Goal: Communication & Community: Answer question/provide support

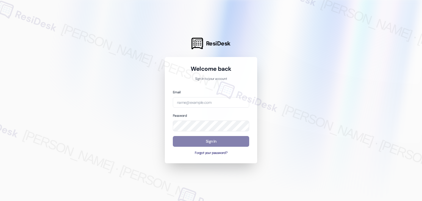
type input "[EMAIL_ADDRESS][DOMAIN_NAME]"
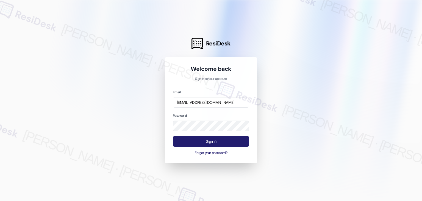
click at [218, 141] on button "Sign In" at bounding box center [211, 141] width 76 height 11
click at [230, 144] on button "Sign In" at bounding box center [211, 141] width 76 height 11
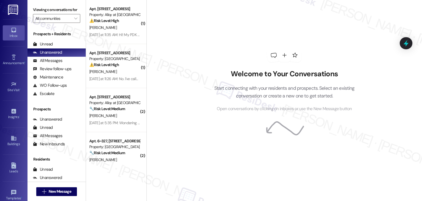
click at [190, 142] on div "Welcome to Your Conversations Start connecting with your residents and prospect…" at bounding box center [284, 100] width 276 height 201
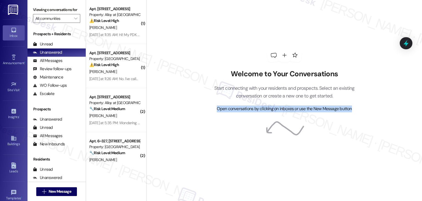
click at [190, 142] on div "Welcome to Your Conversations Start connecting with your residents and prospect…" at bounding box center [284, 100] width 276 height 201
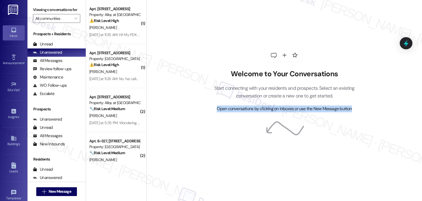
click at [190, 142] on div "Welcome to Your Conversations Start connecting with your residents and prospect…" at bounding box center [284, 100] width 276 height 201
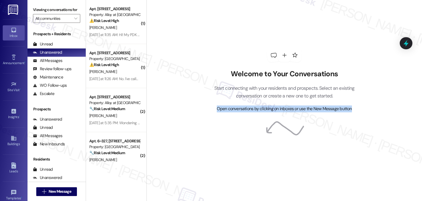
click at [190, 142] on div "Welcome to Your Conversations Start connecting with your residents and prospect…" at bounding box center [284, 100] width 276 height 201
click at [190, 143] on div "Welcome to Your Conversations Start connecting with your residents and prospect…" at bounding box center [284, 100] width 276 height 201
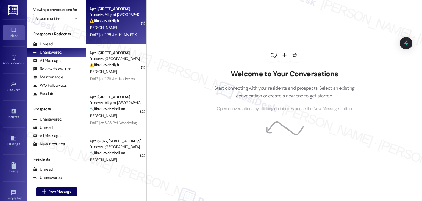
click at [119, 35] on div "[DATE] at 11:35 AM: Hi! My PDK is no longer working and every time I enter my e…" at bounding box center [241, 34] width 304 height 5
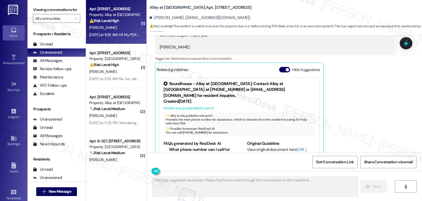
scroll to position [229, 0]
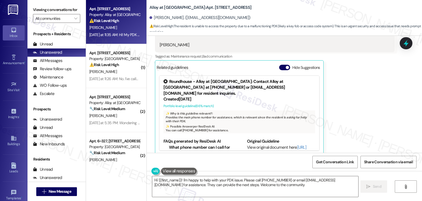
type textarea "Hi {{first_name}}! I'm happy to help with your PDK issue. Please call 801-655-5…"
click at [59, 190] on span "New Message" at bounding box center [60, 191] width 23 height 6
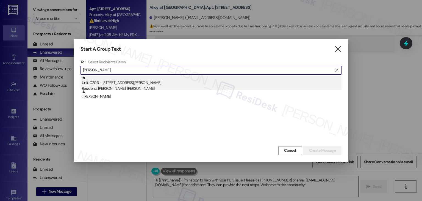
type input "Grace Anderson"
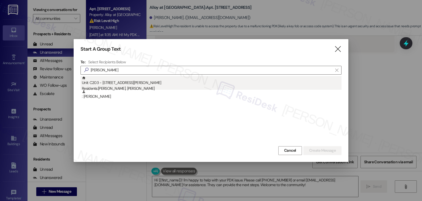
click at [114, 87] on div "Residents: Grace Anderson, Gabrielle Fortik" at bounding box center [212, 88] width 260 height 6
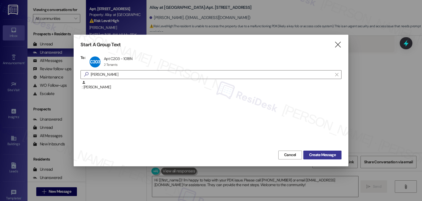
click at [324, 156] on span "Create Message" at bounding box center [322, 155] width 27 height 6
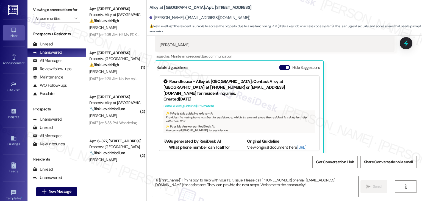
type textarea "Fetching suggested responses. Please feel free to read through the conversation…"
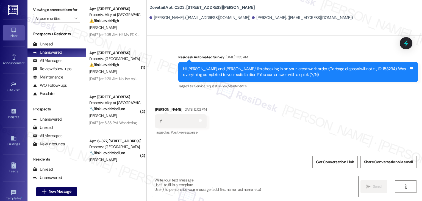
scroll to position [147, 0]
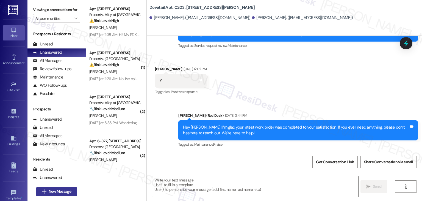
click at [59, 191] on span "New Message" at bounding box center [60, 191] width 23 height 6
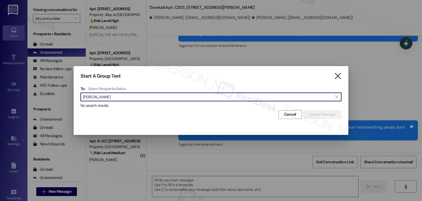
type input "Mareo West"
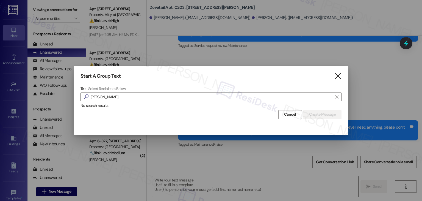
click at [336, 75] on icon "" at bounding box center [337, 76] width 7 height 6
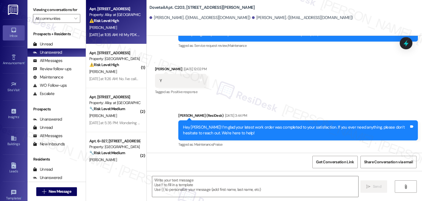
click at [119, 15] on div "Property: Alloy at [GEOGRAPHIC_DATA]" at bounding box center [114, 15] width 51 height 6
type textarea "Fetching suggested responses. Please feel free to read through the conversation…"
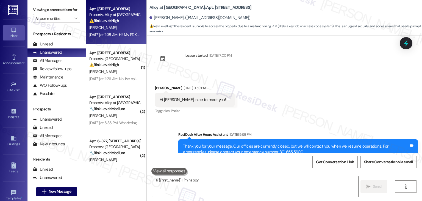
scroll to position [88, 0]
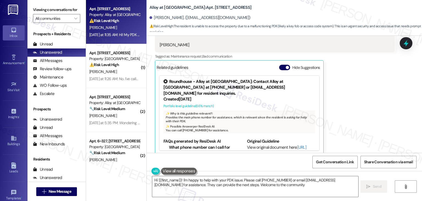
type textarea "Hi {{first_name}}! I'm happy to help with your PDK issue. Please call 801-655-5…"
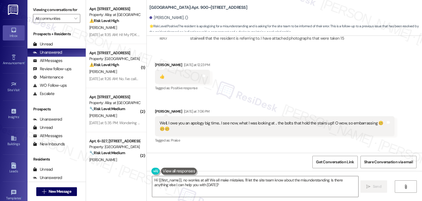
scroll to position [6664, 0]
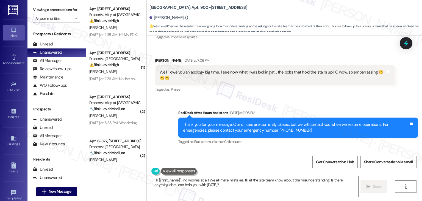
click at [295, 149] on div "Received via SMS [PERSON_NAME] [DATE] at 7:07 PM Please explain to the site tea…" at bounding box center [284, 172] width 275 height 46
click at [289, 149] on div "Received via SMS [PERSON_NAME] [DATE] at 7:07 PM Please explain to the site tea…" at bounding box center [284, 172] width 275 height 46
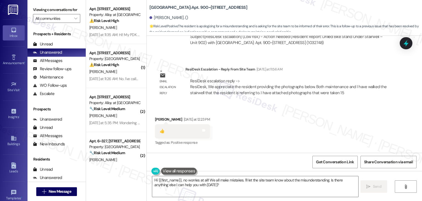
scroll to position [6554, 0]
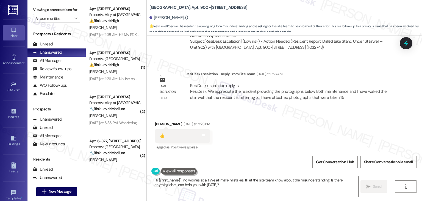
click at [287, 112] on div "Received via SMS [PERSON_NAME] [DATE] at 12:23 PM 👍 Tags and notes Tagged as: P…" at bounding box center [284, 158] width 275 height 99
click at [287, 112] on div "Received via SMS Patricia Knefel Yesterday at 12:23 PM 👍 Tags and notes Tagged …" at bounding box center [284, 158] width 275 height 99
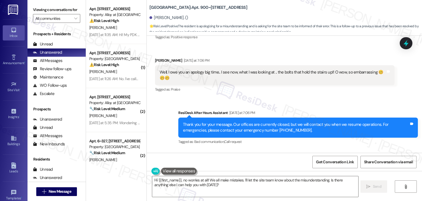
click at [286, 149] on div "Received via SMS Patricia Knefel Yesterday at 7:07 PM Please explain to the sit…" at bounding box center [284, 172] width 275 height 46
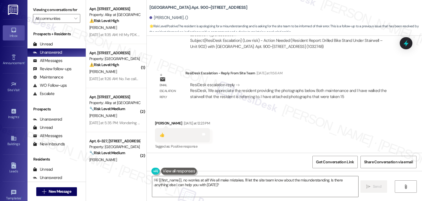
scroll to position [6554, 0]
click at [288, 111] on div "Received via SMS Patricia Knefel Yesterday at 12:23 PM 👍 Tags and notes Tagged …" at bounding box center [284, 158] width 275 height 99
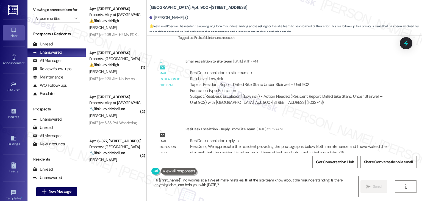
scroll to position [6582, 0]
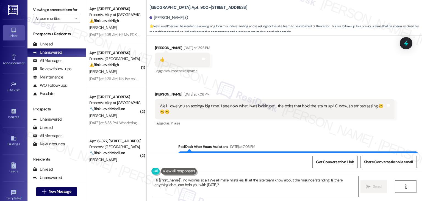
scroll to position [6664, 0]
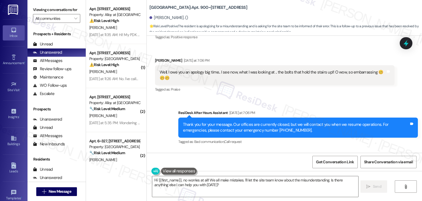
click at [276, 149] on div "Received via SMS Patricia Knefel Yesterday at 7:07 PM Please explain to the sit…" at bounding box center [284, 172] width 275 height 46
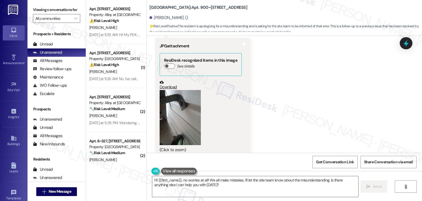
scroll to position [6307, 0]
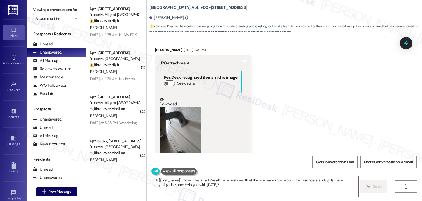
click at [178, 107] on button "Zoom image" at bounding box center [180, 134] width 41 height 55
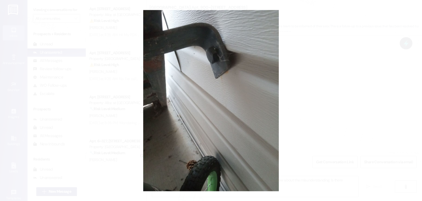
click at [318, 116] on button "Unzoom image" at bounding box center [211, 100] width 422 height 201
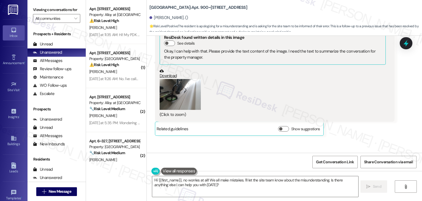
scroll to position [6142, 0]
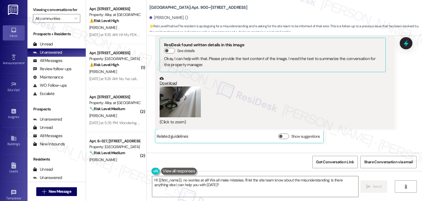
click at [177, 86] on button "Zoom image" at bounding box center [180, 101] width 41 height 31
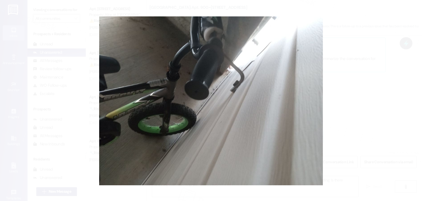
click at [218, 113] on button "Unzoom image" at bounding box center [211, 100] width 422 height 201
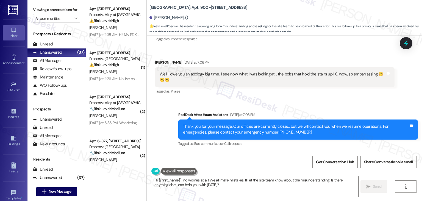
scroll to position [6664, 0]
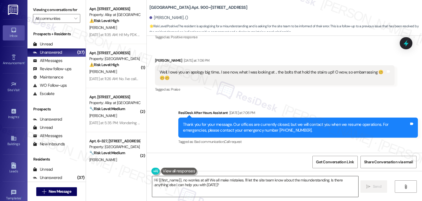
click at [224, 183] on textarea "Hi {{first_name}}, no worries at all! We all make mistakes. I'll let the site t…" at bounding box center [255, 186] width 206 height 21
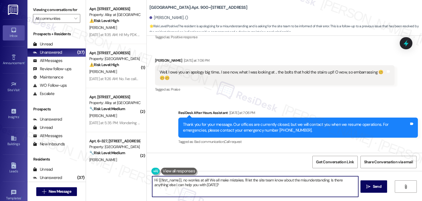
click at [224, 183] on textarea "Hi {{first_name}}, no worries at all! We all make mistakes. I'll let the site t…" at bounding box center [255, 186] width 206 height 21
paste textarea "Patricia, I have escalated your concern with the site team regarding the report…"
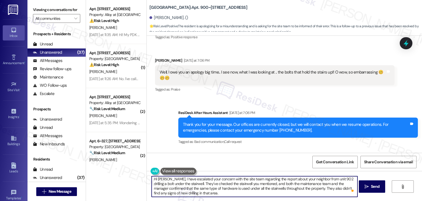
scroll to position [0, 0]
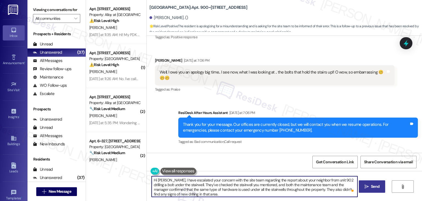
type textarea "Hi Patricia, I have escalated your concern with the site team regarding the rep…"
click at [376, 186] on span "Send" at bounding box center [375, 186] width 9 height 6
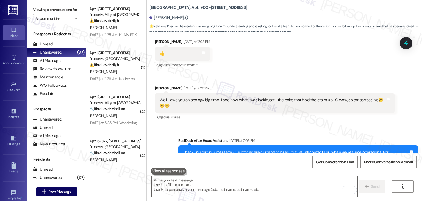
scroll to position [6720, 0]
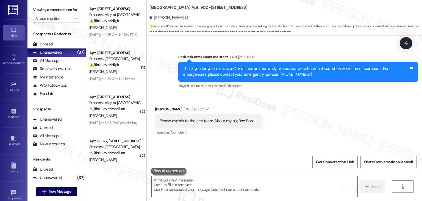
click at [251, 164] on div "Hi Patricia, I have escalated your concern with the site team regarding the rep…" at bounding box center [296, 176] width 226 height 24
copy div "Hi Patricia, I have escalated your concern with the site team regarding the rep…"
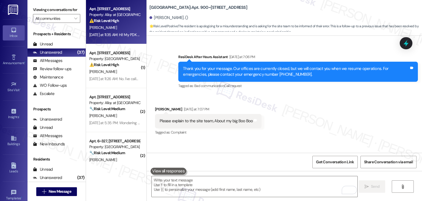
click at [116, 35] on div "Yesterday at 11:35 AM: Hi! My PDK is no longer working and every time I enter m…" at bounding box center [241, 34] width 304 height 5
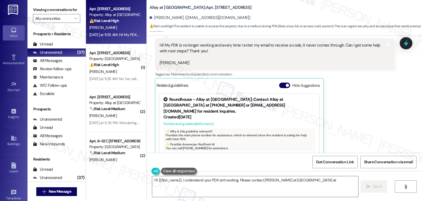
scroll to position [229, 0]
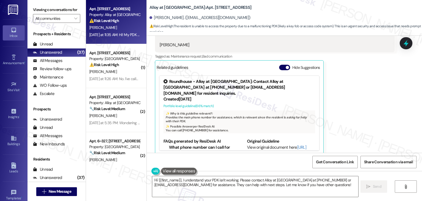
click at [280, 65] on button "Hide Suggestions" at bounding box center [284, 67] width 11 height 5
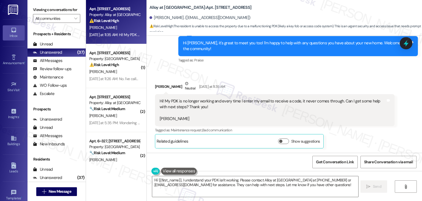
scroll to position [149, 0]
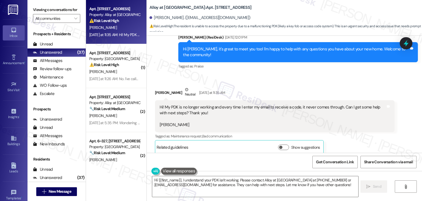
click at [245, 82] on div "Received via SMS Ellie Packham Neutral Yesterday at 11:35 AM Hi! My PDK is no l…" at bounding box center [275, 120] width 248 height 76
click at [248, 74] on div "Received via SMS Ellie Packham Neutral Yesterday at 11:35 AM Hi! My PDK is no l…" at bounding box center [284, 116] width 275 height 84
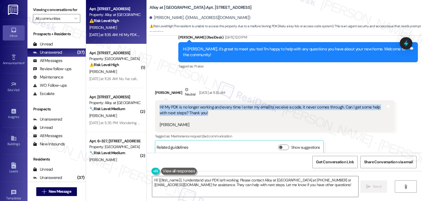
drag, startPoint x: 196, startPoint y: 108, endPoint x: 156, endPoint y: 99, distance: 40.9
click at [159, 104] on div "Hi! My PDK is no longer working and every time I enter my email to receive a co…" at bounding box center [272, 116] width 227 height 24
copy div "Hi! My PDK is no longer working and every time I enter my email to receive a co…"
click at [248, 185] on textarea "Hi {{first_name}}, I understand your PDK isn't working. Please contact Alloy at…" at bounding box center [255, 186] width 206 height 21
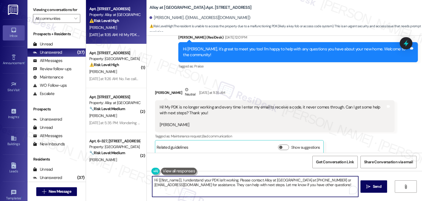
click at [235, 184] on textarea "Hi {{first_name}}, I understand your PDK isn't working. Please contact Alloy at…" at bounding box center [255, 186] width 206 height 21
drag, startPoint x: 316, startPoint y: 179, endPoint x: 179, endPoint y: 179, distance: 137.1
click at [179, 179] on textarea "Hi {{first_name}}, I understand your PDK isn't working. Please contact Alloy at…" at bounding box center [255, 186] width 206 height 21
click at [275, 164] on div "Get Conversation Link Share Conversation via email" at bounding box center [284, 161] width 275 height 18
click at [239, 184] on textarea "Hi {{first_name}}, I understand your PDK isn't working. Please contact Alloy at…" at bounding box center [255, 186] width 206 height 21
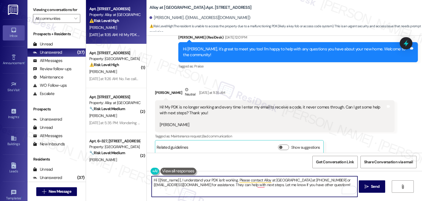
click at [239, 184] on textarea "Hi {{first_name}}, I understand your PDK isn't working. Please contact Alloy at…" at bounding box center [255, 186] width 206 height 21
paste textarea "Ellie, thanks for reaching out! I'm sorry to hear your PDK isn’t working. I rec…"
type textarea "Hi Ellie, thanks for reaching out! I'm sorry to hear your PDK isn’t working. I …"
click at [374, 187] on span "Send" at bounding box center [375, 186] width 9 height 6
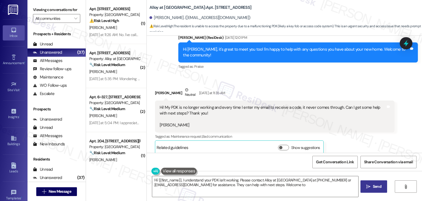
scroll to position [193, 0]
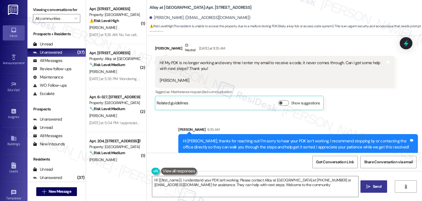
type textarea "Hi {{first_name}}, I understand your PDK isn't working. Please contact Alloy at…"
click at [405, 41] on icon at bounding box center [405, 42] width 9 height 9
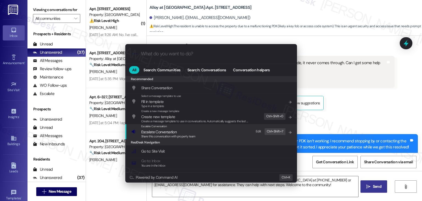
click at [178, 140] on div "ResiDesk Navigation" at bounding box center [211, 142] width 172 height 6
click at [173, 135] on span "Share this conversation with property team" at bounding box center [168, 136] width 54 height 4
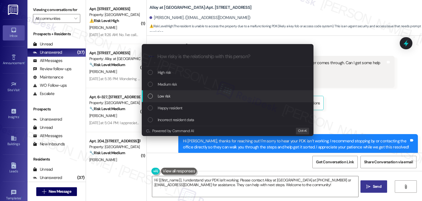
click at [151, 96] on div "List of options" at bounding box center [150, 95] width 5 height 5
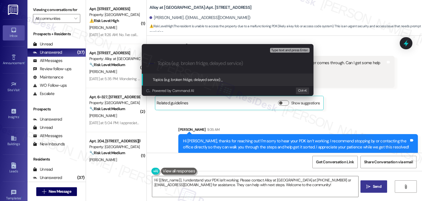
paste input "Assistance with PDK Access Issue"
type input "Assistance with PDK Access Issue"
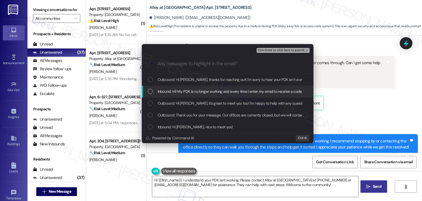
click at [152, 89] on div "List of options" at bounding box center [150, 91] width 5 height 5
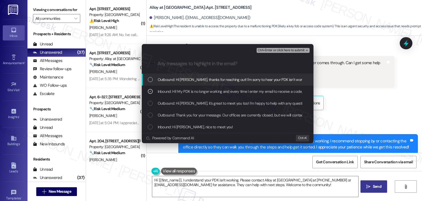
click at [273, 49] on span "Ctrl+Enter or click here to submit" at bounding box center [281, 50] width 47 height 4
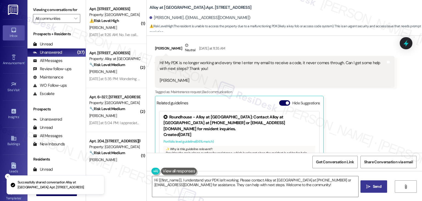
scroll to position [229, 0]
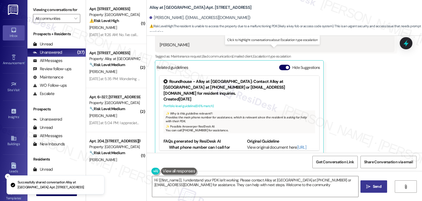
type textarea "Hi {{first_name}}, I understand your PDK isn't working. Please contact Alloy at…"
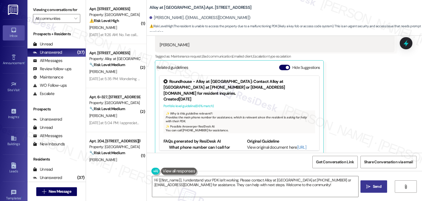
scroll to position [281, 0]
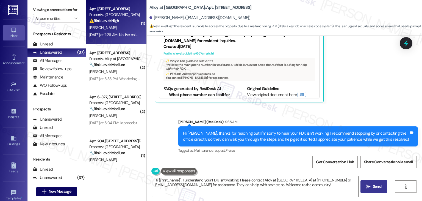
click at [115, 37] on div "Yesterday at 11:26 AM: No. I've called a few times, left messages but nobody ha…" at bounding box center [225, 34] width 273 height 5
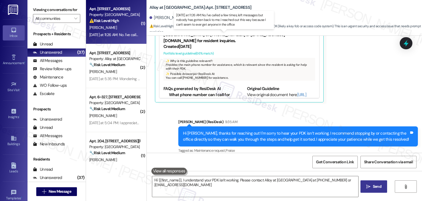
type textarea "Hi {{first_name}}, I understand your PDK isn't working. Please contact Alloy at…"
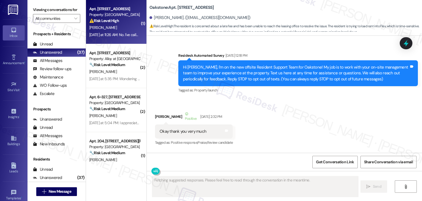
scroll to position [7147, 0]
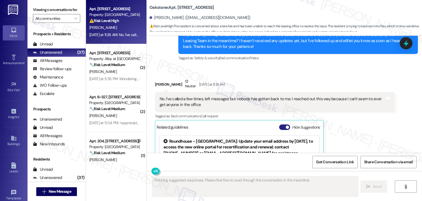
click at [279, 124] on button "Hide Suggestions" at bounding box center [284, 126] width 11 height 5
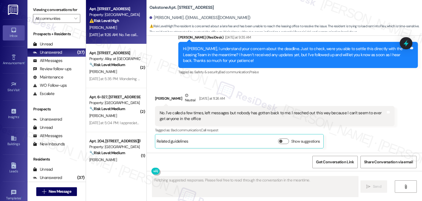
scroll to position [7067, 0]
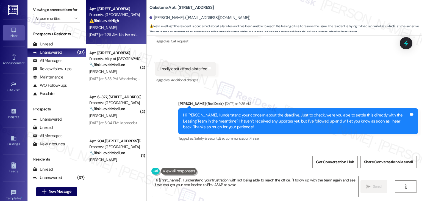
click at [311, 146] on div "Received via SMS Bryannna Dyer Neutral Yesterday at 11:26 AM No. I've called a …" at bounding box center [284, 182] width 275 height 72
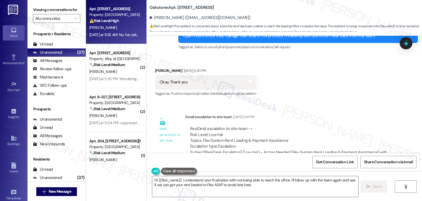
scroll to position [6847, 0]
click at [307, 170] on div "Sent via SMS Dottie (ResiDesk) Sep 05, 2025 at 9:47 AM Hi Bryannna, I'm followi…" at bounding box center [284, 196] width 275 height 52
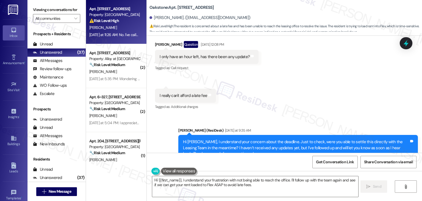
scroll to position [7067, 0]
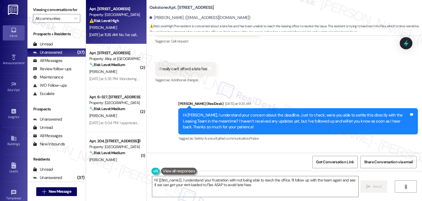
click at [245, 112] on div "Hi Bryannna, I understand your concern about the deadline. Just to check, were …" at bounding box center [296, 121] width 226 height 18
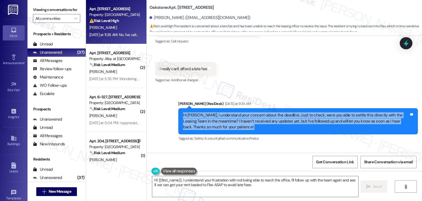
click at [245, 112] on div "Hi Bryannna, I understand your concern about the deadline. Just to check, were …" at bounding box center [296, 121] width 226 height 18
copy div "Hi Bryannna, I understand your concern about the deadline. Just to check, were …"
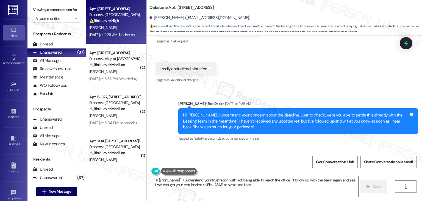
click at [180, 176] on div "No. I've called a few times, left messages but nobody has gotten back to me. I …" at bounding box center [273, 182] width 226 height 12
copy div "No. I've called a few times, left messages but nobody has gotten back to me. I …"
click at [315, 154] on div "Received via SMS Bryannna Dyer Neutral Yesterday at 11:26 AM No. I've called a …" at bounding box center [275, 186] width 248 height 64
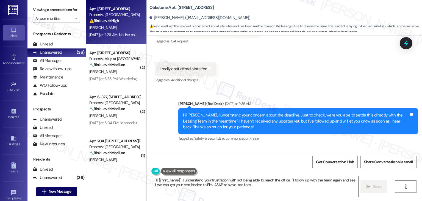
click at [315, 146] on div "Received via SMS Bryannna Dyer Neutral Yesterday at 11:26 AM No. I've called a …" at bounding box center [284, 182] width 275 height 72
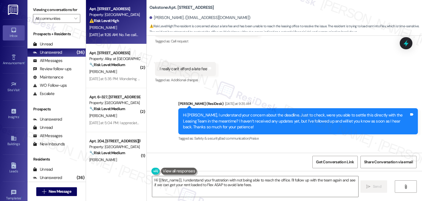
click at [315, 146] on div "Received via SMS Bryannna Dyer Neutral Yesterday at 11:26 AM No. I've called a …" at bounding box center [284, 182] width 275 height 72
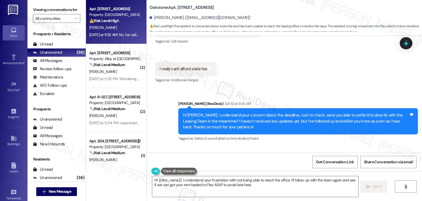
click at [315, 146] on div "Received via SMS Bryannna Dyer Neutral Yesterday at 11:26 AM No. I've called a …" at bounding box center [284, 182] width 275 height 72
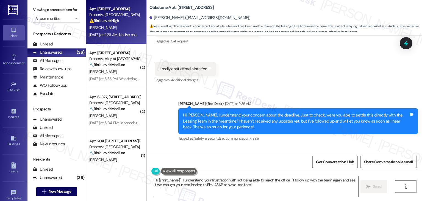
click at [315, 146] on div "Received via SMS Bryannna Dyer Neutral Yesterday at 11:26 AM No. I've called a …" at bounding box center [284, 182] width 275 height 72
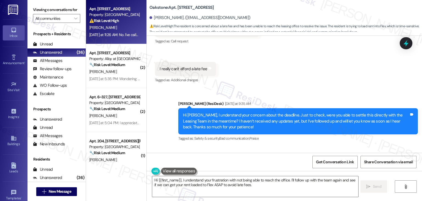
click at [315, 146] on div "Received via SMS Bryannna Dyer Neutral Yesterday at 11:26 AM No. I've called a …" at bounding box center [284, 182] width 275 height 72
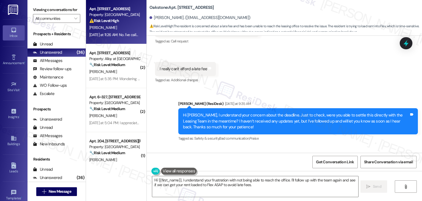
click at [315, 146] on div "Received via SMS Bryannna Dyer Neutral Yesterday at 11:26 AM No. I've called a …" at bounding box center [284, 182] width 275 height 72
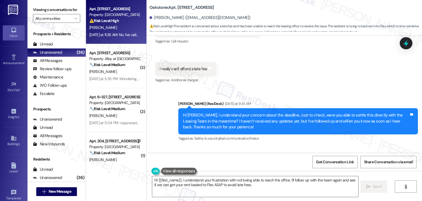
click at [315, 146] on div "Received via SMS Bryannna Dyer Neutral Yesterday at 11:26 AM No. I've called a …" at bounding box center [284, 182] width 275 height 72
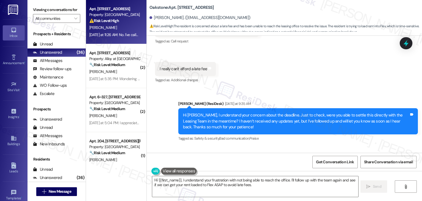
click at [315, 146] on div "Received via SMS Bryannna Dyer Neutral Yesterday at 11:26 AM No. I've called a …" at bounding box center [284, 182] width 275 height 72
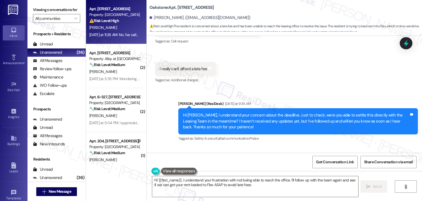
click at [315, 146] on div "Received via SMS Bryannna Dyer Neutral Yesterday at 11:26 AM No. I've called a …" at bounding box center [284, 182] width 275 height 72
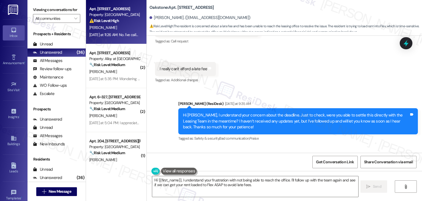
click at [315, 146] on div "Received via SMS Bryannna Dyer Neutral Yesterday at 11:26 AM No. I've called a …" at bounding box center [284, 182] width 275 height 72
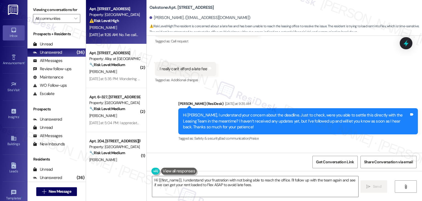
click at [315, 146] on div "Received via SMS Bryannna Dyer Neutral Yesterday at 11:26 AM No. I've called a …" at bounding box center [284, 182] width 275 height 72
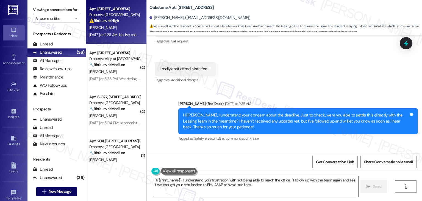
click at [315, 146] on div "Received via SMS Bryannna Dyer Neutral Yesterday at 11:26 AM No. I've called a …" at bounding box center [284, 182] width 275 height 72
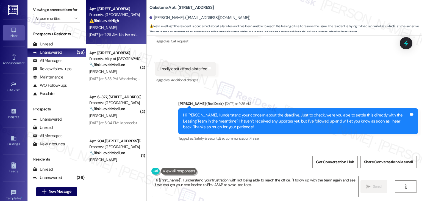
click at [315, 146] on div "Received via SMS Bryannna Dyer Neutral Yesterday at 11:26 AM No. I've called a …" at bounding box center [284, 182] width 275 height 72
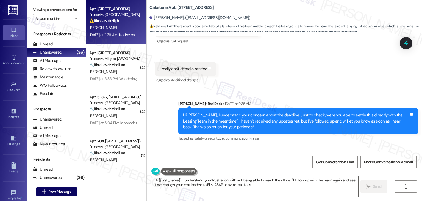
click at [315, 146] on div "Received via SMS Bryannna Dyer Neutral Yesterday at 11:26 AM No. I've called a …" at bounding box center [284, 182] width 275 height 72
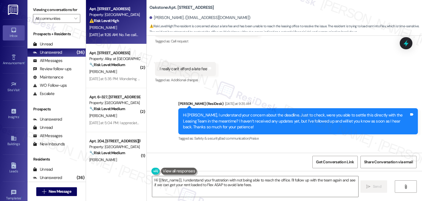
click at [315, 146] on div "Received via SMS Bryannna Dyer Neutral Yesterday at 11:26 AM No. I've called a …" at bounding box center [284, 182] width 275 height 72
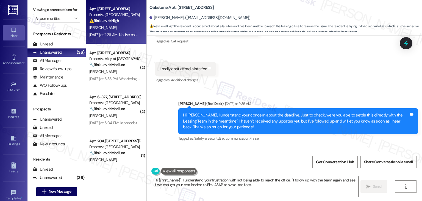
click at [315, 146] on div "Received via SMS Bryannna Dyer Neutral Yesterday at 11:26 AM No. I've called a …" at bounding box center [284, 182] width 275 height 72
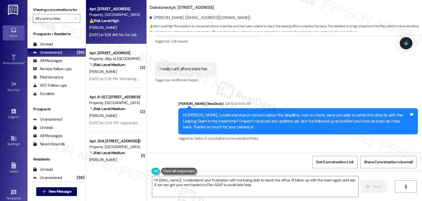
click at [315, 146] on div "Received via SMS Bryannna Dyer Neutral Yesterday at 11:26 AM No. I've called a …" at bounding box center [284, 182] width 275 height 72
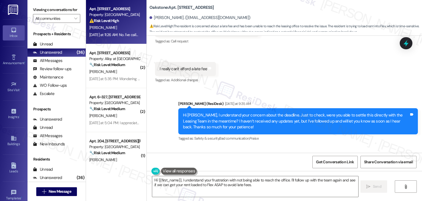
click at [371, 159] on div "Bryannna Dyer Neutral Yesterday at 11:26 AM No. I've called a few times, left m…" at bounding box center [275, 187] width 240 height 56
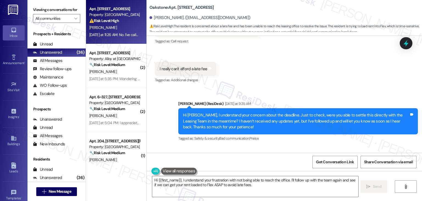
click at [371, 159] on div "Bryannna Dyer Neutral Yesterday at 11:26 AM No. I've called a few times, left m…" at bounding box center [275, 187] width 240 height 56
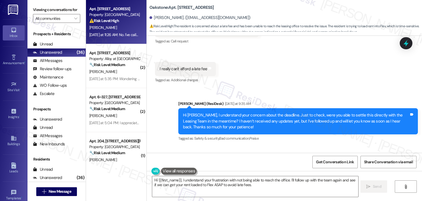
click at [371, 159] on div "Bryannna Dyer Neutral Yesterday at 11:26 AM No. I've called a few times, left m…" at bounding box center [275, 187] width 240 height 56
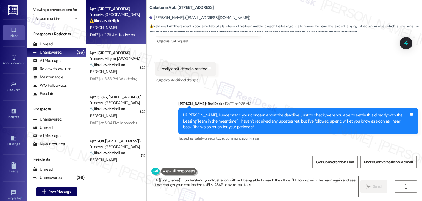
click at [371, 159] on div "Bryannna Dyer Neutral Yesterday at 11:26 AM No. I've called a few times, left m…" at bounding box center [275, 187] width 240 height 56
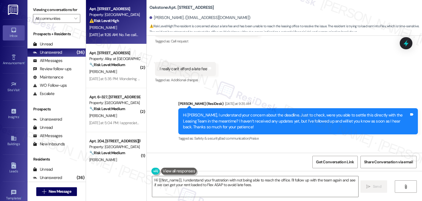
click at [371, 159] on div "Bryannna Dyer Neutral Yesterday at 11:26 AM No. I've called a few times, left m…" at bounding box center [275, 187] width 240 height 56
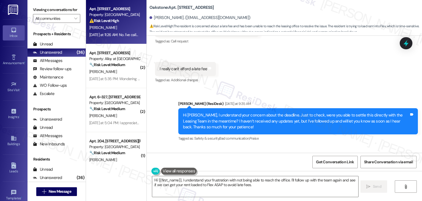
click at [371, 159] on div "Bryannna Dyer Neutral Yesterday at 11:26 AM No. I've called a few times, left m…" at bounding box center [275, 187] width 240 height 56
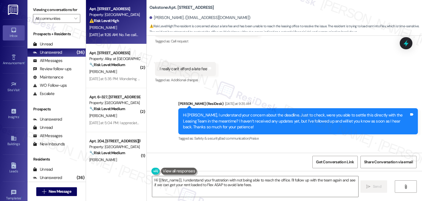
click at [371, 159] on div "Bryannna Dyer Neutral Yesterday at 11:26 AM No. I've called a few times, left m…" at bounding box center [275, 187] width 240 height 56
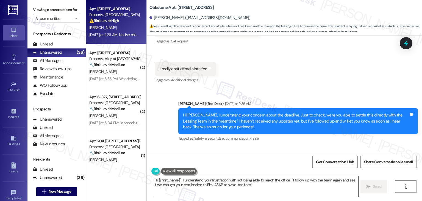
click at [218, 183] on textarea "Hi {{first_name}}, I understand your frustration with not being able to reach t…" at bounding box center [255, 186] width 206 height 21
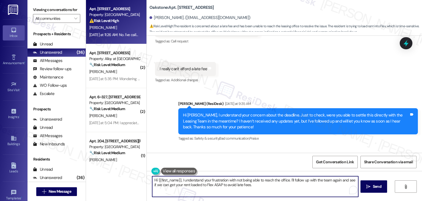
click at [218, 183] on textarea "Hi {{first_name}}, I understand your frustration with not being able to reach t…" at bounding box center [255, 186] width 206 height 21
paste textarea "Bryannna, I’m sorry to hear you haven’t been able to reach anyone yet. I’ve fol…"
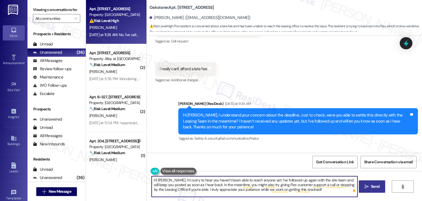
type textarea "Hi Bryannna, I’m sorry to hear you haven’t been able to reach anyone yet. I’ve …"
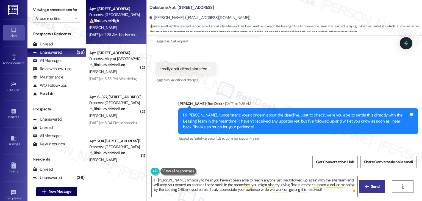
click at [376, 186] on span "Send" at bounding box center [375, 186] width 9 height 6
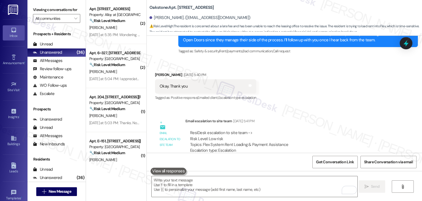
scroll to position [6789, 0]
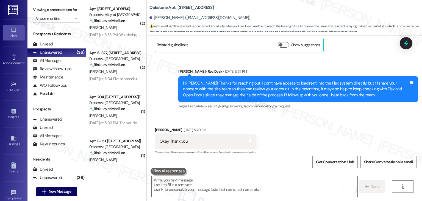
drag, startPoint x: 285, startPoint y: 133, endPoint x: 199, endPoint y: 131, distance: 86.0
click at [199, 185] on div "ResiDesk escalation to site team -> Risk Level: Low risk Topics: Flex System Re…" at bounding box center [290, 197] width 200 height 24
copy div "Flex System Rent Loading & Payment Assistance"
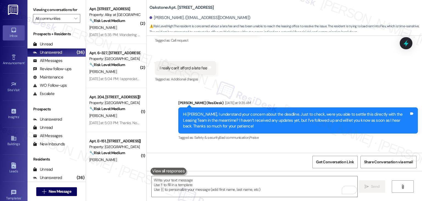
scroll to position [7117, 0]
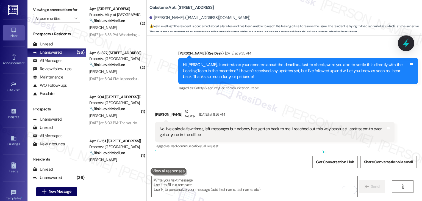
click at [404, 42] on icon at bounding box center [405, 42] width 9 height 9
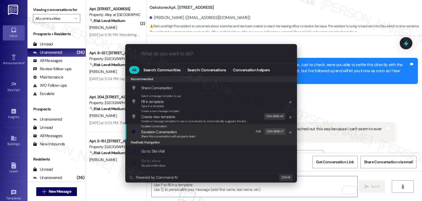
click at [177, 136] on span "Share this conversation with property team" at bounding box center [168, 136] width 54 height 4
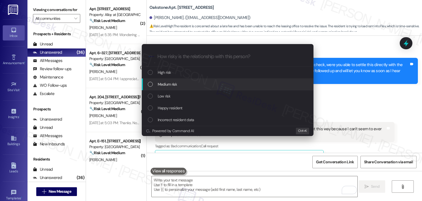
click at [151, 85] on div "List of options" at bounding box center [150, 84] width 5 height 5
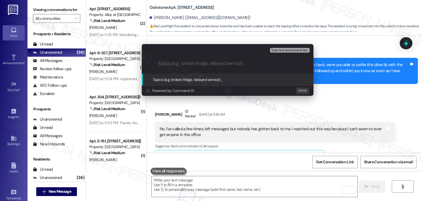
paste input "Flex System Rent Loading & Payment Assistance"
type input "Flex System Rent Loading & Payment Assistance"
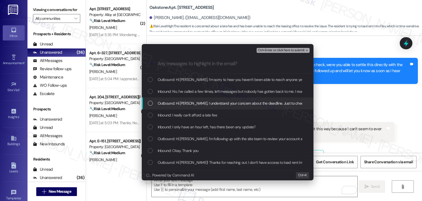
click at [343, 96] on div "Escalate Conversation Medium risk Flex System Rent Loading & Payment Assistance…" at bounding box center [211, 100] width 422 height 201
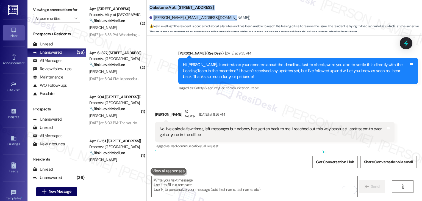
drag, startPoint x: 216, startPoint y: 19, endPoint x: 144, endPoint y: 9, distance: 73.2
click at [147, 9] on div "Oakstone: Apt. 3305, 1550 South 1000 East Bryannna Dyer. (bryannandyer@gmail.co…" at bounding box center [284, 16] width 275 height 30
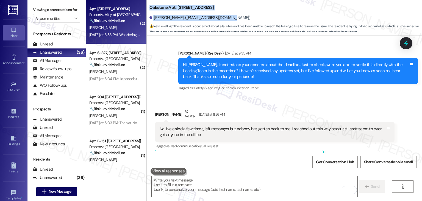
copy div "Oakstone: Apt. 3305, 1550 South 1000 East Bryannna Dyer. (bryannandyer@gmail.co…"
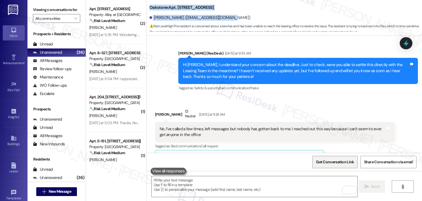
click at [331, 160] on span "Get Conversation Link" at bounding box center [335, 162] width 38 height 6
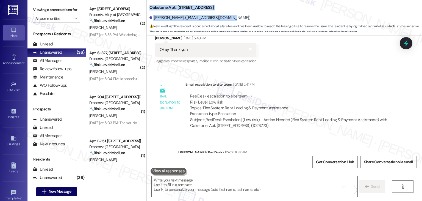
scroll to position [6870, 0]
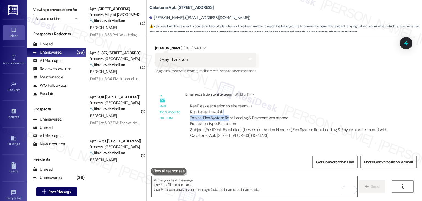
drag, startPoint x: 284, startPoint y: 49, endPoint x: 224, endPoint y: 50, distance: 59.6
click at [224, 103] on div "ResiDesk escalation to site team -> Risk Level: Low risk Topics: Flex System Re…" at bounding box center [290, 115] width 200 height 24
click at [258, 103] on div "ResiDesk escalation to site team -> Risk Level: Low risk Topics: Flex System Re…" at bounding box center [290, 115] width 200 height 24
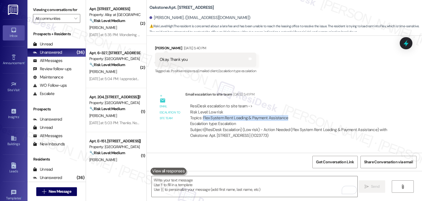
drag, startPoint x: 286, startPoint y: 51, endPoint x: 200, endPoint y: 52, distance: 85.4
click at [200, 103] on div "ResiDesk escalation to site team -> Risk Level: Low risk Topics: Flex System Re…" at bounding box center [290, 115] width 200 height 24
copy div "Flex System Rent Loading & Payment Assistance"
click at [407, 44] on icon at bounding box center [406, 43] width 7 height 9
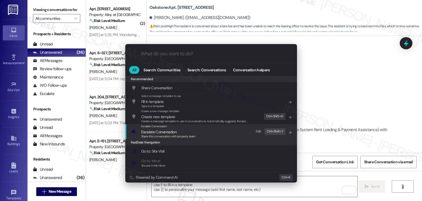
click at [176, 131] on span "Escalate Conversation" at bounding box center [158, 131] width 35 height 5
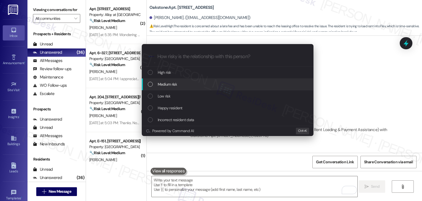
click at [149, 86] on div "List of options" at bounding box center [150, 84] width 5 height 5
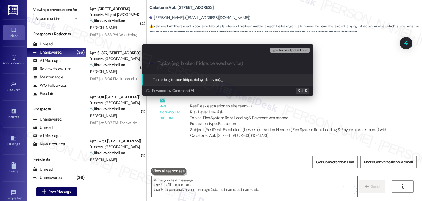
paste input "Flex System Rent Loading & Payment Assistance"
type input "Flex System Rent Loading & Payment Assistance"
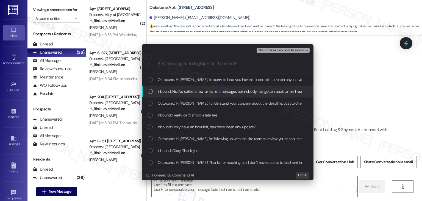
click at [150, 91] on div "List of options" at bounding box center [150, 91] width 5 height 5
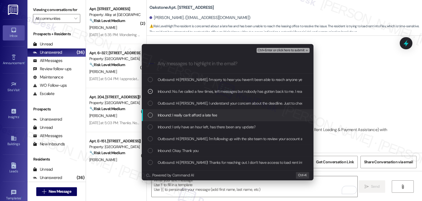
click at [150, 115] on div "List of options" at bounding box center [150, 114] width 5 height 5
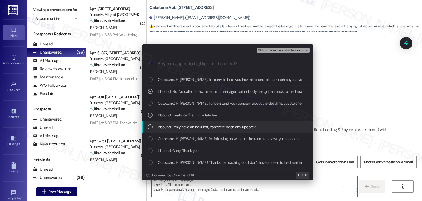
click at [151, 129] on div "List of options" at bounding box center [150, 126] width 5 height 5
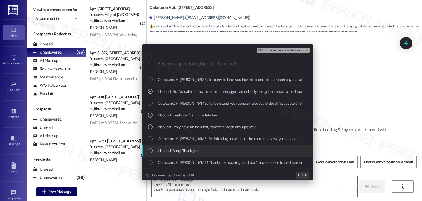
click at [151, 149] on div "List of options" at bounding box center [150, 150] width 5 height 5
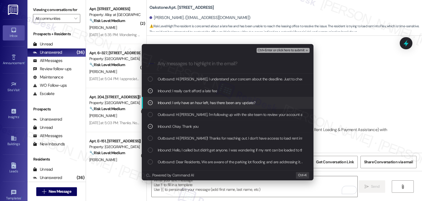
scroll to position [27, 0]
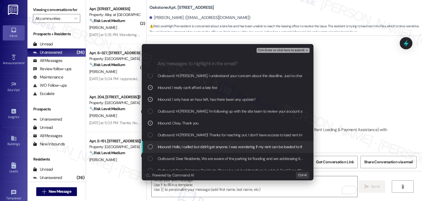
click at [149, 145] on div "List of options" at bounding box center [150, 146] width 5 height 5
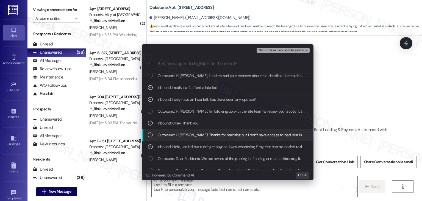
scroll to position [82, 0]
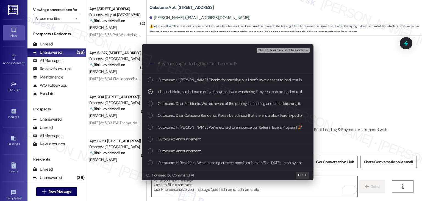
click at [286, 51] on span "Ctrl+Enter or click here to submit" at bounding box center [281, 50] width 47 height 4
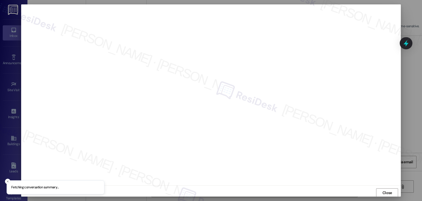
scroll to position [0, 0]
click at [382, 193] on span "Close" at bounding box center [387, 192] width 10 height 6
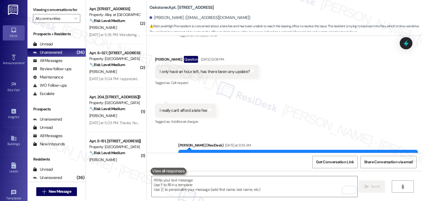
scroll to position [7035, 0]
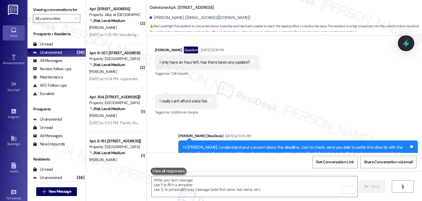
click at [412, 46] on div at bounding box center [406, 43] width 16 height 16
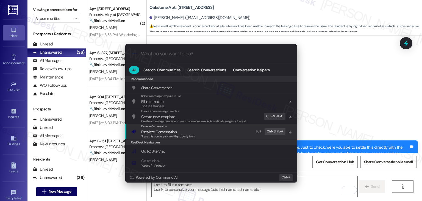
click at [176, 135] on span "Share this conversation with property team" at bounding box center [168, 136] width 54 height 4
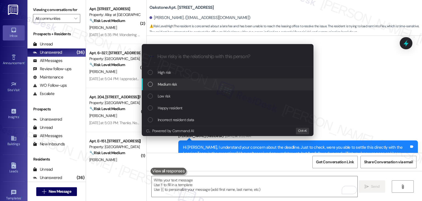
click at [151, 85] on div "List of options" at bounding box center [150, 84] width 5 height 5
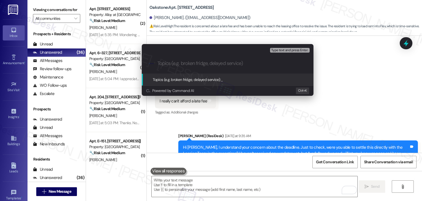
paste input "Flex System Rent Loading & Payment Assistance"
type input "Flex System Rent Loading & Payment Assistance"
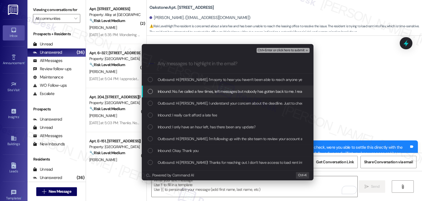
click at [151, 91] on div "List of options" at bounding box center [150, 91] width 5 height 5
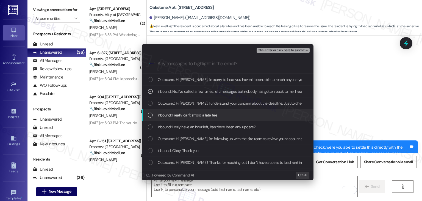
click at [152, 114] on div "List of options" at bounding box center [150, 114] width 5 height 5
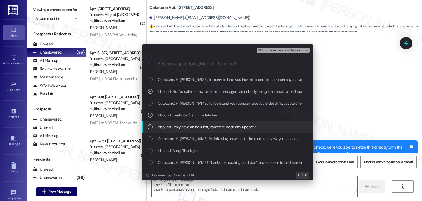
click at [152, 127] on div "List of options" at bounding box center [150, 126] width 5 height 5
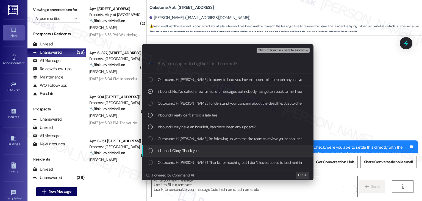
click at [150, 149] on div "List of options" at bounding box center [150, 150] width 5 height 5
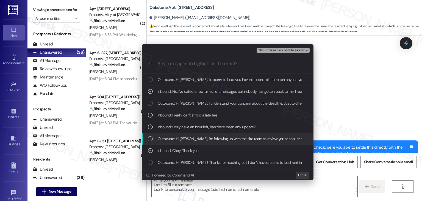
scroll to position [55, 0]
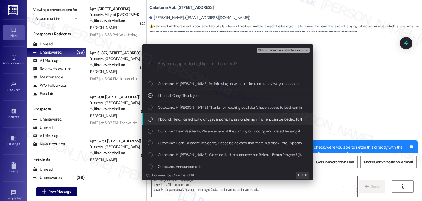
click at [149, 118] on div "List of options" at bounding box center [150, 118] width 5 height 5
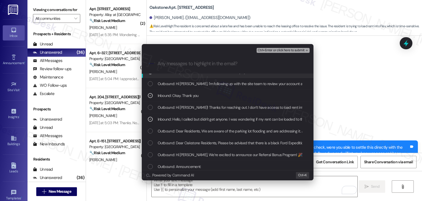
click at [270, 49] on span "Ctrl+Enter or click here to submit" at bounding box center [281, 50] width 47 height 4
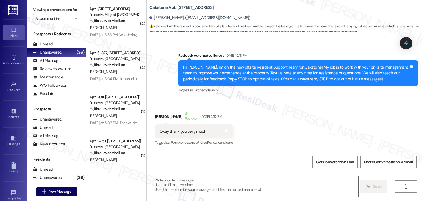
scroll to position [7147, 0]
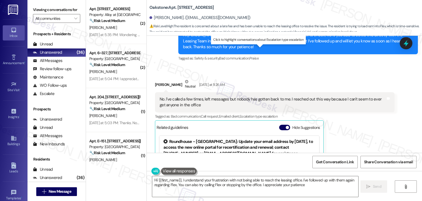
type textarea "Hi {{first_name}}, I understand your frustration with not being able to reach t…"
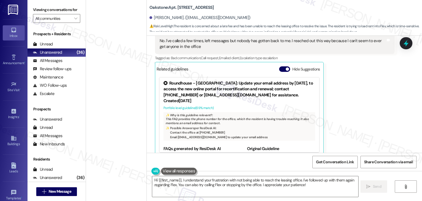
scroll to position [1377, 0]
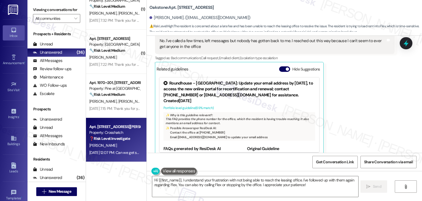
click at [111, 155] on div "Sep 05, 2025 at 12:07 PM: Can we get some more cleaning wipes in the gym today?…" at bounding box center [115, 152] width 52 height 7
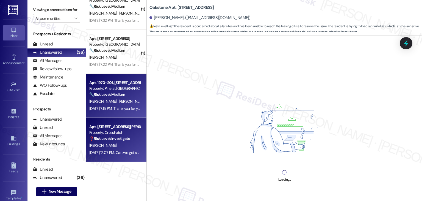
click at [121, 108] on div "Sep 04, 2025 at 7:15 PM: Thank you for your message. Our offices are currently …" at bounding box center [254, 108] width 331 height 5
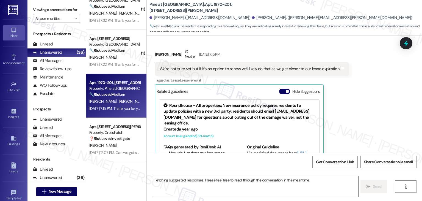
scroll to position [119, 0]
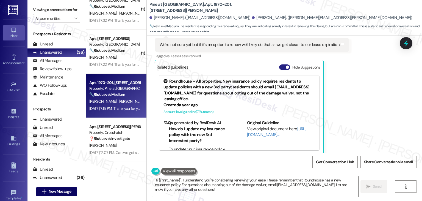
click at [279, 64] on button "Hide Suggestions" at bounding box center [284, 66] width 11 height 5
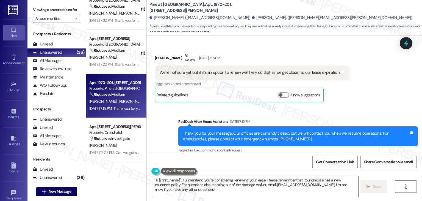
click at [352, 84] on div "Received via SMS Garrett Hooker Neutral Sep 04, 2025 at 7:15 PM We're not sure …" at bounding box center [284, 73] width 275 height 66
click at [352, 85] on div "Received via SMS Garrett Hooker Neutral Sep 04, 2025 at 7:15 PM We're not sure …" at bounding box center [284, 73] width 275 height 66
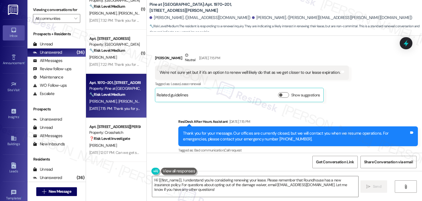
click at [352, 85] on div "Received via SMS Garrett Hooker Neutral Sep 04, 2025 at 7:15 PM We're not sure …" at bounding box center [284, 73] width 275 height 66
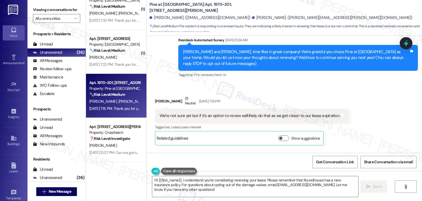
scroll to position [47, 0]
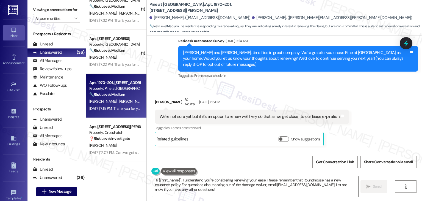
click at [352, 85] on div "Received via SMS Garrett Hooker Neutral Sep 04, 2025 at 7:15 PM We're not sure …" at bounding box center [284, 117] width 275 height 66
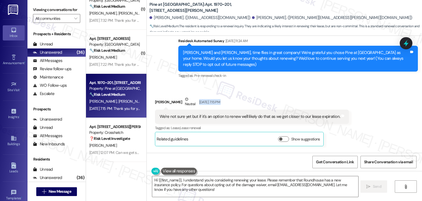
click at [352, 85] on div "Received via SMS Garrett Hooker Neutral Sep 04, 2025 at 7:15 PM We're not sure …" at bounding box center [284, 117] width 275 height 66
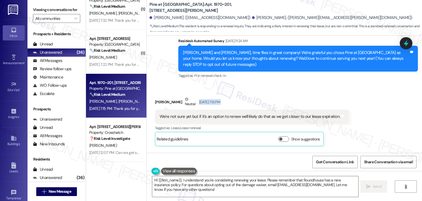
click at [352, 85] on div "Received via SMS Garrett Hooker Neutral Sep 04, 2025 at 7:15 PM We're not sure …" at bounding box center [284, 117] width 275 height 66
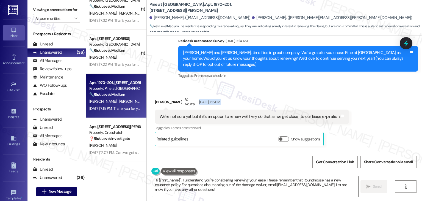
click at [352, 85] on div "Received via SMS Garrett Hooker Neutral Sep 04, 2025 at 7:15 PM We're not sure …" at bounding box center [284, 117] width 275 height 66
click at [337, 73] on div "Tagged as: Pre-renewal check-in Click to highlight conversations about Pre-rene…" at bounding box center [298, 75] width 240 height 8
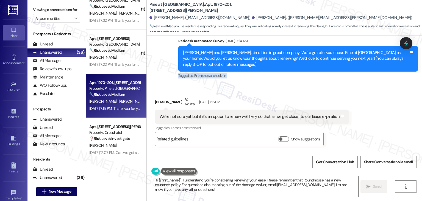
click at [337, 73] on div "Tagged as: Pre-renewal check-in Click to highlight conversations about Pre-rene…" at bounding box center [298, 75] width 240 height 8
click at [320, 84] on div "Received via SMS Garrett Hooker Neutral Sep 04, 2025 at 7:15 PM We're not sure …" at bounding box center [284, 117] width 275 height 66
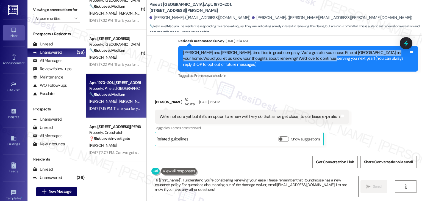
drag, startPoint x: 301, startPoint y: 59, endPoint x: 164, endPoint y: 53, distance: 136.9
click at [164, 53] on div "Survey, sent via SMS Residesk Automated Survey Sep 04, 2025 at 11:24 AM Garrett…" at bounding box center [284, 55] width 275 height 58
copy div "Garrett and Heidi, time flies in great company! We're grateful you chose Pine a…"
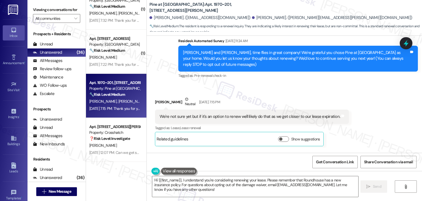
click at [200, 113] on div "We're not sure yet but if it's an option to renew we'll likely do that as we ge…" at bounding box center [250, 116] width 180 height 6
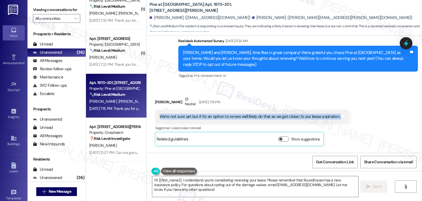
click at [200, 113] on div "We're not sure yet but if it's an option to renew we'll likely do that as we ge…" at bounding box center [250, 116] width 180 height 6
copy div "We're not sure yet but if it's an option to renew we'll likely do that as we ge…"
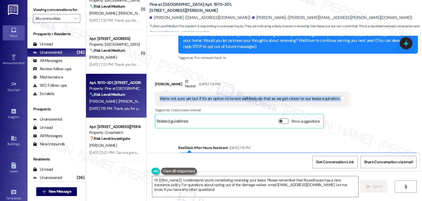
scroll to position [91, 0]
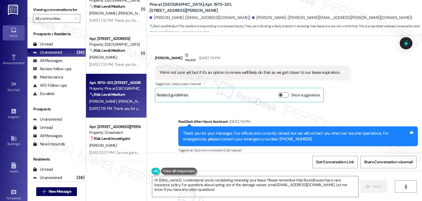
click at [158, 52] on div "Garrett Hooker Neutral Sep 04, 2025 at 7:15 PM" at bounding box center [252, 58] width 194 height 13
copy div "Garrett"
click at [205, 180] on textarea "Hi {{first_name}}, I understand you're considering renewing your lease. Please …" at bounding box center [255, 186] width 206 height 21
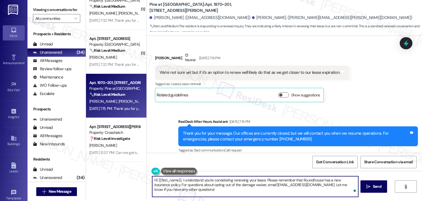
click at [205, 180] on textarea "Hi {{first_name}}, I understand you're considering renewing your lease. Please …" at bounding box center [255, 186] width 206 height 21
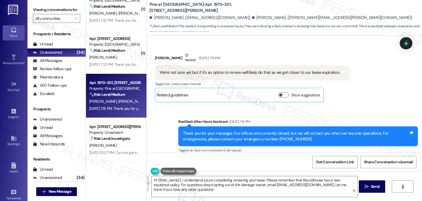
click at [227, 162] on div "Get Conversation Link Share Conversation via email" at bounding box center [284, 161] width 275 height 18
click at [212, 185] on textarea "Hi {{first_name}}, I understand you're considering renewing your lease. Please …" at bounding box center [255, 186] width 206 height 21
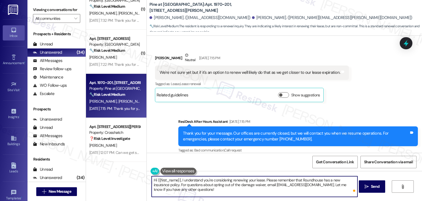
click at [212, 185] on textarea "Hi {{first_name}}, I understand you're considering renewing your lease. Please …" at bounding box center [255, 186] width 206 height 21
type textarea "Hi {{first_name}}, I understand you're considering renewing your lease. Please …"
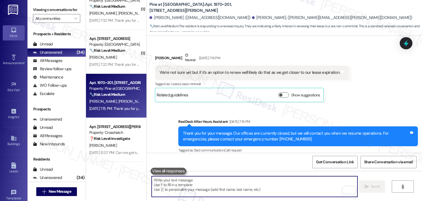
paste textarea "Thanks so much for the update, Garrett! I understand wanting to decide closer t…"
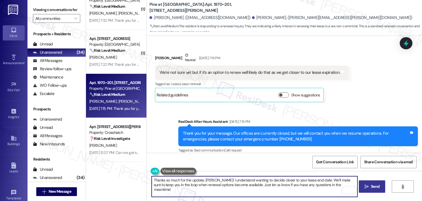
type textarea "Thanks so much for the update, Garrett! I understand wanting to decide closer t…"
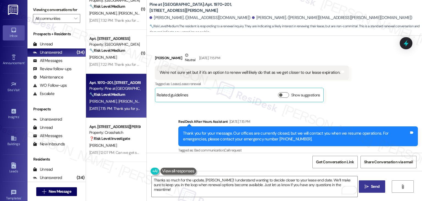
click at [370, 186] on span "Send" at bounding box center [375, 186] width 11 height 6
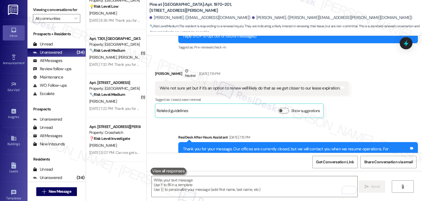
scroll to position [135, 0]
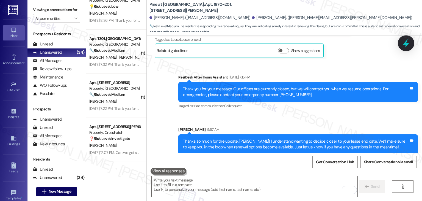
click at [407, 44] on icon at bounding box center [406, 43] width 7 height 9
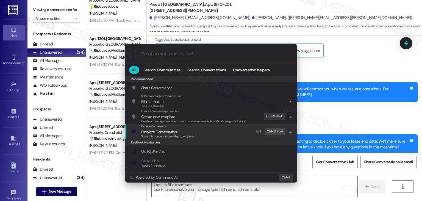
click at [171, 130] on span "Escalate Conversation" at bounding box center [158, 131] width 35 height 5
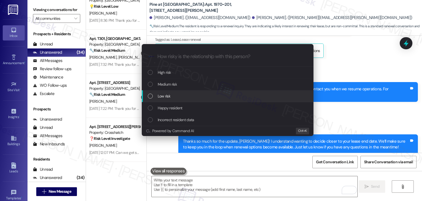
click at [151, 95] on div "List of options" at bounding box center [150, 95] width 5 height 5
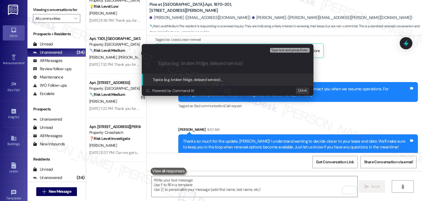
paste input "Renewal Interest"
type input "Renewal Interest"
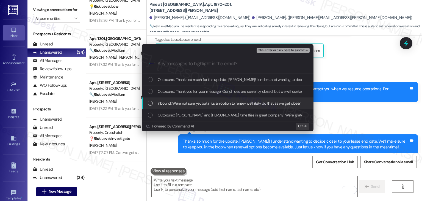
click at [151, 102] on div "List of options" at bounding box center [150, 103] width 5 height 5
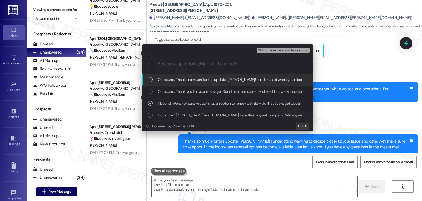
click at [280, 50] on span "Ctrl+Enter or click here to submit" at bounding box center [281, 50] width 47 height 4
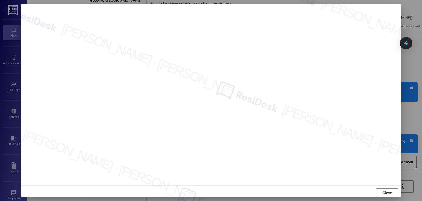
scroll to position [0, 0]
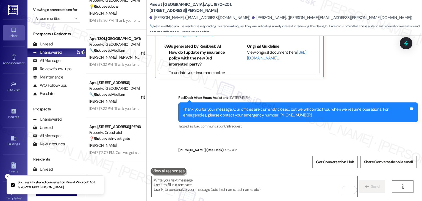
scroll to position [223, 0]
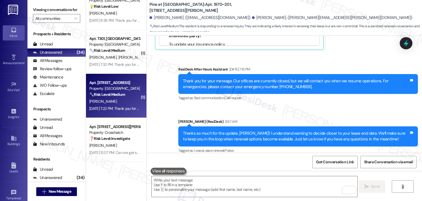
click at [115, 100] on div "[PERSON_NAME]" at bounding box center [115, 101] width 52 height 7
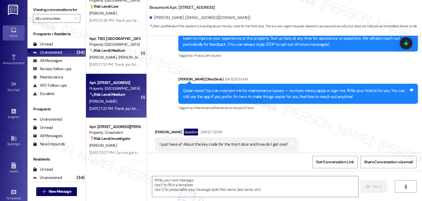
scroll to position [78, 0]
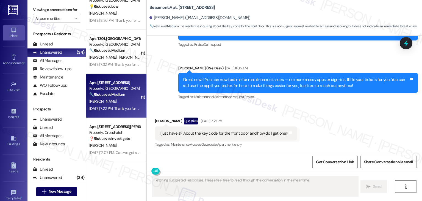
click at [244, 109] on div "Received via SMS David Wyrick Question Sep 04, 2025 at 7:22 PM I just have a? A…" at bounding box center [284, 129] width 275 height 48
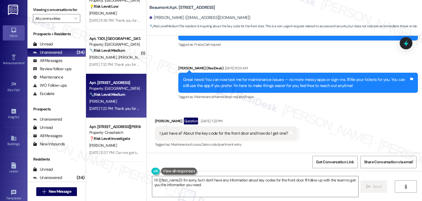
click at [335, 129] on div "Received via SMS David Wyrick Question Sep 04, 2025 at 7:22 PM I just have a? A…" at bounding box center [284, 129] width 275 height 48
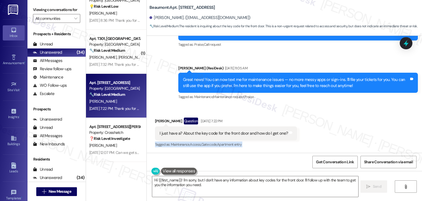
click at [335, 129] on div "Received via SMS David Wyrick Question Sep 04, 2025 at 7:22 PM I just have a? A…" at bounding box center [284, 129] width 275 height 48
click at [327, 127] on div "Received via SMS David Wyrick Question Sep 04, 2025 at 7:22 PM I just have a? A…" at bounding box center [284, 129] width 275 height 48
click at [222, 134] on div "I just have a? About the key code for the front door and how do I get one?" at bounding box center [224, 133] width 129 height 6
click at [208, 133] on div "I just have a? About the key code for the front door and how do I get one?" at bounding box center [224, 133] width 129 height 6
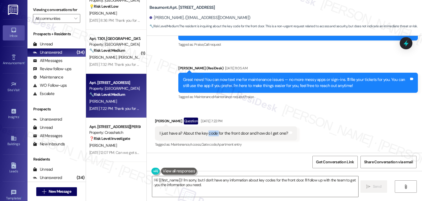
click at [208, 133] on div "I just have a? About the key code for the front door and how do I get one?" at bounding box center [224, 133] width 129 height 6
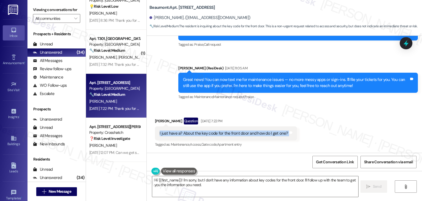
click at [208, 133] on div "I just have a? About the key code for the front door and how do I get one?" at bounding box center [224, 133] width 129 height 6
click at [221, 130] on div "I just have a? About the key code for the front door and how do I get one?" at bounding box center [224, 133] width 129 height 6
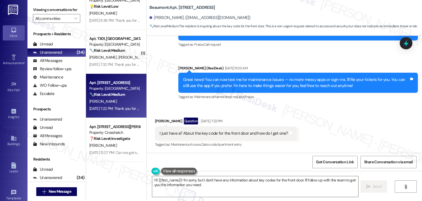
click at [215, 130] on div "I just have a? About the key code for the front door and how do I get one?" at bounding box center [224, 133] width 129 height 6
click at [200, 132] on div "I just have a? About the key code for the front door and how do I get one?" at bounding box center [224, 133] width 129 height 6
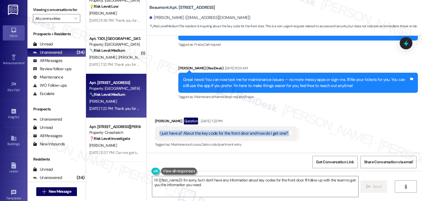
click at [200, 132] on div "I just have a? About the key code for the front door and how do I get one?" at bounding box center [224, 133] width 129 height 6
copy div "I just have a? About the key code for the front door and how do I get one? Tags…"
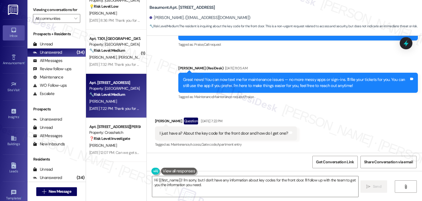
click at [158, 118] on div "David Wyrick Question Sep 04, 2025 at 7:22 PM" at bounding box center [226, 121] width 142 height 9
copy div "David"
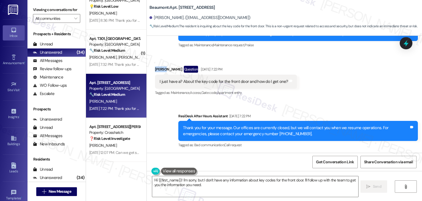
scroll to position [130, 0]
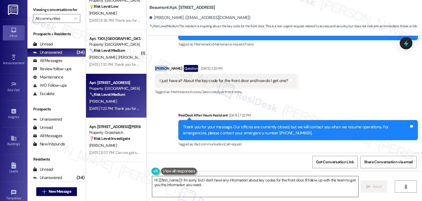
click at [193, 182] on textarea "Hi {{first_name}}! I'm sorry, but I don't have any information about key codes …" at bounding box center [255, 186] width 206 height 21
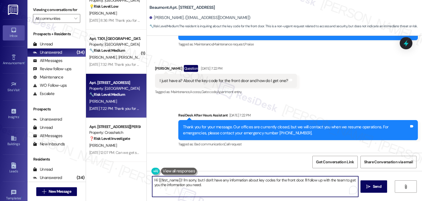
paste textarea "David! Great question—access to the front door key code is usually handled by t…"
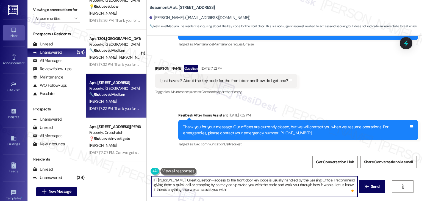
type textarea "Hi David! Great question—access to the front door key code is usually handled b…"
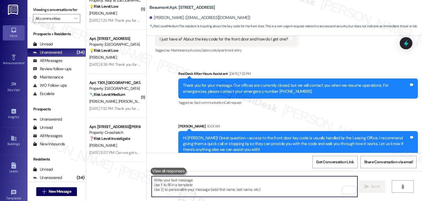
scroll to position [180, 0]
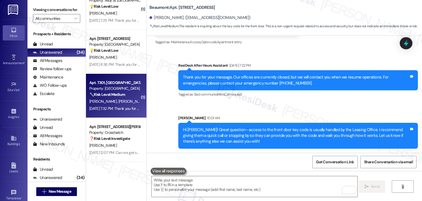
click at [117, 96] on strong "🔧 Risk Level: Medium" at bounding box center [107, 94] width 36 height 5
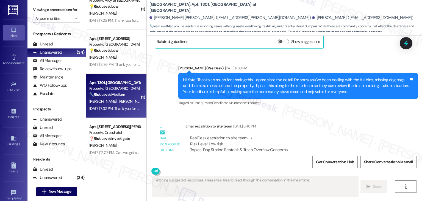
scroll to position [2416, 0]
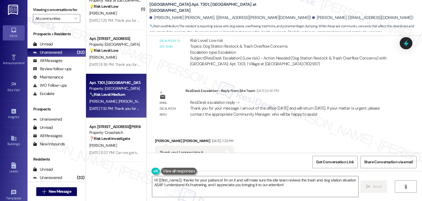
click at [268, 125] on div "Received via SMS Xate Bastida Coronado Sep 04, 2025 at 7:32 PM Thank you! I app…" at bounding box center [284, 148] width 275 height 46
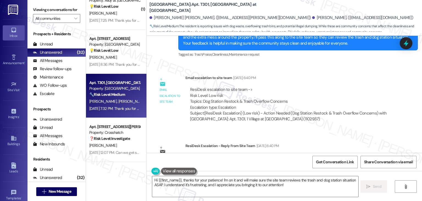
click at [277, 180] on div "Received via SMS Xate Bastida Coronado Sep 04, 2025 at 7:32 PM Thank you! I app…" at bounding box center [284, 203] width 275 height 46
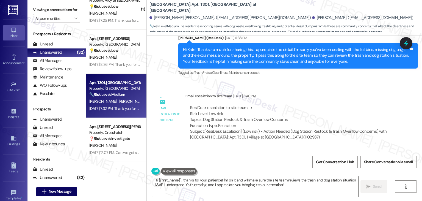
scroll to position [2333, 0]
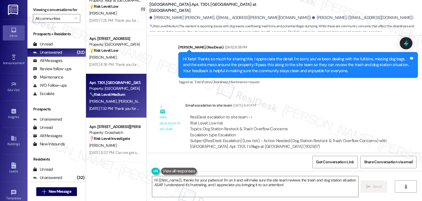
click at [325, 94] on div "Survey, sent via SMS Residesk Automated Survey Jan 05, 2024 at 12:29 AM Hi Xate…" at bounding box center [284, 94] width 275 height 117
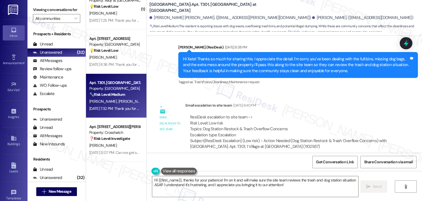
click at [325, 94] on div "Survey, sent via SMS Residesk Automated Survey Jan 05, 2024 at 12:29 AM Hi Xate…" at bounding box center [284, 94] width 275 height 117
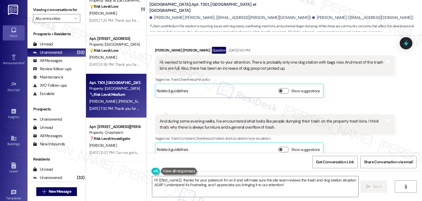
scroll to position [2196, 0]
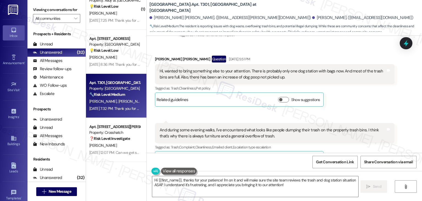
click at [343, 177] on div "Sent via SMS Dottie (ResiDesk) Sep 04, 2025 at 6:38 PM Hi Xate! Thanks so much …" at bounding box center [298, 202] width 248 height 50
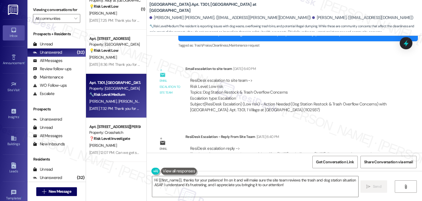
scroll to position [2416, 0]
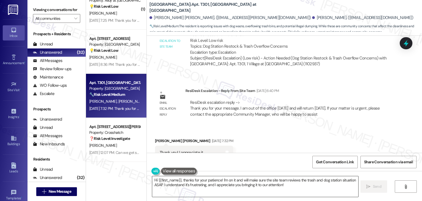
click at [196, 183] on textarea "Hi {{first_name}}, thanks for your patience! I'm on it and will make sure the s…" at bounding box center [255, 186] width 206 height 21
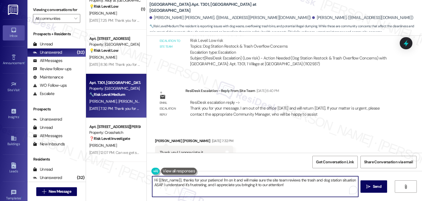
click at [196, 183] on textarea "Hi {{first_name}}, thanks for your patience! I'm on it and will make sure the s…" at bounding box center [255, 186] width 206 height 21
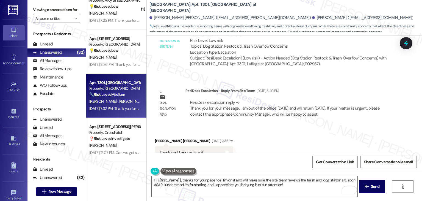
click at [219, 159] on div "Get Conversation Link Share Conversation via email" at bounding box center [284, 161] width 275 height 18
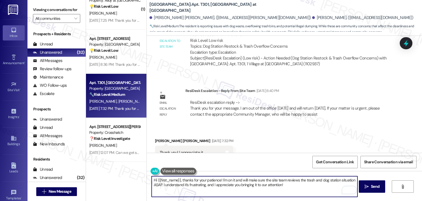
drag, startPoint x: 159, startPoint y: 185, endPoint x: 154, endPoint y: 185, distance: 4.7
click at [154, 185] on textarea "Hi {{first_name}}, thanks for your patience! I'm on it and will make sure the s…" at bounding box center [255, 186] width 206 height 21
drag, startPoint x: 177, startPoint y: 179, endPoint x: 155, endPoint y: 178, distance: 22.5
click at [155, 178] on textarea "Hi {{first_name}}, thanks for your patience! I'm on it and will make sure the s…" at bounding box center [255, 186] width 206 height 21
click at [282, 186] on textarea "Hi Xate, thanks for your patience! I'm on it and will make sure the site team r…" at bounding box center [255, 186] width 206 height 21
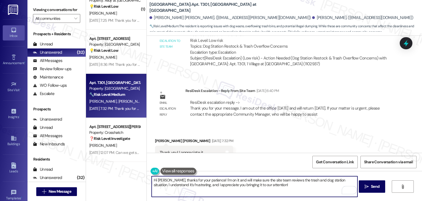
click at [291, 187] on textarea "Hi Xate, thanks for your patience! I'm on it and will make sure the site team r…" at bounding box center [255, 186] width 206 height 21
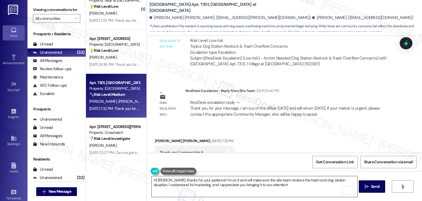
click at [210, 187] on textarea "Hi Xate, thanks for your patience! I'm on it and will make sure the site team r…" at bounding box center [255, 186] width 206 height 21
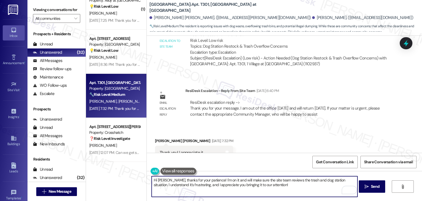
click at [279, 185] on textarea "Hi Xate, thanks for your patience! I'm on it and will make sure the site team r…" at bounding box center [255, 186] width 206 height 21
paste textarea "Let us know if there's anything else we can assist you with!"
click at [269, 184] on textarea "Hi Xate, thanks for your patience! I'm on it and will make sure the site team r…" at bounding box center [255, 186] width 206 height 21
type textarea "Hi Xate, thanks for your patience! I'm on it and will make sure the site team r…"
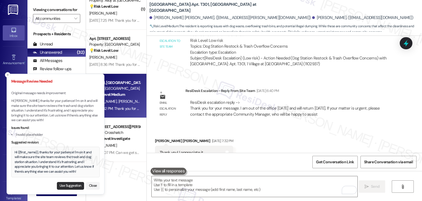
click at [68, 185] on button "Use Suggestion" at bounding box center [70, 186] width 27 height 8
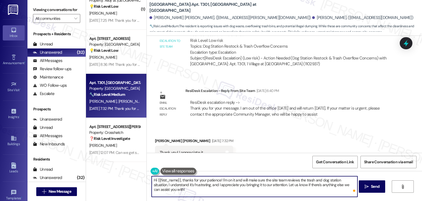
drag, startPoint x: 178, startPoint y: 178, endPoint x: 154, endPoint y: 179, distance: 23.4
click at [154, 179] on textarea "Hi {{first_name}}, thanks for your patience! I'm on it and will make sure the s…" at bounding box center [255, 186] width 206 height 21
type textarea "Hi Xate, thanks for your patience! I'm on it and will make sure the site team r…"
click at [370, 189] on span "Send" at bounding box center [375, 186] width 11 height 6
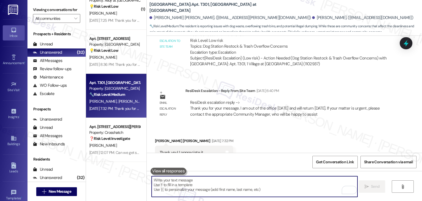
click at [234, 186] on textarea "To enrich screen reader interactions, please activate Accessibility in Grammarl…" at bounding box center [255, 186] width 206 height 21
paste textarea "Let us know if there's anything else we can assist you with!"
type textarea "Let us know if there's anything else we can assist you with!"
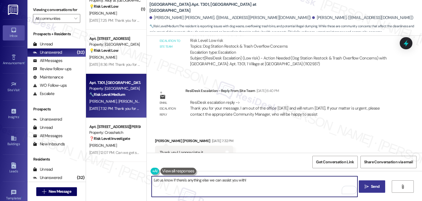
click at [223, 181] on textarea "Let us know if there's anything else we can assist you with!" at bounding box center [255, 186] width 206 height 21
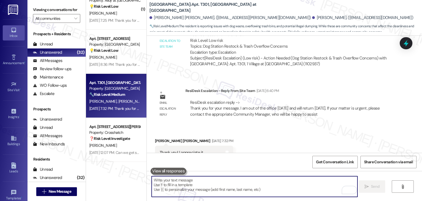
click at [176, 186] on textarea "To enrich screen reader interactions, please activate Accessibility in Grammarl…" at bounding box center [255, 186] width 206 height 21
paste textarea "Hi {{first_name}}, hope you're having a wonderful day! Just wanted to follow up…"
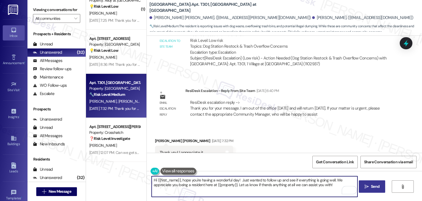
type textarea "Hi {{first_name}}, hope you're having a wonderful day! Just wanted to follow up…"
click at [374, 185] on span "Send" at bounding box center [375, 186] width 9 height 6
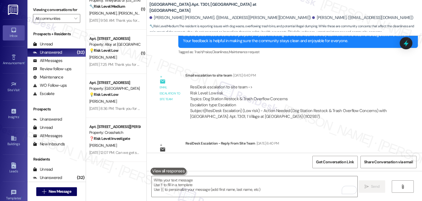
scroll to position [2460, 0]
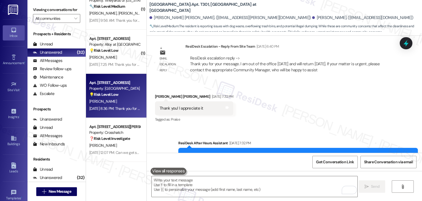
click at [111, 112] on div "Apt. 102, 1525 N 14th Ave Property: Beaumont 💡 Risk Level: Low The resident is …" at bounding box center [116, 96] width 60 height 44
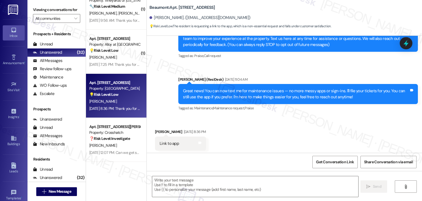
type textarea "Fetching suggested responses. Please feel free to read through the conversation…"
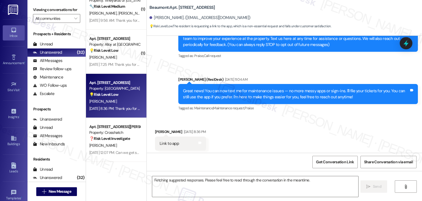
scroll to position [77, 0]
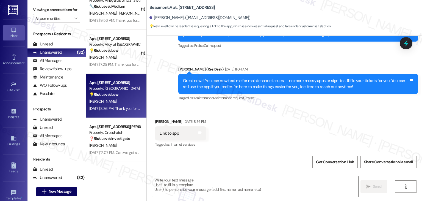
click at [247, 119] on div "Received via SMS Toni Rogers Sep 04, 2025 at 8:36 PM Link to app Tags and notes…" at bounding box center [284, 129] width 275 height 46
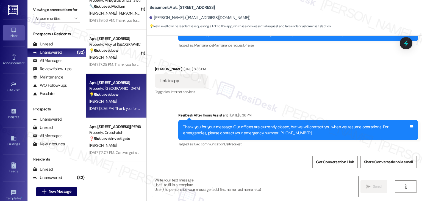
click at [276, 92] on div "Received via SMS Toni Rogers Sep 04, 2025 at 8:36 PM Link to app Tags and notes…" at bounding box center [284, 77] width 275 height 46
click at [308, 89] on div "Received via SMS Toni Rogers Sep 04, 2025 at 8:36 PM Link to app Tags and notes…" at bounding box center [284, 77] width 275 height 46
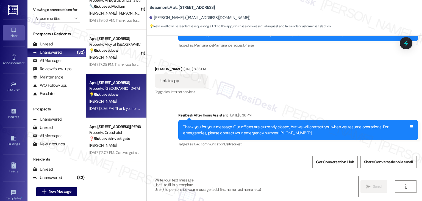
scroll to position [102, 0]
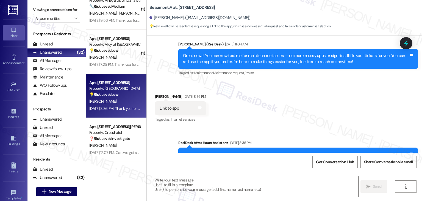
click at [298, 101] on div "Received via SMS Toni Rogers Sep 04, 2025 at 8:36 PM Link to app Tags and notes…" at bounding box center [284, 104] width 275 height 46
click at [214, 56] on div "Great news! You can now text me for maintenance issues — no more messy apps or …" at bounding box center [296, 59] width 226 height 12
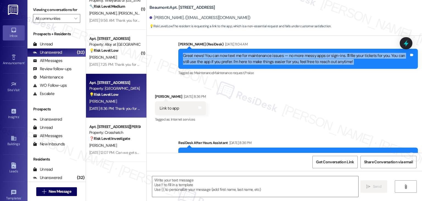
click at [214, 56] on div "Great news! You can now text me for maintenance issues — no more messy apps or …" at bounding box center [296, 59] width 226 height 12
copy div "Great news! You can now text me for maintenance issues — no more messy apps or …"
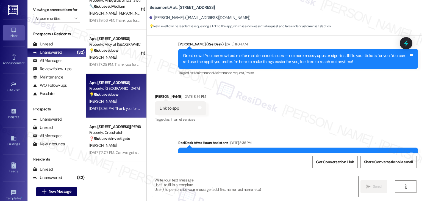
click at [170, 110] on div "Link to app" at bounding box center [169, 108] width 19 height 6
copy div "Link to app Tags and notes"
click at [299, 107] on div "Received via SMS Toni Rogers Sep 04, 2025 at 8:36 PM Link to app Tags and notes…" at bounding box center [284, 104] width 275 height 46
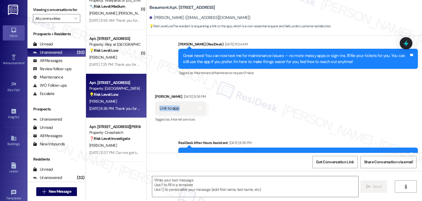
click at [299, 108] on div "Received via SMS Toni Rogers Sep 04, 2025 at 8:36 PM Link to app Tags and notes…" at bounding box center [284, 104] width 275 height 46
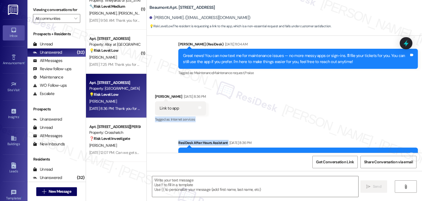
drag, startPoint x: 299, startPoint y: 108, endPoint x: 271, endPoint y: 131, distance: 36.3
click at [271, 131] on div "Lease started Jun 16, 2025 at 7:00 PM Announcement, sent via SMS Dottie (ResiDe…" at bounding box center [284, 94] width 275 height 117
click at [308, 123] on div "Received via SMS Toni Rogers Sep 04, 2025 at 8:36 PM Link to app Tags and notes…" at bounding box center [284, 104] width 275 height 46
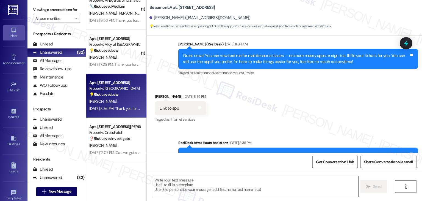
click at [308, 123] on div "Received via SMS Toni Rogers Sep 04, 2025 at 8:36 PM Link to app Tags and notes…" at bounding box center [284, 104] width 275 height 46
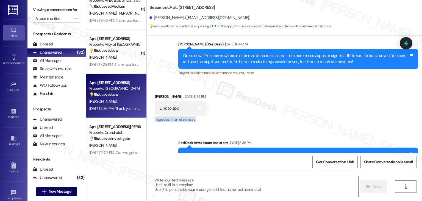
click at [308, 123] on div "Received via SMS Toni Rogers Sep 04, 2025 at 8:36 PM Link to app Tags and notes…" at bounding box center [284, 104] width 275 height 46
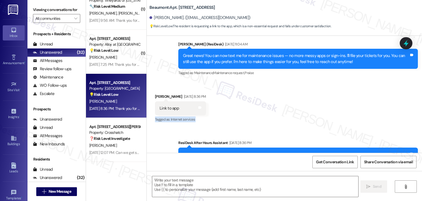
click at [308, 123] on div "Received via SMS Toni Rogers Sep 04, 2025 at 8:36 PM Link to app Tags and notes…" at bounding box center [284, 104] width 275 height 46
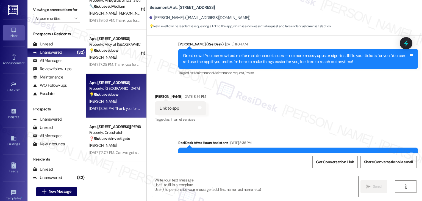
click at [308, 123] on div "Received via SMS Toni Rogers Sep 04, 2025 at 8:36 PM Link to app Tags and notes…" at bounding box center [284, 104] width 275 height 46
click at [274, 112] on div "Received via SMS Toni Rogers Sep 04, 2025 at 8:36 PM Link to app Tags and notes…" at bounding box center [284, 104] width 275 height 46
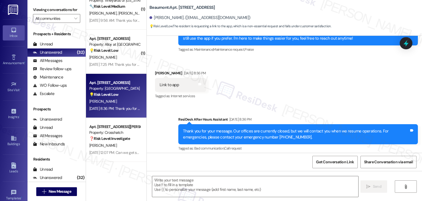
scroll to position [129, 0]
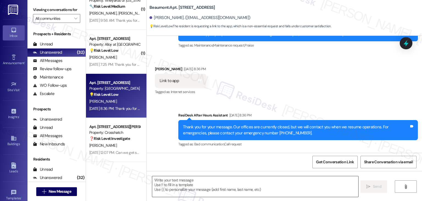
click at [224, 185] on textarea at bounding box center [255, 186] width 206 height 21
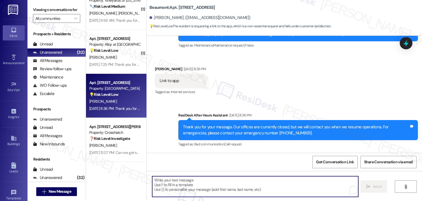
paste textarea "Hi Toni! Are you looking for the link to the Resident Portal app or the mainten…"
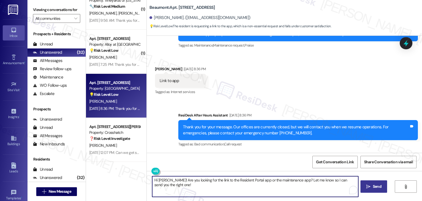
type textarea "Hi Toni! Are you looking for the link to the Resident Portal app or the mainten…"
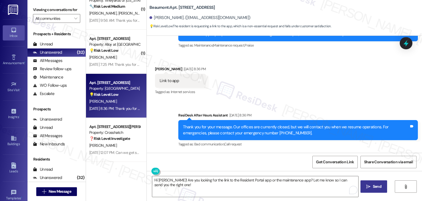
click at [372, 184] on span "Send" at bounding box center [377, 186] width 11 height 6
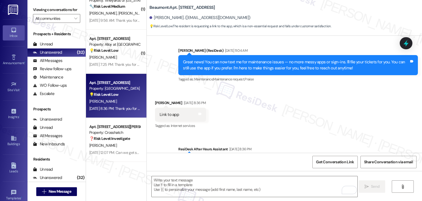
scroll to position [77, 0]
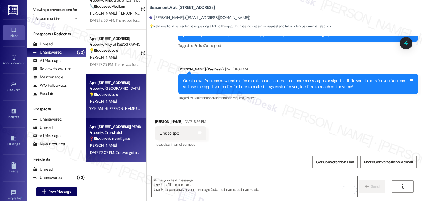
click at [110, 135] on div "❓ Risk Level: Investigate" at bounding box center [114, 138] width 51 height 6
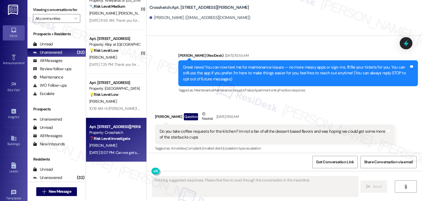
scroll to position [6559, 0]
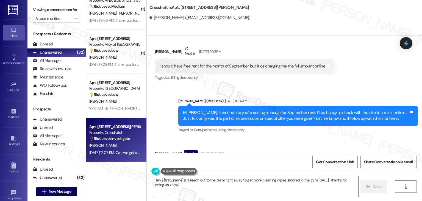
click at [314, 138] on div "Received via SMS Jonathan Henson Question Sep 05, 2025 at 12:07 PM Can we get s…" at bounding box center [284, 162] width 275 height 48
click at [309, 138] on div "Received via SMS Jonathan Henson Question Sep 05, 2025 at 12:07 PM Can we get s…" at bounding box center [284, 162] width 275 height 48
click at [308, 138] on div "Received via SMS Jonathan Henson Question Sep 05, 2025 at 12:07 PM Can we get s…" at bounding box center [284, 162] width 275 height 48
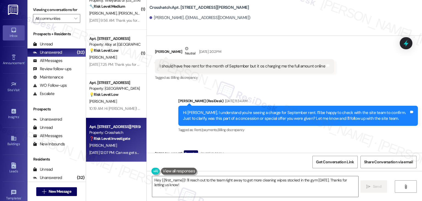
click at [308, 138] on div "Received via SMS Jonathan Henson Question Sep 05, 2025 at 12:07 PM Can we get s…" at bounding box center [284, 162] width 275 height 48
click at [205, 163] on div "Can we get some more cleaning wipes in the gym today?" at bounding box center [210, 166] width 100 height 6
copy div "Can we get some more cleaning wipes in the gym today? Tags and notes"
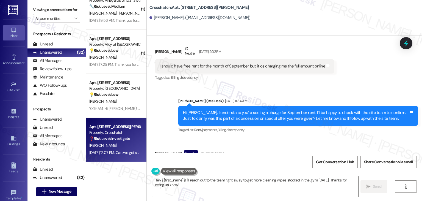
click at [296, 138] on div "Received via SMS Jonathan Henson Question Sep 05, 2025 at 12:07 PM Can we get s…" at bounding box center [284, 162] width 275 height 48
click at [256, 179] on textarea "Hey {{first_name}}! I'll reach out to the team right away to get more cleaning …" at bounding box center [255, 186] width 206 height 21
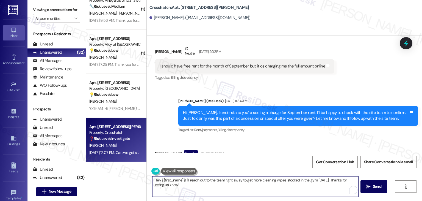
click at [256, 179] on textarea "Hey {{first_name}}! I'll reach out to the team right away to get more cleaning …" at bounding box center [255, 186] width 206 height 21
paste textarea "i Jonathan! Thanks for letting us know. I’ve shared your request with the site …"
type textarea "Hi Jonathan! Thanks for letting us know. I’ve shared your request with the site…"
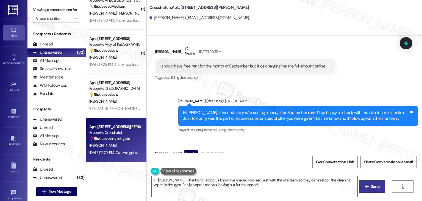
click at [371, 187] on span "Send" at bounding box center [375, 186] width 9 height 6
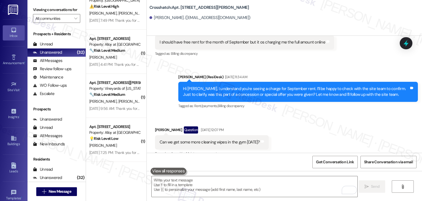
scroll to position [6603, 0]
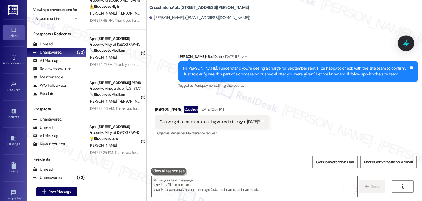
click at [408, 43] on icon at bounding box center [406, 43] width 7 height 9
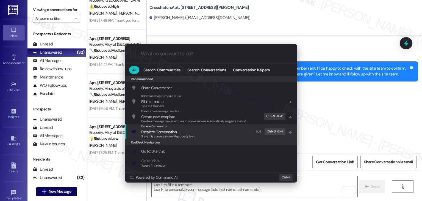
click at [174, 128] on div "Escalate Conversation" at bounding box center [168, 126] width 54 height 4
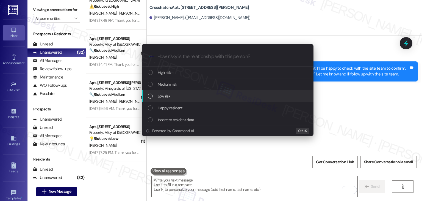
drag, startPoint x: 151, startPoint y: 97, endPoint x: 163, endPoint y: 94, distance: 11.7
click at [151, 97] on div "List of options" at bounding box center [150, 95] width 5 height 5
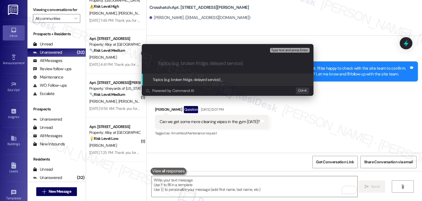
paste input "Request to Restock Cleaning Wipes in Gym"
type input "Request to Restock Cleaning Wipes in Gym"
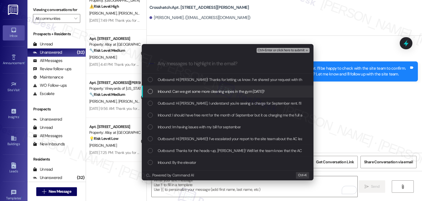
click at [149, 92] on div "List of options" at bounding box center [150, 91] width 5 height 5
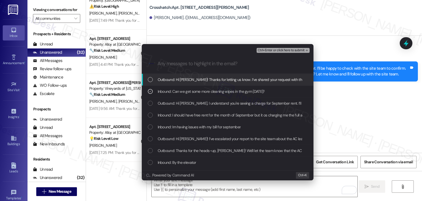
click at [276, 52] on button "Ctrl+Enter or click here to submit" at bounding box center [283, 50] width 53 height 5
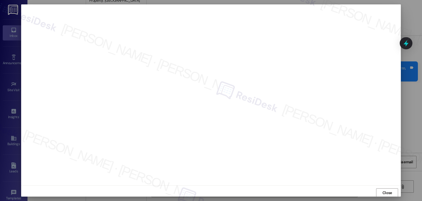
scroll to position [0, 0]
click at [387, 193] on span "Close" at bounding box center [387, 192] width 10 height 6
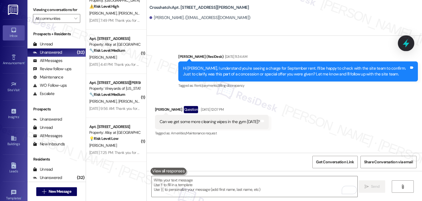
click at [409, 40] on icon at bounding box center [405, 42] width 9 height 9
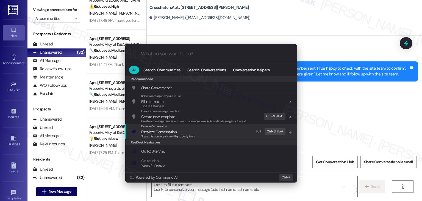
click at [179, 138] on span "Share this conversation with property team" at bounding box center [168, 136] width 54 height 4
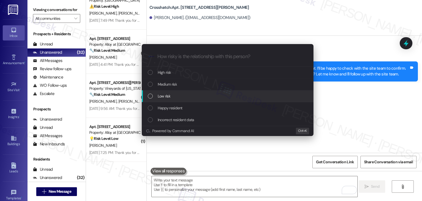
click at [149, 97] on div "List of options" at bounding box center [150, 95] width 5 height 5
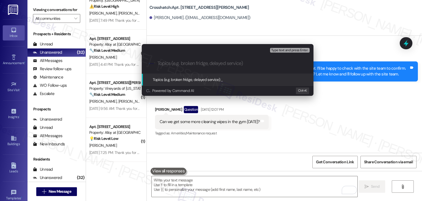
paste input "Request to Restock Cleaning Wipes in Gym"
type input "Request to Restock Cleaning Wipes in Gym"
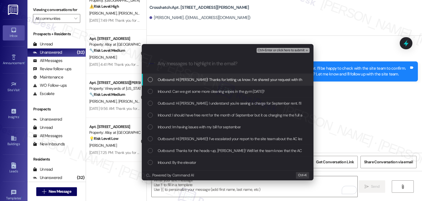
drag, startPoint x: 255, startPoint y: 75, endPoint x: 257, endPoint y: 75, distance: 2.8
click at [257, 74] on div "Outbound: Hi Jonathan! Thanks for letting us know. I’ve shared your request wit…" at bounding box center [228, 80] width 172 height 12
click at [149, 79] on icon "List of options" at bounding box center [150, 79] width 4 height 4
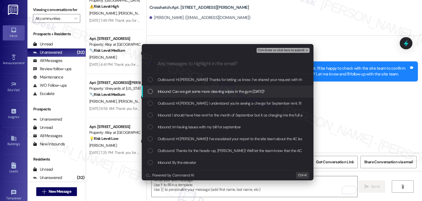
click at [150, 91] on div "List of options" at bounding box center [150, 91] width 5 height 5
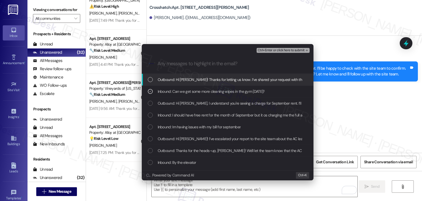
click at [293, 49] on span "Ctrl+Enter or click here to submit" at bounding box center [281, 50] width 47 height 4
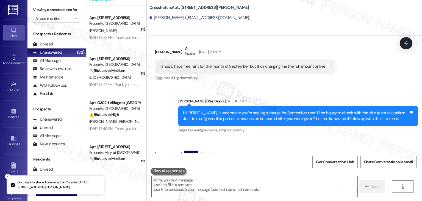
scroll to position [1135, 0]
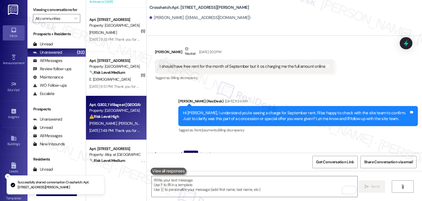
click at [118, 124] on span "P. Rabago" at bounding box center [131, 123] width 27 height 5
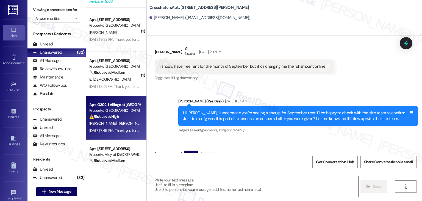
type textarea "Fetching suggested responses. Please feel free to read through the conversation…"
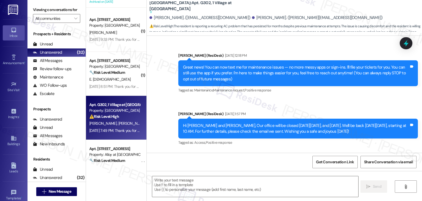
scroll to position [1630, 0]
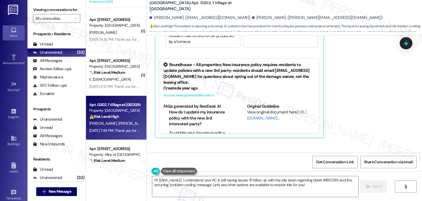
click at [356, 142] on div "Sent via SMS ResiDesk After Hours Assistant Sep 06, 2025 at 7:49 PM Thank you f…" at bounding box center [284, 168] width 275 height 52
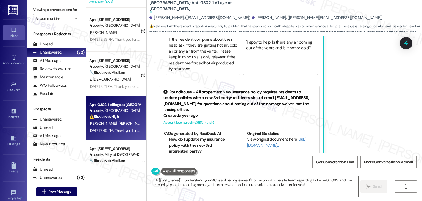
scroll to position [1576, 0]
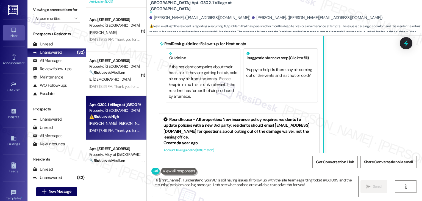
click at [353, 96] on div "Jeanella Baumert Question Neutral Sep 06, 2025 at 7:49 PM Ticket number 160089.…" at bounding box center [275, 78] width 240 height 230
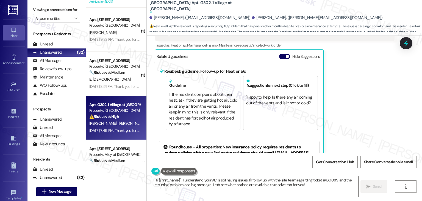
click at [352, 112] on div "Jeanella Baumert Question Neutral Sep 06, 2025 at 7:49 PM Ticket number 160089.…" at bounding box center [275, 105] width 240 height 230
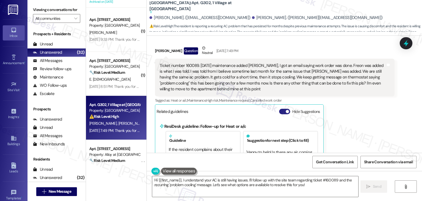
click at [280, 109] on button "Hide Suggestions" at bounding box center [284, 111] width 11 height 5
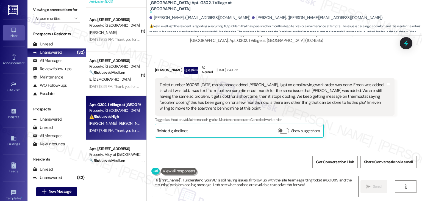
click at [346, 95] on div "Jeanella Baumert Question Neutral Sep 06, 2025 at 7:49 PM Ticket number 160089.…" at bounding box center [275, 100] width 240 height 73
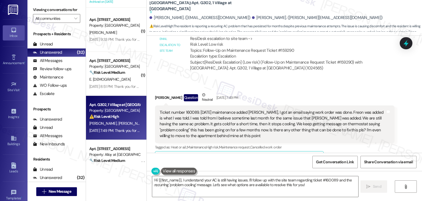
click at [350, 110] on div "Jeanella Baumert Question Neutral Sep 06, 2025 at 7:49 PM Ticket number 160089.…" at bounding box center [275, 128] width 240 height 73
click at [347, 118] on div "Jeanella Baumert Question Neutral Sep 06, 2025 at 7:49 PM Ticket number 160089.…" at bounding box center [275, 128] width 240 height 73
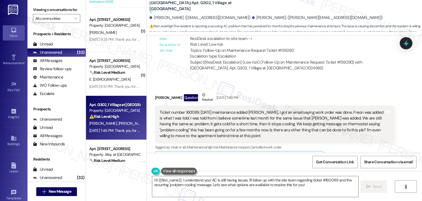
click at [347, 118] on div "Jeanella Baumert Question Neutral Sep 06, 2025 at 7:49 PM Ticket number 160089.…" at bounding box center [275, 128] width 240 height 73
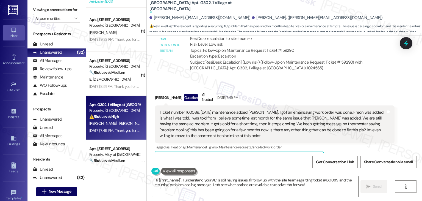
click at [347, 118] on div "Jeanella Baumert Question Neutral Sep 06, 2025 at 7:49 PM Ticket number 160089.…" at bounding box center [275, 128] width 240 height 73
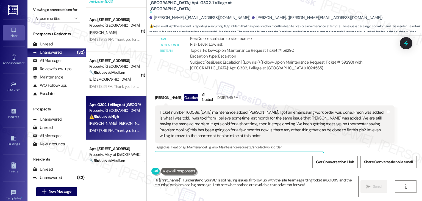
click at [347, 118] on div "Jeanella Baumert Question Neutral Sep 06, 2025 at 7:49 PM Ticket number 160089.…" at bounding box center [275, 128] width 240 height 73
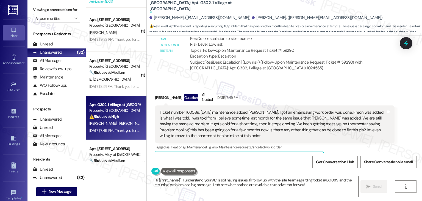
click at [347, 118] on div "Jeanella Baumert Question Neutral Sep 06, 2025 at 7:49 PM Ticket number 160089.…" at bounding box center [275, 128] width 240 height 73
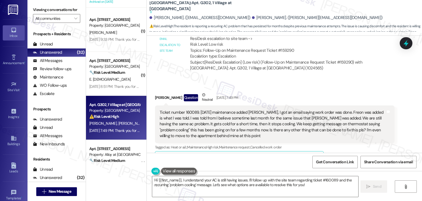
click at [347, 118] on div "Jeanella Baumert Question Neutral Sep 06, 2025 at 7:49 PM Ticket number 160089.…" at bounding box center [275, 128] width 240 height 73
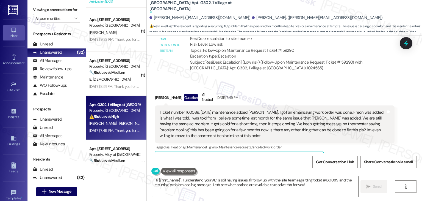
click at [347, 118] on div "Jeanella Baumert Question Neutral Sep 06, 2025 at 7:49 PM Ticket number 160089.…" at bounding box center [275, 128] width 240 height 73
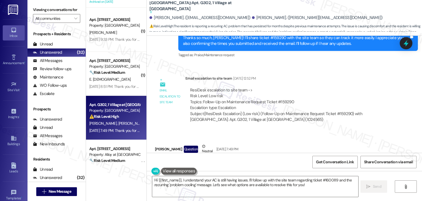
scroll to position [1392, 0]
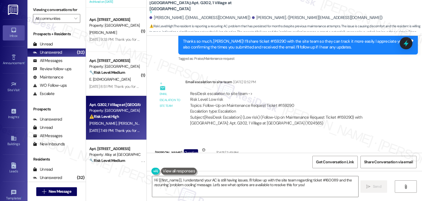
click at [335, 134] on div "Received via SMS Jeanella Baumert Question Neutral Sep 06, 2025 at 7:49 PM Tick…" at bounding box center [284, 179] width 275 height 90
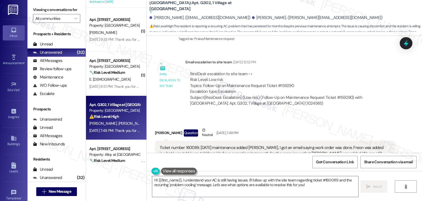
scroll to position [1419, 0]
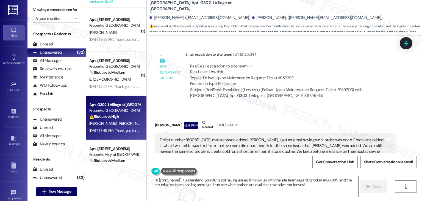
click at [231, 137] on div "Ticket number 160089. Last Thursday maintenance added Freon, I got an email say…" at bounding box center [273, 151] width 226 height 29
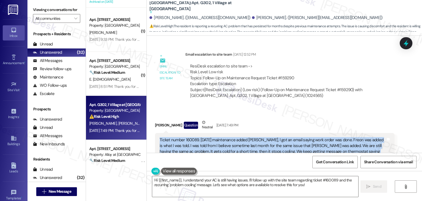
click at [231, 137] on div "Ticket number 160089. Last Thursday maintenance added Freon, I got an email say…" at bounding box center [273, 151] width 226 height 29
copy div "Ticket number 160089. Last Thursday maintenance added Freon, I got an email say…"
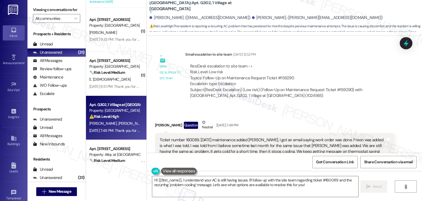
click at [160, 119] on div "Jeanella Baumert Question Neutral Sep 06, 2025 at 7:49 PM" at bounding box center [275, 125] width 240 height 13
copy div "Jeanella"
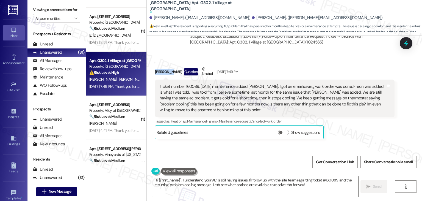
scroll to position [1474, 0]
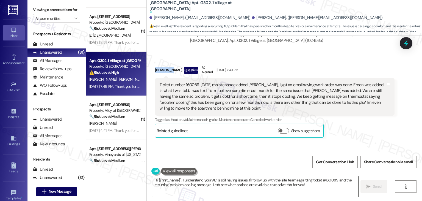
click at [213, 179] on textarea "Hi {{first_name}}, I understand your AC is still having issues. I'll follow up …" at bounding box center [255, 186] width 206 height 21
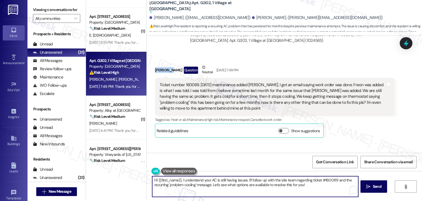
click at [213, 179] on textarea "Hi {{first_name}}, I understand your AC is still having issues. I'll follow up …" at bounding box center [255, 186] width 206 height 21
paste textarea "Jeanella, I’m sorry to hear the AC issue is still ongoing, especially after mul…"
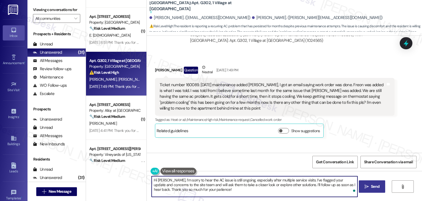
type textarea "Hi Jeanella, I’m sorry to hear the AC issue is still ongoing, especially after …"
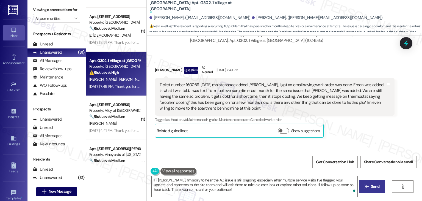
click at [378, 186] on span "Send" at bounding box center [375, 186] width 9 height 6
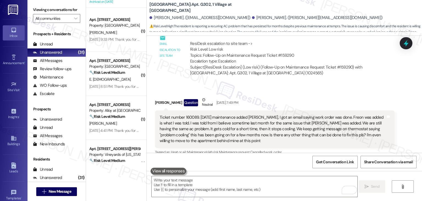
scroll to position [1442, 0]
click at [223, 178] on textarea "To enrich screen reader interactions, please activate Accessibility in Grammarl…" at bounding box center [255, 186] width 206 height 21
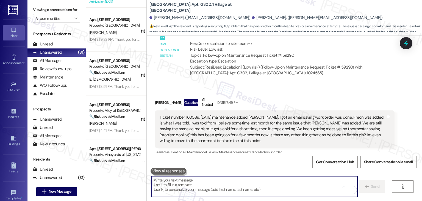
paste textarea "Ongoing AC Cooling Issue"
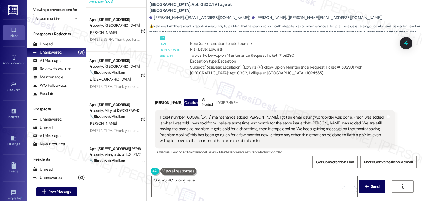
click at [188, 114] on div "Ticket number 160089. Last Thursday maintenance added Freon, I got an email say…" at bounding box center [273, 128] width 226 height 29
copy div "160089"
click at [198, 180] on textarea "Ongoing AC Cooling Issue" at bounding box center [255, 186] width 206 height 21
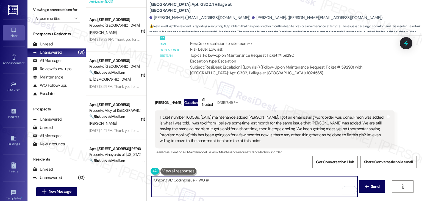
paste textarea "160089"
type textarea "Ongoing AC Cooling Issue - WO #160089"
click at [214, 182] on textarea "Ongoing AC Cooling Issue - WO #160089" at bounding box center [255, 186] width 206 height 21
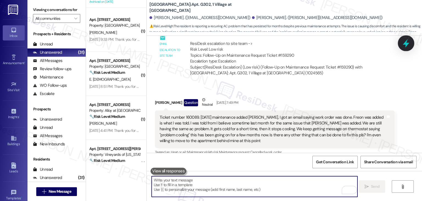
click at [404, 43] on icon at bounding box center [406, 43] width 7 height 9
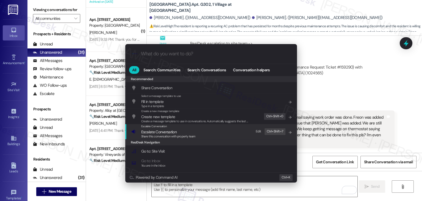
click at [163, 135] on span "Share this conversation with property team" at bounding box center [168, 136] width 54 height 4
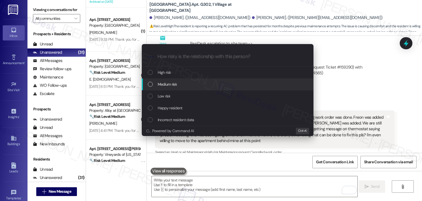
click at [151, 83] on div "List of options" at bounding box center [150, 84] width 5 height 5
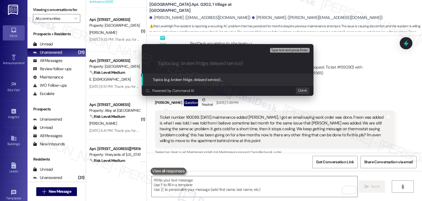
paste input "Ongoing AC Cooling Issue - WO #160089"
type input "Ongoing AC Cooling Issue - WO #160089"
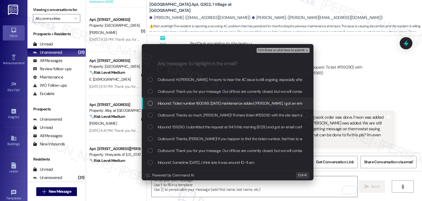
click at [149, 102] on div "List of options" at bounding box center [150, 103] width 5 height 5
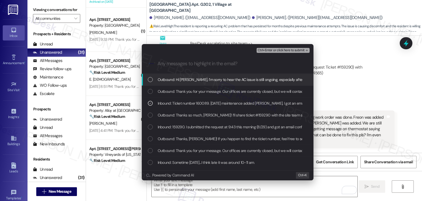
click at [276, 50] on span "Ctrl+Enter or click here to submit" at bounding box center [281, 50] width 47 height 4
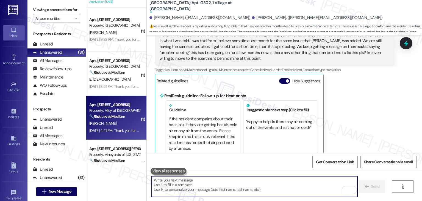
scroll to position [1053, 0]
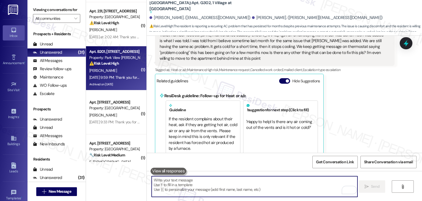
click at [105, 74] on div "Sep 07, 2025 at 9:59 PM: Thank you for your message. Our offices are currently …" at bounding box center [115, 77] width 52 height 7
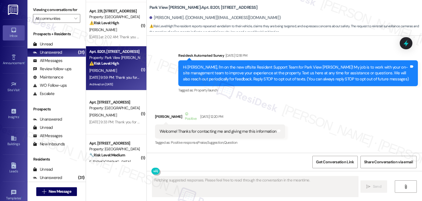
scroll to position [5049, 0]
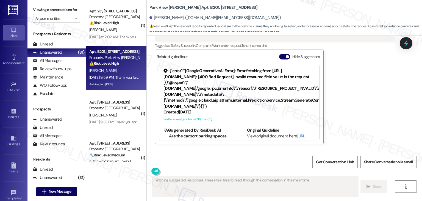
click at [353, 88] on div "Michelle Michaels Neutral Sep 07, 2025 at 9:59 PM Once again, I have had my Aut…" at bounding box center [275, 67] width 240 height 154
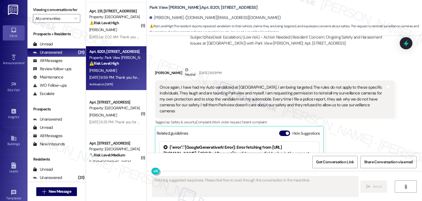
scroll to position [4967, 0]
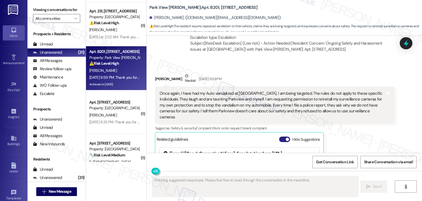
click at [280, 136] on button "Hide Suggestions" at bounding box center [284, 138] width 11 height 5
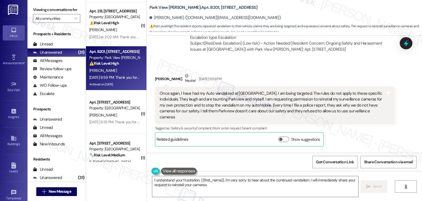
click at [351, 150] on div "Sent via SMS ResiDesk After Hours Assistant Sep 07, 2025 at 9:59 PM Thank you f…" at bounding box center [284, 176] width 275 height 52
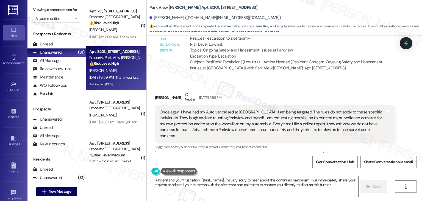
scroll to position [4939, 0]
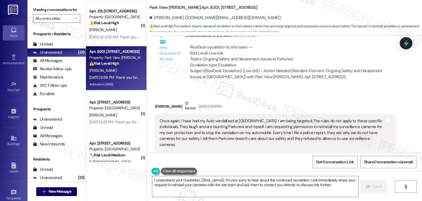
click at [330, 123] on div "Michelle Michaels Neutral Sep 07, 2025 at 9:59 PM Once again, I have had my Aut…" at bounding box center [275, 136] width 240 height 73
click at [348, 123] on div "Michelle Michaels Neutral Sep 07, 2025 at 9:59 PM Once again, I have had my Aut…" at bounding box center [275, 136] width 240 height 73
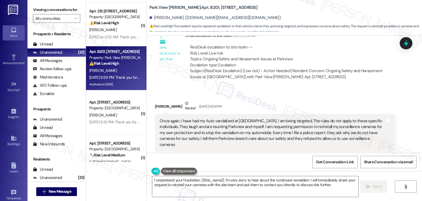
click at [348, 123] on div "Michelle Michaels Neutral Sep 07, 2025 at 9:59 PM Once again, I have had my Aut…" at bounding box center [275, 136] width 240 height 73
click at [345, 127] on div "Received via SMS Michelle Michaels Neutral Sep 07, 2025 at 9:59 PM Once again, …" at bounding box center [275, 137] width 248 height 82
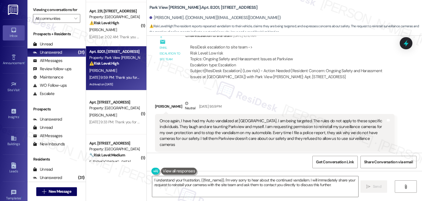
click at [345, 127] on div "Received via SMS Michelle Michaels Neutral Sep 07, 2025 at 9:59 PM Once again, …" at bounding box center [275, 137] width 248 height 82
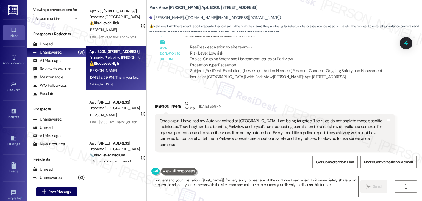
click at [345, 127] on div "Received via SMS Michelle Michaels Neutral Sep 07, 2025 at 9:59 PM Once again, …" at bounding box center [275, 137] width 248 height 82
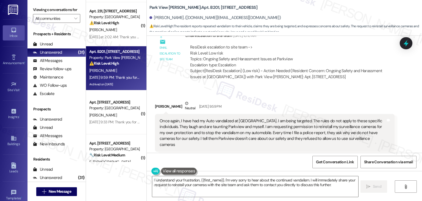
click at [348, 123] on div "Michelle Michaels Neutral Sep 07, 2025 at 9:59 PM Once again, I have had my Aut…" at bounding box center [275, 136] width 240 height 73
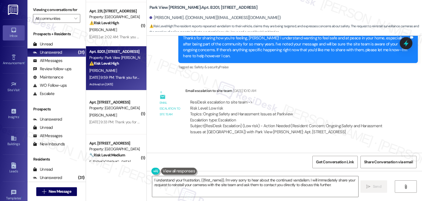
click at [324, 143] on div "Received via SMS Michelle Michaels Neutral Sep 07, 2025 at 9:59 PM Once again, …" at bounding box center [284, 188] width 275 height 90
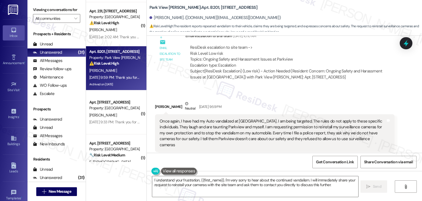
scroll to position [4939, 0]
click at [353, 119] on div "Michelle Michaels Neutral Sep 07, 2025 at 9:59 PM Once again, I have had my Aut…" at bounding box center [275, 136] width 240 height 73
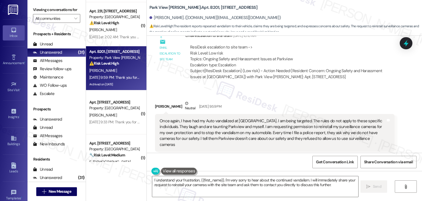
click at [325, 118] on div "Once again, I have had my Auto vandalized at Parkview Apartments. I am being ta…" at bounding box center [273, 132] width 226 height 29
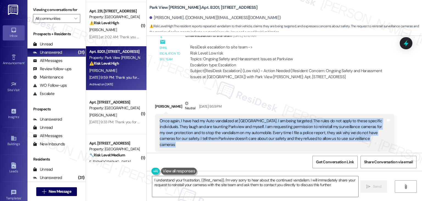
click at [325, 118] on div "Once again, I have had my Auto vandalized at Parkview Apartments. I am being ta…" at bounding box center [273, 132] width 226 height 29
copy div "Once again, I have had my Auto vandalized at Parkview Apartments. I am being ta…"
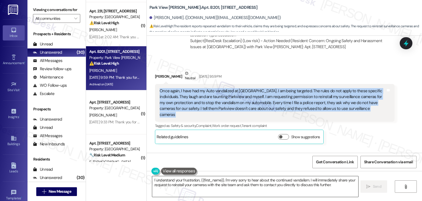
click at [255, 182] on textarea "I understand your frustration, {{first_name}}. I'm very sorry to hear about the…" at bounding box center [255, 186] width 206 height 21
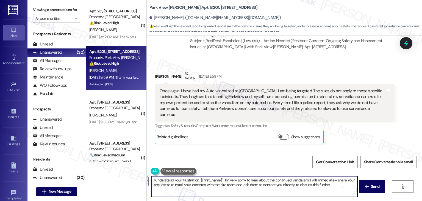
paste textarea "Hi Michelle, I’m sorry to hear this has happened again, and I understand your c…"
type textarea "Hi Michelle, I’m sorry to hear this has happened again, and I understand your c…"
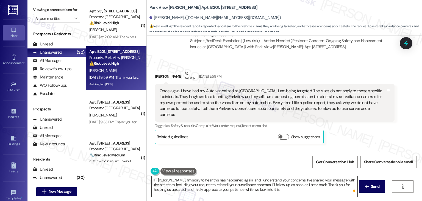
click at [281, 185] on textarea "Hi Michelle, I’m sorry to hear this has happened again, and I understand your c…" at bounding box center [255, 186] width 206 height 21
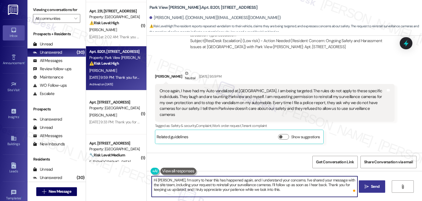
click at [368, 185] on span " Send" at bounding box center [371, 186] width 17 height 6
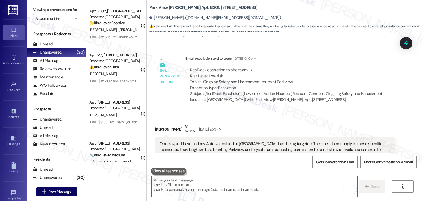
scroll to position [5019, 0]
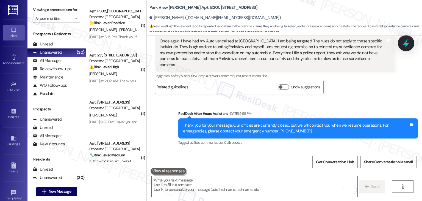
click at [407, 44] on icon at bounding box center [406, 43] width 7 height 9
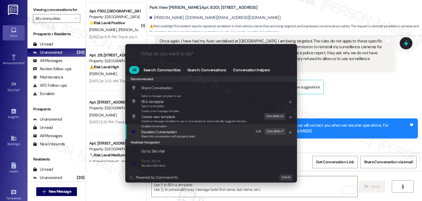
click at [175, 133] on span "Escalate Conversation" at bounding box center [158, 131] width 35 height 5
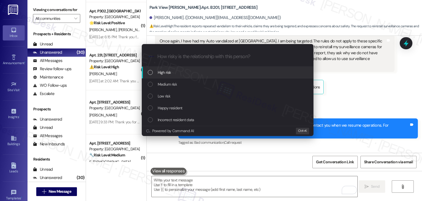
click at [150, 72] on div "List of options" at bounding box center [150, 72] width 5 height 5
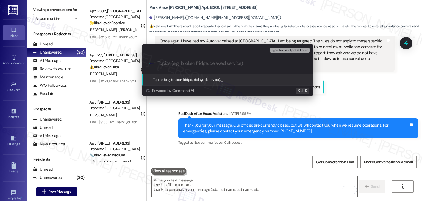
paste input "Concern About Vehicle Vandalism & Request for Surveillance Camera Use"
type input "Concern About Vehicle Vandalism & Request for Surveillance Camera Use"
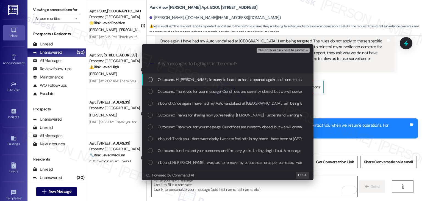
scroll to position [0, 0]
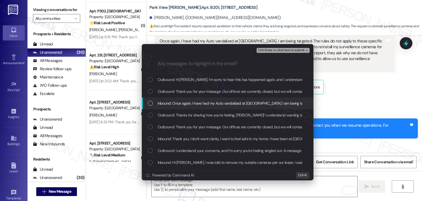
click at [147, 103] on div "Inbound: Once again, I have had my Auto vandalized at Parkview Apartments. I am…" at bounding box center [228, 103] width 172 height 12
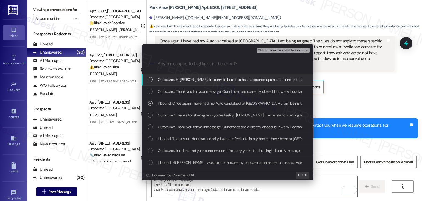
click at [282, 51] on span "Ctrl+Enter or click here to submit" at bounding box center [281, 50] width 47 height 4
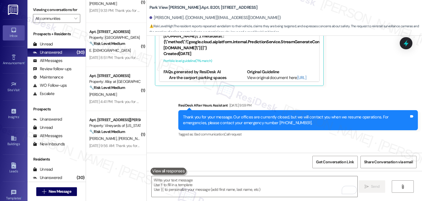
scroll to position [1201, 0]
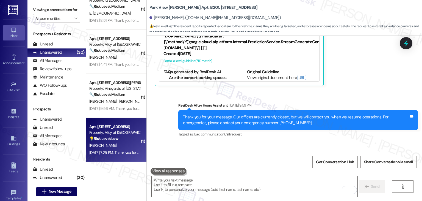
click at [113, 153] on div "Sep 05, 2025 at 7:25 PM: Thank you for your message. Our offices are currently …" at bounding box center [252, 152] width 326 height 5
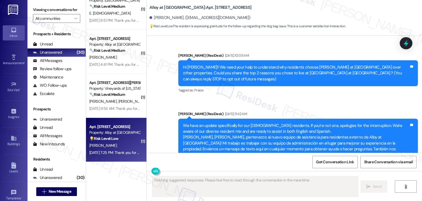
scroll to position [5055, 0]
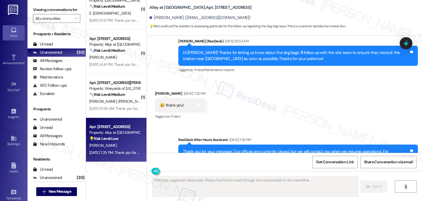
click at [332, 99] on div "Received via SMS Doyle Konold Sep 05, 2025 at 7:25 PM 😀 thank you! Tags and not…" at bounding box center [284, 101] width 275 height 46
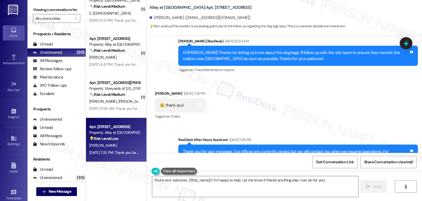
scroll to position [5027, 0]
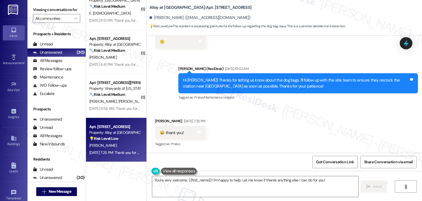
click at [284, 110] on div "Received via SMS Doyle Konold Sep 05, 2025 at 7:25 PM 😀 thank you! Tags and not…" at bounding box center [284, 128] width 275 height 46
click at [294, 105] on div "Received via SMS Doyle Konold Sep 05, 2025 at 7:25 PM 😀 thank you! Tags and not…" at bounding box center [284, 128] width 275 height 46
click at [290, 126] on div "Received via SMS Doyle Konold Sep 05, 2025 at 7:25 PM 😀 thank you! Tags and not…" at bounding box center [284, 128] width 275 height 46
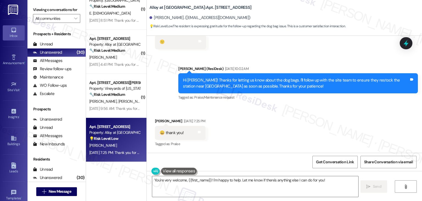
click at [295, 105] on div "Received via SMS Doyle Konold Sep 05, 2025 at 7:25 PM 😀 thank you! Tags and not…" at bounding box center [284, 128] width 275 height 46
click at [295, 125] on div "Received via SMS Doyle Konold Sep 05, 2025 at 7:25 PM 😀 thank you! Tags and not…" at bounding box center [284, 128] width 275 height 46
click at [295, 116] on div "Received via SMS Doyle Konold Sep 05, 2025 at 7:25 PM 😀 thank you! Tags and not…" at bounding box center [284, 128] width 275 height 46
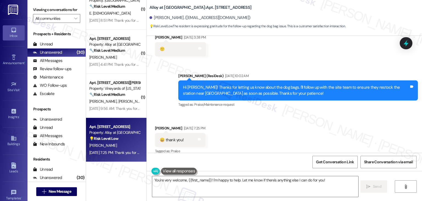
scroll to position [5000, 0]
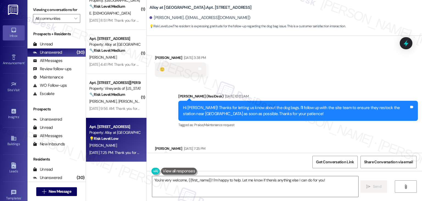
click at [296, 133] on div "Received via SMS Doyle Konold Sep 05, 2025 at 7:25 PM 😀 thank you! Tags and not…" at bounding box center [284, 156] width 275 height 46
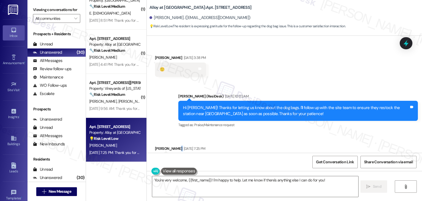
click at [296, 133] on div "Received via SMS Doyle Konold Sep 05, 2025 at 7:25 PM 😀 thank you! Tags and not…" at bounding box center [284, 156] width 275 height 46
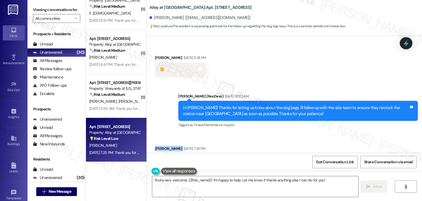
click at [296, 133] on div "Received via SMS Doyle Konold Sep 05, 2025 at 7:25 PM 😀 thank you! Tags and not…" at bounding box center [284, 156] width 275 height 46
click at [294, 133] on div "Received via SMS Doyle Konold Sep 05, 2025 at 7:25 PM 😀 thank you! Tags and not…" at bounding box center [284, 156] width 275 height 46
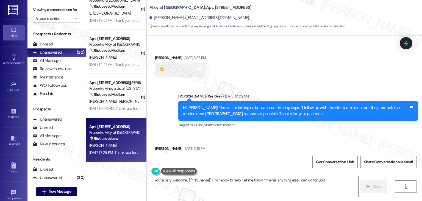
click at [294, 133] on div "Received via SMS Doyle Konold Sep 05, 2025 at 7:25 PM 😀 thank you! Tags and not…" at bounding box center [284, 156] width 275 height 46
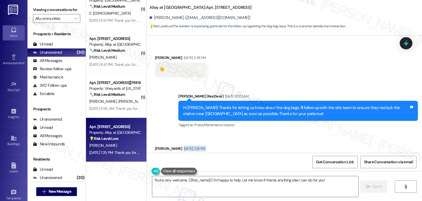
click at [294, 133] on div "Received via SMS Doyle Konold Sep 05, 2025 at 7:25 PM 😀 thank you! Tags and not…" at bounding box center [284, 156] width 275 height 46
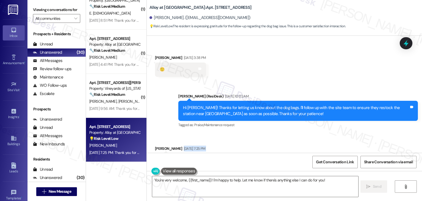
click at [294, 133] on div "Received via SMS Doyle Konold Sep 05, 2025 at 7:25 PM 😀 thank you! Tags and not…" at bounding box center [284, 156] width 275 height 46
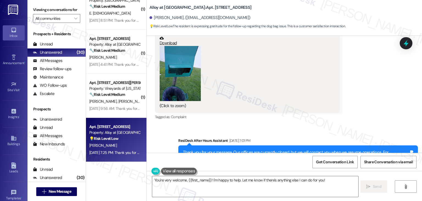
scroll to position [5055, 0]
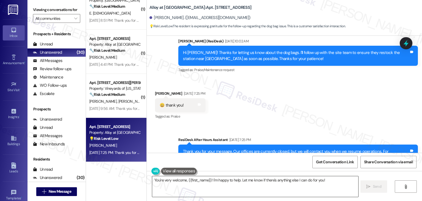
click at [223, 180] on textarea "You're very welcome, {{first_name}}! I'm happy to help. Let me know if there's …" at bounding box center [255, 186] width 206 height 21
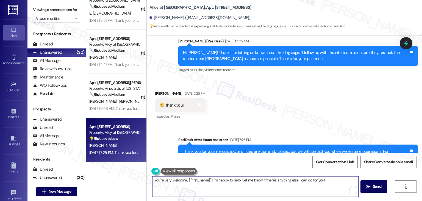
click at [223, 180] on textarea "You're very welcome, {{first_name}}! I'm happy to help. Let me know if there's …" at bounding box center [255, 186] width 206 height 21
click at [226, 186] on textarea "You're very welcome, {{first_name}}! I'm happy to help. Let me know if there's …" at bounding box center [255, 186] width 206 height 21
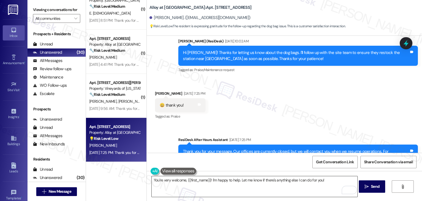
click at [205, 185] on textarea "You're very welcome, {{first_name}}! I'm happy to help. Let me know if there's …" at bounding box center [255, 186] width 206 height 21
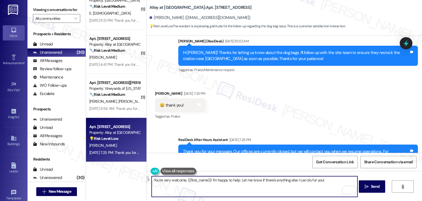
drag, startPoint x: 326, startPoint y: 178, endPoint x: 238, endPoint y: 179, distance: 87.4
click at [238, 179] on textarea "You're very welcome, {{first_name}}! I'm happy to help. Let me know if there's …" at bounding box center [255, 186] width 206 height 21
paste textarea "us know if there's anything else we can assist you with!"
type textarea "You're very welcome, {{first_name}}! I'm happy to help. Let us know if there's …"
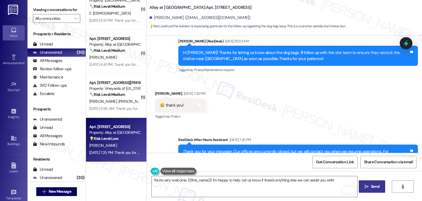
click at [371, 188] on span "Send" at bounding box center [375, 186] width 9 height 6
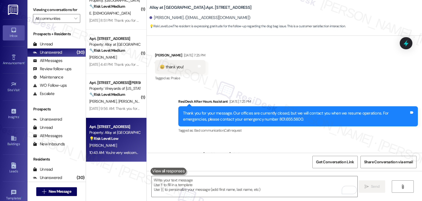
scroll to position [1157, 0]
click at [172, 138] on div "Sent via SMS ResiDesk After Hours Assistant Sep 05, 2025 at 7:25 PM Thank you f…" at bounding box center [284, 131] width 275 height 91
click at [171, 135] on div "Sent via SMS ResiDesk After Hours Assistant Sep 05, 2025 at 7:25 PM Thank you f…" at bounding box center [284, 131] width 275 height 91
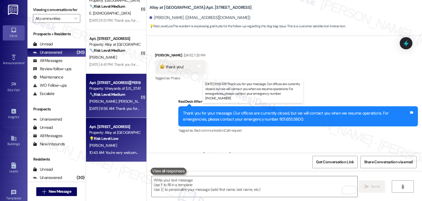
click at [105, 109] on div "Sep 06, 2025 at 9:56 AM: Thank you for your message. Our offices are currently …" at bounding box center [256, 108] width 334 height 5
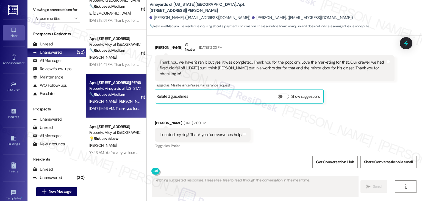
scroll to position [2293, 0]
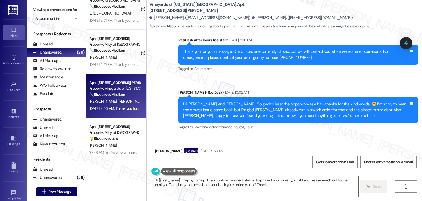
click at [266, 135] on div "Received via SMS Maria Curtis Question Sep 06, 2025 at 9:56 AM Can you confirm …" at bounding box center [284, 159] width 275 height 48
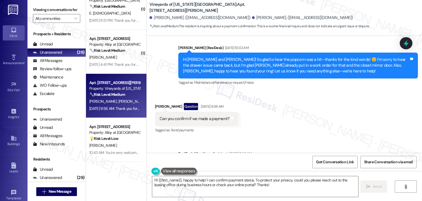
scroll to position [2345, 0]
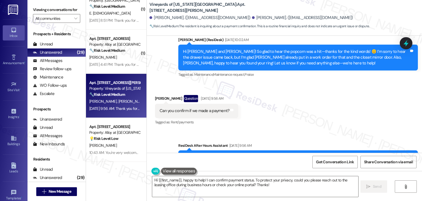
click at [287, 130] on div "Sent via SMS ResiDesk After Hours Assistant Sep 06, 2025 at 9:56 AM Thank you f…" at bounding box center [284, 156] width 275 height 52
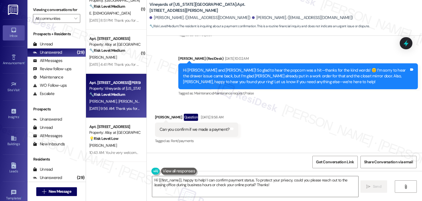
scroll to position [2318, 0]
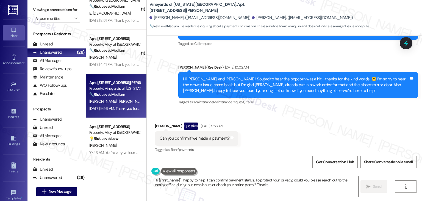
click at [202, 135] on div "Can you confirm if we made a payment?" at bounding box center [195, 138] width 70 height 6
copy div "Can you confirm if we made a payment? Tags and notes"
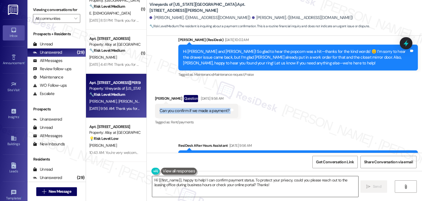
click at [215, 182] on textarea "Hi {{first_name}}, happy to help! I can confirm payment status. To protect your…" at bounding box center [255, 186] width 206 height 21
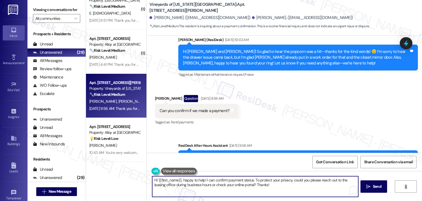
click at [215, 182] on textarea "Hi {{first_name}}, happy to help! I can confirm payment status. To protect your…" at bounding box center [255, 186] width 206 height 21
paste textarea "Maria! I’m happy to help. Just to confirm—are you asking about a recent rent pa…"
type textarea "Hi Maria! I’m happy to help. Just to confirm—are you asking about a recent rent…"
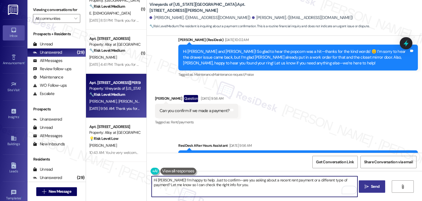
click at [377, 188] on span "Send" at bounding box center [375, 186] width 9 height 6
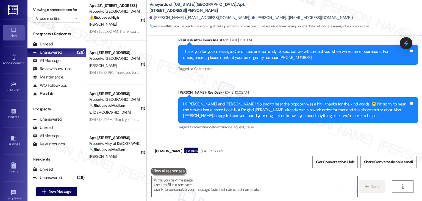
scroll to position [1157, 0]
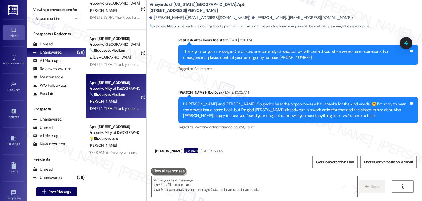
click at [113, 103] on div "B. Bauer" at bounding box center [115, 101] width 52 height 7
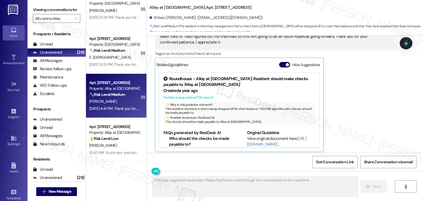
scroll to position [2831, 0]
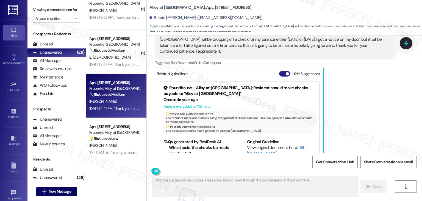
click at [281, 71] on button "Hide Suggestions" at bounding box center [284, 73] width 11 height 5
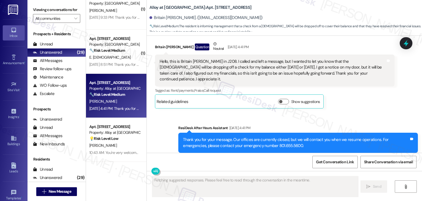
click at [351, 112] on div "Sent via SMS ResiDesk After Hours Assistant Sep 06, 2025 at 4:41 PM Thank you f…" at bounding box center [284, 138] width 275 height 52
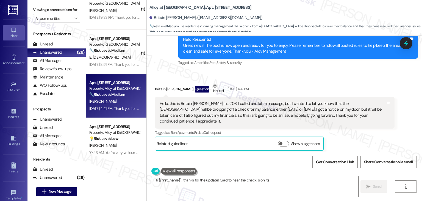
scroll to position [2749, 0]
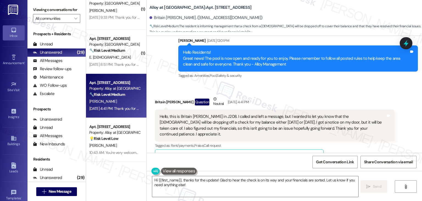
click at [315, 96] on div "Britain Bauer Question Neutral Sep 06, 2025 at 4:41 PM" at bounding box center [275, 102] width 240 height 13
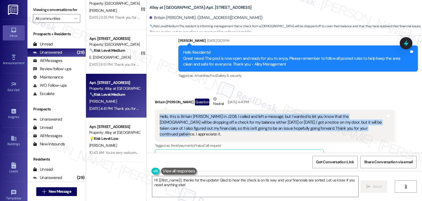
drag, startPoint x: 339, startPoint y: 123, endPoint x: 152, endPoint y: 110, distance: 187.5
click at [155, 110] on div "Hello, this is Britain Bauer in J208. I called and left a message, but I wanted…" at bounding box center [275, 125] width 240 height 32
copy div "Hello, this is Britain Bauer in J208. I called and left a message, but I wanted…"
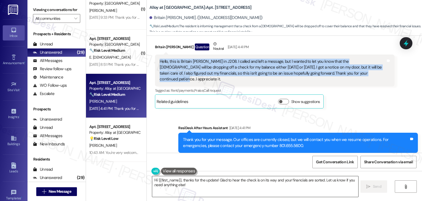
click at [240, 177] on textarea "Hi {{first_name}}, thanks for the update! Glad to hear the check is on its way …" at bounding box center [255, 186] width 206 height 21
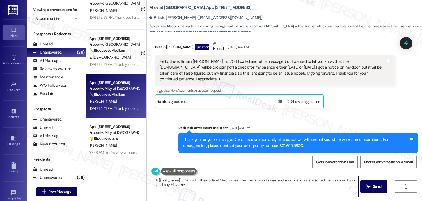
click at [240, 177] on textarea "Hi {{first_name}}, thanks for the update! Glad to hear the check is on its way …" at bounding box center [255, 186] width 206 height 21
paste textarea "Britain, thank you so much for the update! I appreciate you keeping us in the l…"
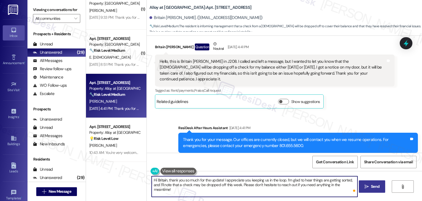
type textarea "Hi Britain, thank you so much for the update! I appreciate you keeping us in th…"
click at [370, 188] on span "Send" at bounding box center [375, 186] width 11 height 6
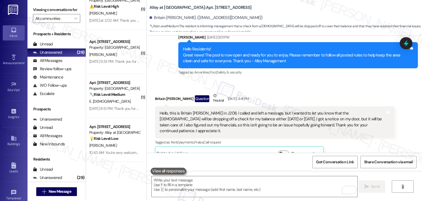
scroll to position [2751, 0]
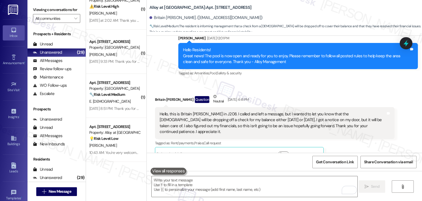
click at [305, 98] on div "Britain Bauer Question Neutral Sep 06, 2025 at 4:41 PM" at bounding box center [275, 99] width 240 height 13
click at [312, 89] on div "Received via SMS Britain Bauer Question Neutral Sep 06, 2025 at 4:41 PM Hello, …" at bounding box center [275, 127] width 248 height 76
click at [316, 81] on div "Received via SMS Britain Bauer Question Neutral Sep 06, 2025 at 4:41 PM Hello, …" at bounding box center [284, 123] width 275 height 84
click at [317, 81] on div "Received via SMS Britain Bauer Question Neutral Sep 06, 2025 at 4:41 PM Hello, …" at bounding box center [284, 123] width 275 height 84
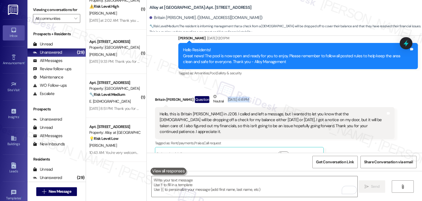
click at [317, 81] on div "Received via SMS Britain Bauer Question Neutral Sep 06, 2025 at 4:41 PM Hello, …" at bounding box center [284, 123] width 275 height 84
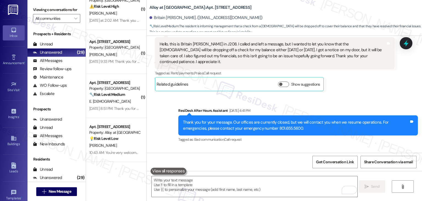
scroll to position [2848, 0]
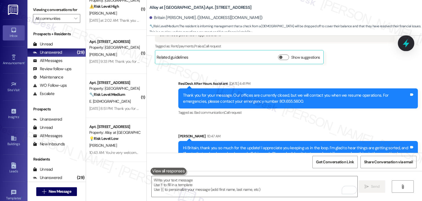
click at [403, 47] on icon at bounding box center [405, 42] width 9 height 9
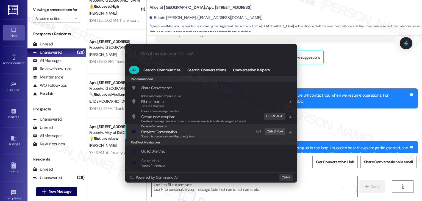
click at [174, 135] on span "Share this conversation with property team" at bounding box center [168, 136] width 54 height 4
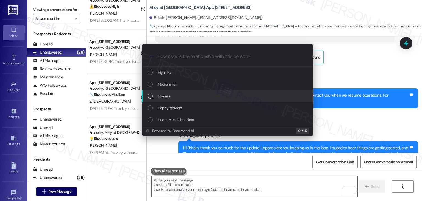
click at [148, 94] on div "List of options" at bounding box center [150, 95] width 5 height 5
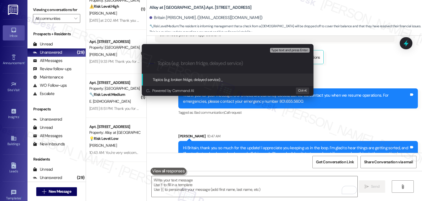
paste input "Pending Payment Drop-Off for Balance"
type input "Pending Payment Drop-Off for Balance"
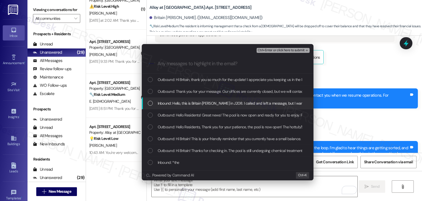
click at [151, 102] on div "List of options" at bounding box center [150, 103] width 5 height 5
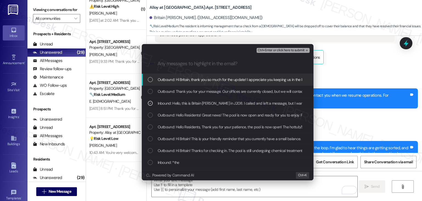
click at [268, 51] on span "Ctrl+Enter or click here to submit" at bounding box center [281, 50] width 47 height 4
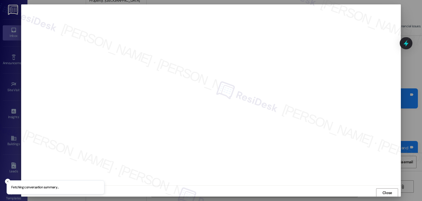
scroll to position [0, 0]
click at [383, 192] on span "Close" at bounding box center [387, 192] width 10 height 6
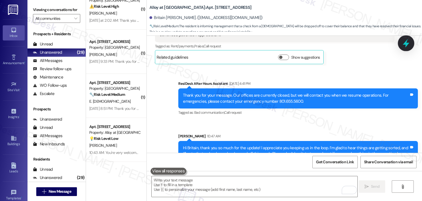
click at [404, 45] on icon at bounding box center [405, 42] width 9 height 9
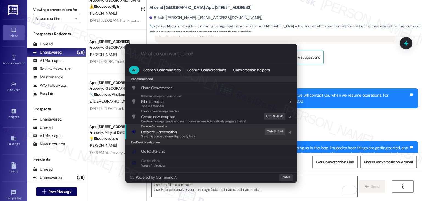
click at [167, 132] on span "Escalate Conversation" at bounding box center [158, 131] width 35 height 5
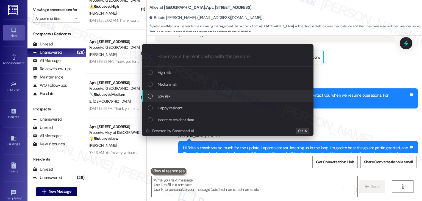
click at [150, 97] on div "List of options" at bounding box center [150, 95] width 5 height 5
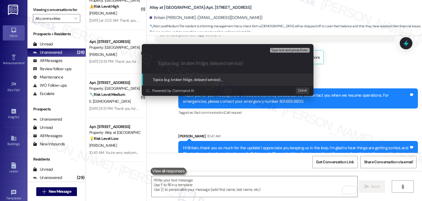
paste input "Pending Payment Drop-Off for Balance"
type input "Pending Payment Drop-Off for Balance"
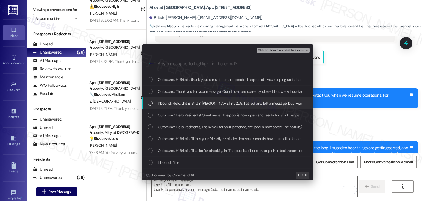
click at [151, 104] on div "List of options" at bounding box center [150, 103] width 5 height 5
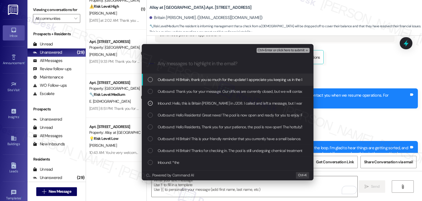
click at [289, 49] on span "Ctrl+Enter or click here to submit" at bounding box center [281, 50] width 47 height 4
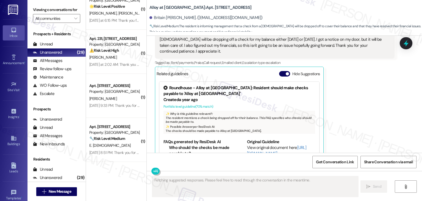
scroll to position [1113, 0]
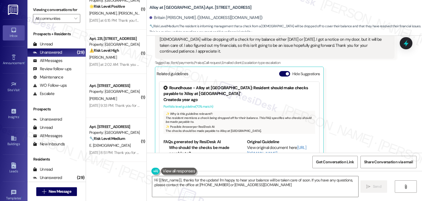
type textarea "Hi {{first_name}}, thanks for the update! I'm happy to hear your balance will b…"
click at [279, 71] on button "Hide Suggestions" at bounding box center [284, 73] width 11 height 5
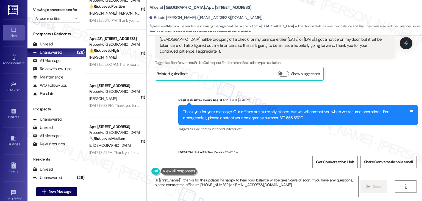
click at [334, 127] on div "Sent via SMS ResiDesk After Hours Assistant Sep 06, 2025 at 4:41 PM Thank you f…" at bounding box center [284, 137] width 275 height 104
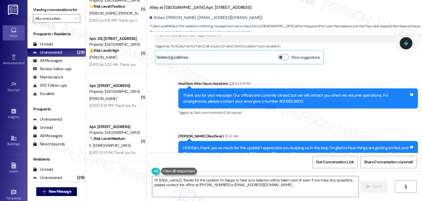
scroll to position [2856, 0]
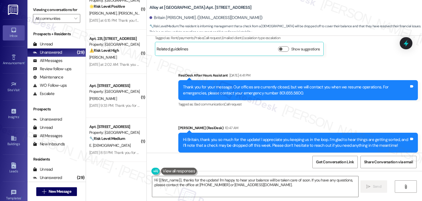
click at [332, 101] on div "Sent via SMS ResiDesk After Hours Assistant Sep 06, 2025 at 4:41 PM Thank you f…" at bounding box center [284, 112] width 275 height 104
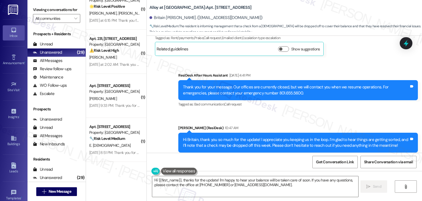
click at [332, 101] on div "Sent via SMS ResiDesk After Hours Assistant Sep 06, 2025 at 4:41 PM Thank you f…" at bounding box center [284, 112] width 275 height 104
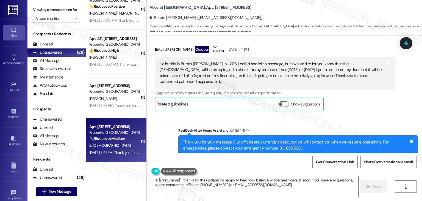
scroll to position [1086, 0]
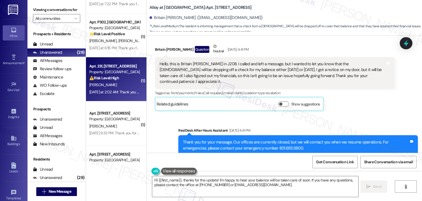
click at [105, 85] on div "D. Miller" at bounding box center [115, 84] width 52 height 7
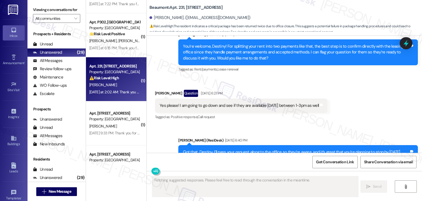
scroll to position [1480, 0]
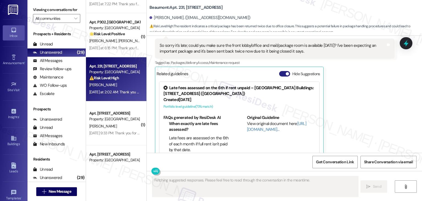
click at [279, 71] on button "Hide Suggestions" at bounding box center [284, 73] width 11 height 5
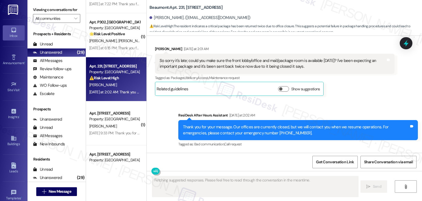
scroll to position [1453, 0]
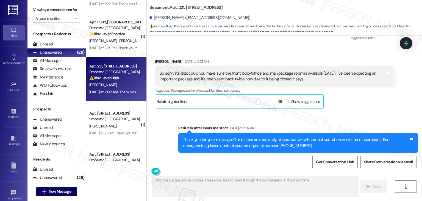
click at [344, 92] on div "Destiny Miller Yesterday at 2:01 AM So sorry it's late; could you make sure the…" at bounding box center [275, 84] width 240 height 50
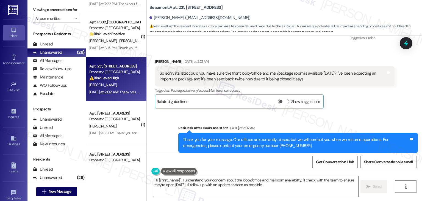
type textarea "Hi {{first_name}}, I understand your concern about the lobby/office and mailroo…"
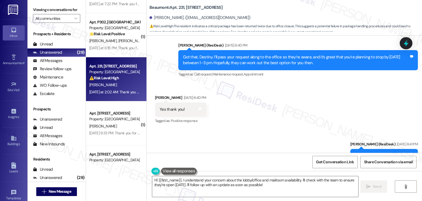
scroll to position [1315, 0]
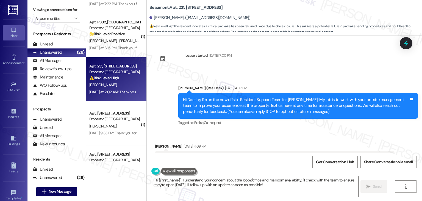
scroll to position [1315, 0]
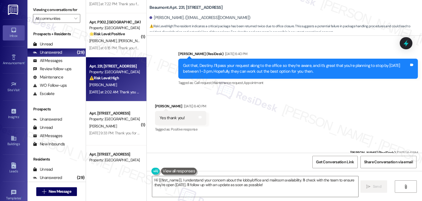
click at [267, 116] on div "Received via SMS [PERSON_NAME] [DATE] 6:40 PM Yes thank you! Tags and notes Tag…" at bounding box center [284, 114] width 275 height 46
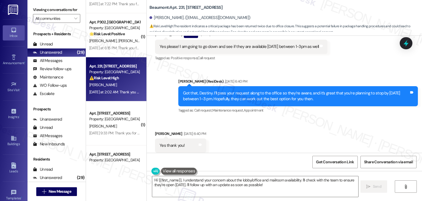
scroll to position [1260, 0]
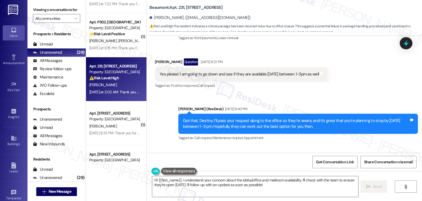
click at [297, 93] on div "Sent via SMS [PERSON_NAME] (ResiDesk) [DATE] 6:40 PM Got that, Destiny. I’ll pa…" at bounding box center [284, 119] width 275 height 52
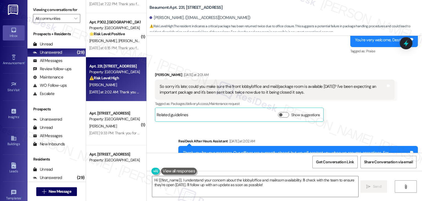
scroll to position [1453, 0]
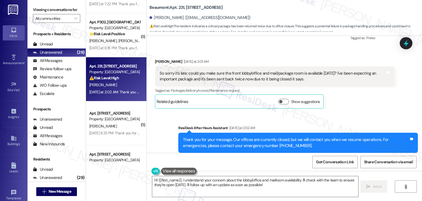
click at [347, 112] on div "Sent via SMS ResiDesk After Hours Assistant [DATE] at 2:02 AM Thank you for you…" at bounding box center [284, 138] width 275 height 52
drag, startPoint x: 301, startPoint y: 66, endPoint x: 185, endPoint y: 61, distance: 116.3
click at [185, 70] on div "So sorry it's late; could you make sure the front lobby/office and mail/package…" at bounding box center [273, 76] width 226 height 12
copy div "could you make sure the front lobby/office and mail/package room is available […"
click at [281, 70] on div "So sorry it's late; could you make sure the front lobby/office and mail/package…" at bounding box center [273, 76] width 226 height 12
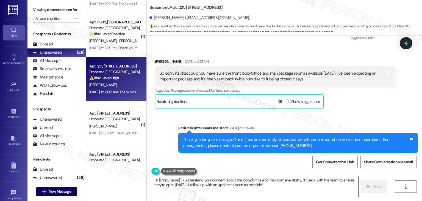
click at [226, 182] on textarea "Hi {{first_name}}, I understand your concern about the lobby/office and mailroo…" at bounding box center [255, 186] width 206 height 21
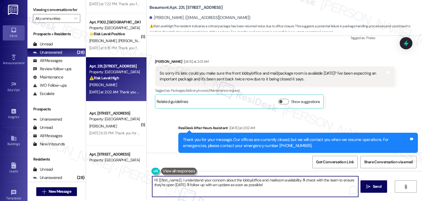
click at [226, 182] on textarea "Hi {{first_name}}, I understand your concern about the lobby/office and mailroo…" at bounding box center [255, 186] width 206 height 21
paste textarea "Destiny! Thanks for reaching out. I’m so sorry to hear your package has been se…"
type textarea "Hi Destiny! Thanks for reaching out. I’m so sorry to hear your package has been…"
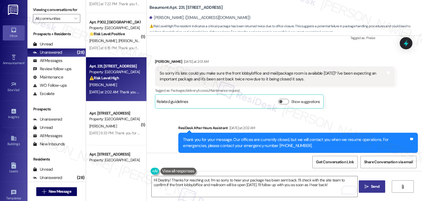
click at [374, 185] on span "Send" at bounding box center [375, 186] width 9 height 6
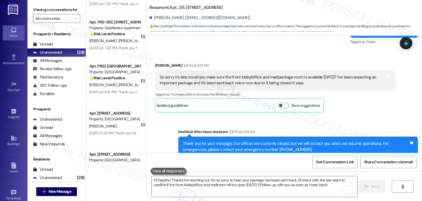
scroll to position [1497, 0]
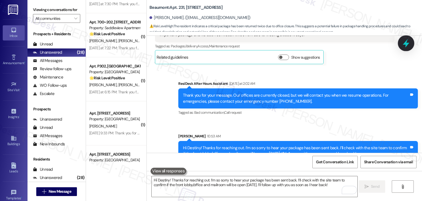
click at [409, 43] on icon at bounding box center [405, 42] width 9 height 9
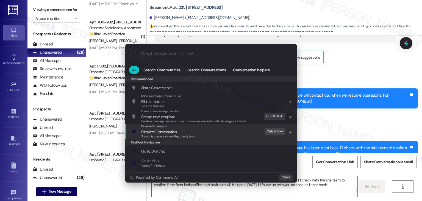
click at [192, 132] on span "Escalate Conversation" at bounding box center [168, 132] width 54 height 6
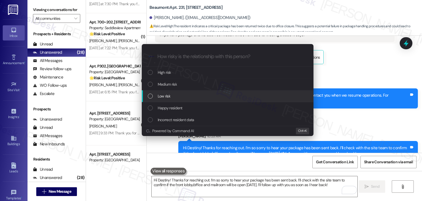
click at [151, 97] on div "List of options" at bounding box center [150, 95] width 5 height 5
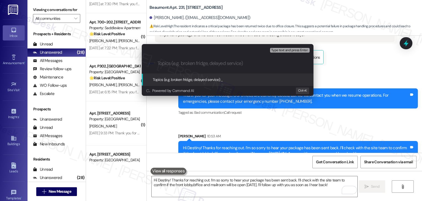
paste input "Package Return Issue – Request to Confirm Office/Mailroom Access"
type input "Package Return Issue – Request to Confirm Office/Mailroom Access"
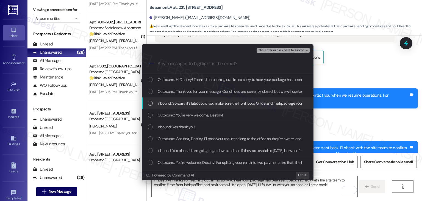
click at [150, 104] on div "List of options" at bounding box center [150, 103] width 5 height 5
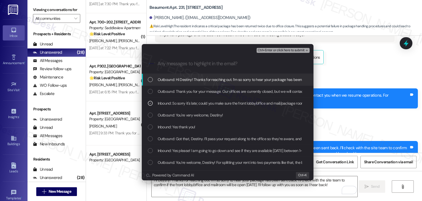
click at [280, 51] on span "Ctrl+Enter or click here to submit" at bounding box center [281, 50] width 47 height 4
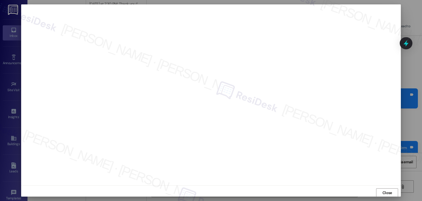
scroll to position [0, 0]
click at [390, 190] on span "Close" at bounding box center [387, 192] width 10 height 6
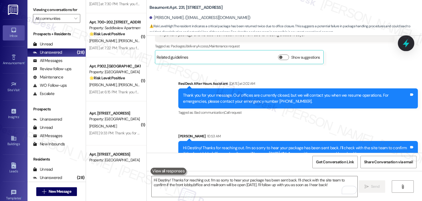
click at [405, 42] on icon at bounding box center [406, 43] width 7 height 9
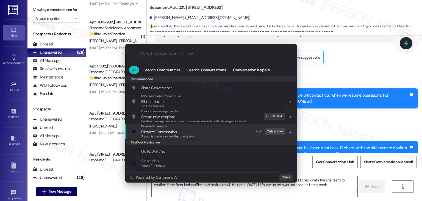
click at [160, 131] on span "Escalate Conversation" at bounding box center [158, 131] width 35 height 5
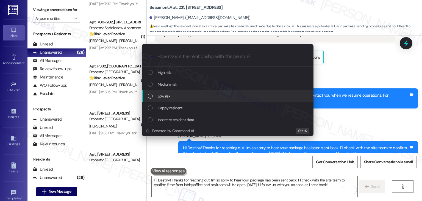
click at [151, 97] on div "List of options" at bounding box center [150, 95] width 5 height 5
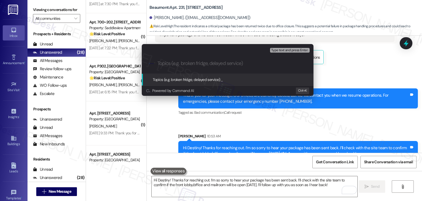
paste input "Package Return Issue – Request to Confirm Office/Mailroom Access"
type input "Package Return Issue – Request to Confirm Office/Mailroom Access"
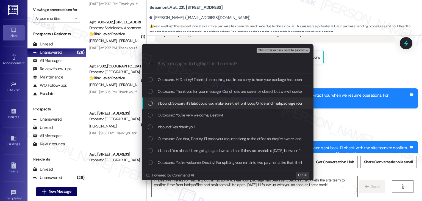
click at [151, 103] on div "List of options" at bounding box center [150, 103] width 5 height 5
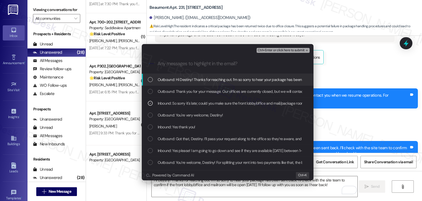
click at [278, 49] on span "Ctrl+Enter or click here to submit" at bounding box center [281, 50] width 47 height 4
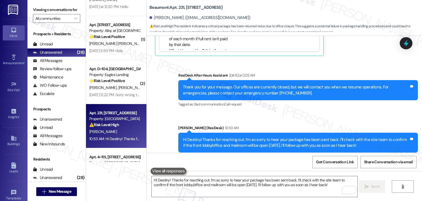
scroll to position [849, 0]
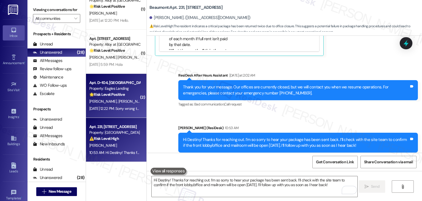
click at [109, 104] on div "[PERSON_NAME] [PERSON_NAME]" at bounding box center [115, 101] width 52 height 7
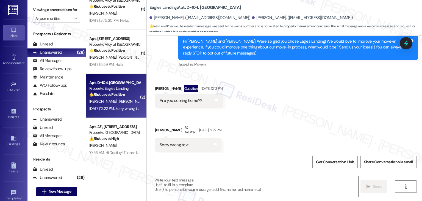
scroll to position [62, 0]
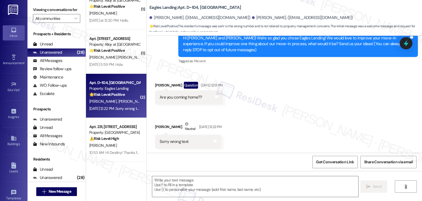
type textarea "Fetching suggested responses. Please feel free to read through the conversation…"
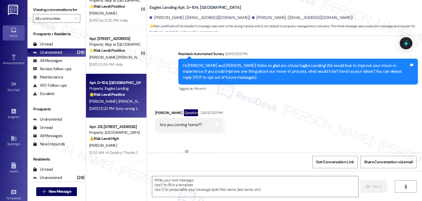
scroll to position [62, 0]
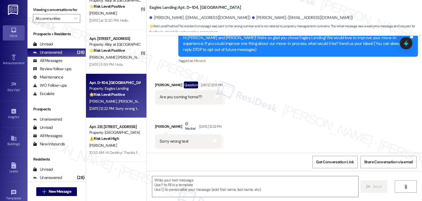
click at [175, 140] on div "Sorry wrong text" at bounding box center [174, 141] width 29 height 6
copy div "Sorry wrong text Tags and notes"
click at [155, 125] on div "[PERSON_NAME] Neutral [DATE] 12:22 PM" at bounding box center [188, 127] width 66 height 13
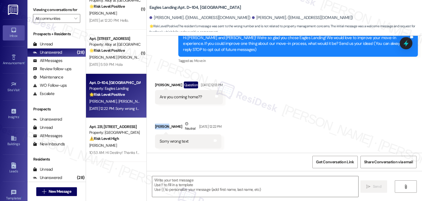
click at [155, 125] on div "[PERSON_NAME] Neutral [DATE] 12:22 PM" at bounding box center [188, 127] width 66 height 13
copy div "Faryal"
click at [207, 177] on textarea at bounding box center [255, 186] width 206 height 21
paste textarea "No worries at all, [PERSON_NAME]! 😊 Let me know if there’s anything you meant t…"
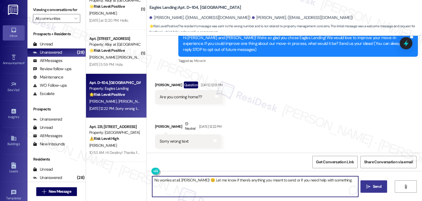
type textarea "No worries at all, [PERSON_NAME]! 😊 Let me know if there’s anything you meant t…"
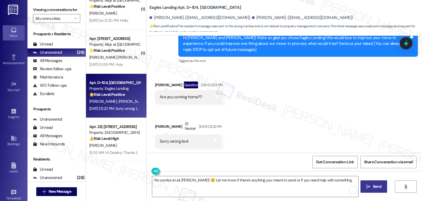
click at [375, 184] on span "Send" at bounding box center [377, 186] width 9 height 6
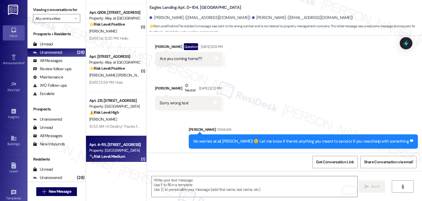
scroll to position [822, 0]
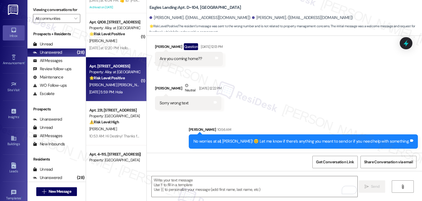
click at [111, 83] on span "[PERSON_NAME] [PERSON_NAME]" at bounding box center [117, 84] width 57 height 5
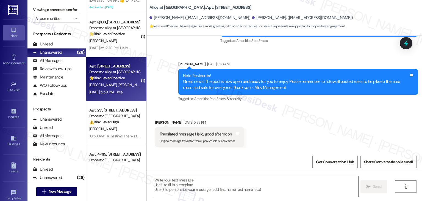
type textarea "Fetching suggested responses. Please feel free to read through the conversation…"
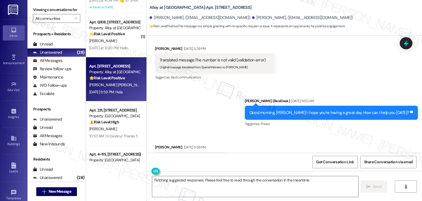
scroll to position [816, 0]
click at [268, 133] on div "Received via SMS [PERSON_NAME] [DATE] 5:59 PM Translated message: Hello Origina…" at bounding box center [284, 154] width 275 height 44
click at [198, 156] on div "Translated message: Hello" at bounding box center [189, 159] width 58 height 6
copy div "Hello"
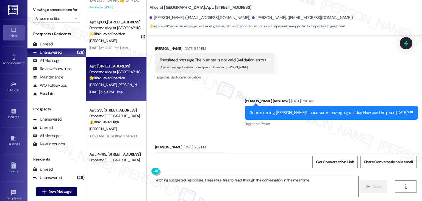
click at [155, 144] on div "[PERSON_NAME] [DATE] 5:59 PM" at bounding box center [190, 148] width 71 height 8
copy div "[PERSON_NAME]"
click at [218, 180] on textarea "Fetching suggested responses. Please feel free to read through the conversation…" at bounding box center [255, 186] width 206 height 21
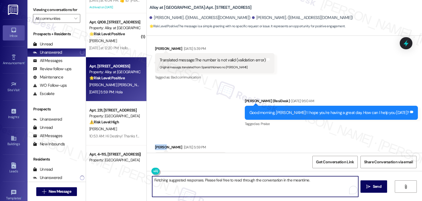
click at [218, 180] on textarea "Fetching suggested responses. Please feel free to read through the conversation…" at bounding box center [255, 186] width 206 height 21
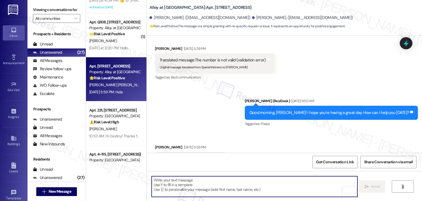
paste textarea "Hi [PERSON_NAME]! 😊 How can I help you [DATE]? Let me know what's going on!"
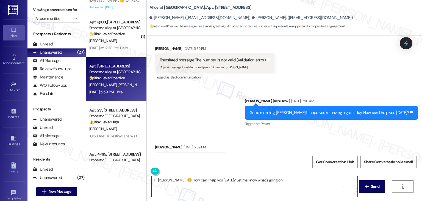
click at [202, 187] on textarea "Hi [PERSON_NAME]! 😊 How can I help you [DATE]? Let me know what's going on!" at bounding box center [255, 186] width 206 height 21
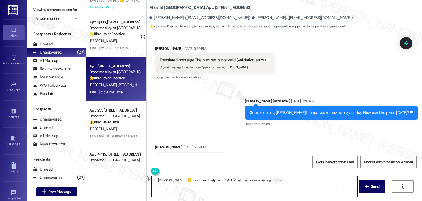
drag, startPoint x: 279, startPoint y: 182, endPoint x: 215, endPoint y: 181, distance: 64.0
click at [215, 181] on textarea "Hi [PERSON_NAME]! 😊 How can I help you [DATE]? Let me know what's going on!" at bounding box center [255, 186] width 206 height 21
paste textarea "us know if there's anything else we can assist you with!"
click at [268, 179] on textarea "Hi [PERSON_NAME]! 😊 How can I help you [DATE]? Let us know if there's anything …" at bounding box center [255, 186] width 206 height 21
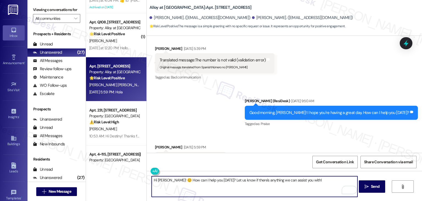
click at [314, 181] on textarea "Hi [PERSON_NAME]! 😊 How can I help you [DATE]? Let us know if there's anything …" at bounding box center [255, 186] width 206 height 21
type textarea "Hi [PERSON_NAME]! 😊 How can I help you [DATE]? Let us know if there's anything …"
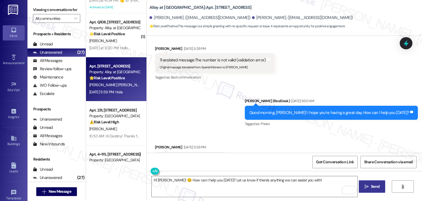
click at [368, 187] on span " Send" at bounding box center [371, 186] width 17 height 6
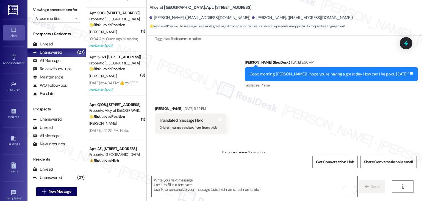
scroll to position [740, 0]
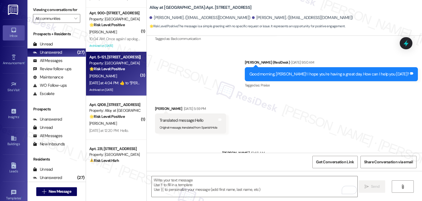
click at [130, 82] on div "[DATE] at 4:04 PM:  ​👍​ to “ [PERSON_NAME] ([PERSON_NAME][GEOGRAPHIC_DATA]): Hi…" at bounding box center [272, 82] width 366 height 5
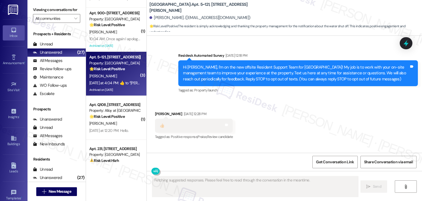
scroll to position [18137, 0]
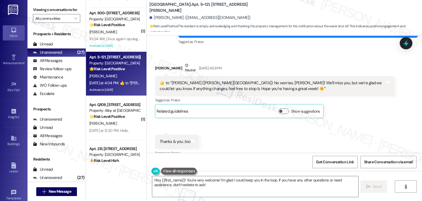
scroll to position [18055, 0]
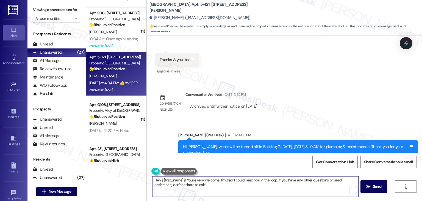
drag, startPoint x: 274, startPoint y: 179, endPoint x: 237, endPoint y: 179, distance: 36.8
click at [237, 179] on textarea "Hey {{first_name}}! You're very welcome! I'm glad I could keep you in the loop.…" at bounding box center [255, 186] width 206 height 21
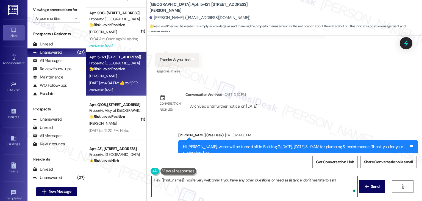
click at [288, 183] on textarea "Hey {{first_name}}! You're very welcome! If you have any other questions or nee…" at bounding box center [255, 186] width 206 height 21
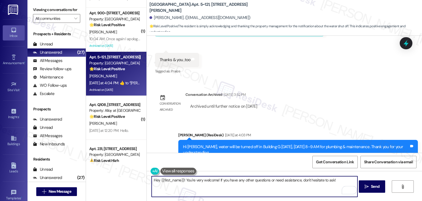
click at [328, 180] on textarea "Hey {{first_name}}! You're very welcome! If you have any other questions or nee…" at bounding box center [255, 186] width 206 height 21
type textarea "Hey {{first_name}}! You're very welcome! If you have any other questions or nee…"
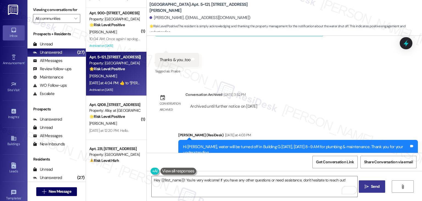
click at [375, 185] on span "Send" at bounding box center [375, 186] width 9 height 6
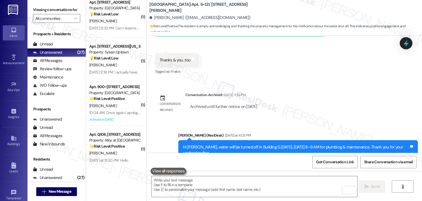
scroll to position [657, 0]
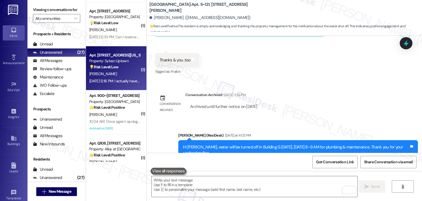
click at [125, 74] on div "[PERSON_NAME]" at bounding box center [115, 73] width 52 height 7
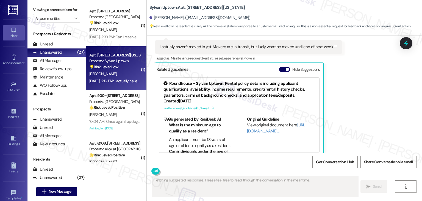
scroll to position [119, 0]
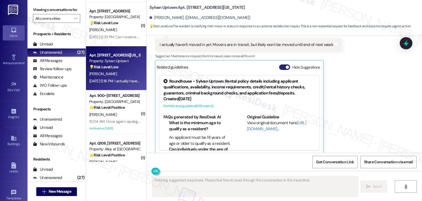
click at [281, 64] on button "Hide Suggestions" at bounding box center [284, 66] width 11 height 5
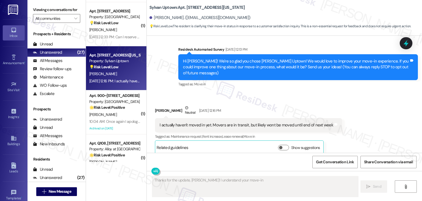
click at [336, 104] on div "Received via SMS [PERSON_NAME] [DATE] 12:16 PM I actually haven't moved in yet.…" at bounding box center [248, 130] width 195 height 58
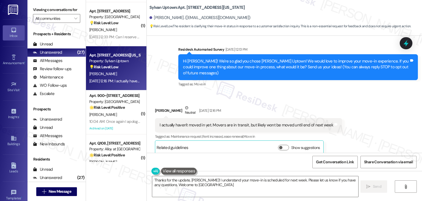
type textarea "Thanks for the update, [PERSON_NAME]! I understand your move-in is scheduled fo…"
click at [346, 92] on div "Received via SMS [PERSON_NAME] [DATE] 12:16 PM I actually haven't moved in yet.…" at bounding box center [284, 125] width 275 height 66
click at [349, 96] on div "Received via SMS [PERSON_NAME] [DATE] 12:16 PM I actually haven't moved in yet.…" at bounding box center [284, 125] width 275 height 66
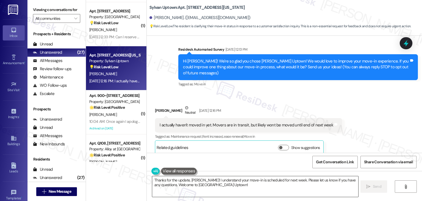
click at [238, 185] on textarea "Thanks for the update, [PERSON_NAME]! I understand your move-in is scheduled fo…" at bounding box center [255, 186] width 206 height 21
drag, startPoint x: 373, startPoint y: 184, endPoint x: 360, endPoint y: 129, distance: 57.0
click at [373, 184] on span "Send" at bounding box center [375, 186] width 9 height 6
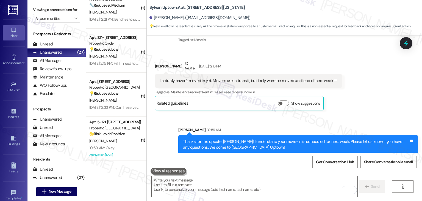
scroll to position [575, 0]
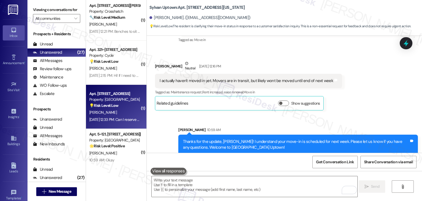
click at [118, 119] on div "[DATE] 12:33 PM: Can I reserve the community room for [DATE] 4-8 for my daughte…" at bounding box center [163, 119] width 148 height 5
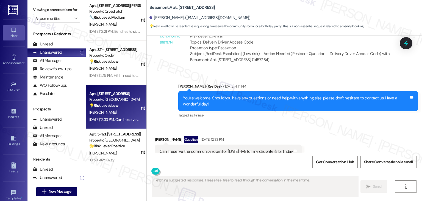
scroll to position [358, 0]
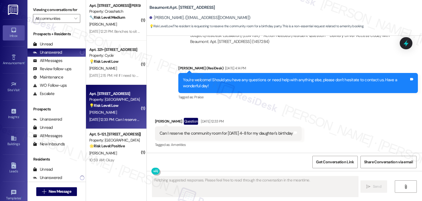
click at [317, 118] on div "Received via SMS [PERSON_NAME] Question [DATE] 12:33 PM Can I reserve the commu…" at bounding box center [284, 129] width 275 height 48
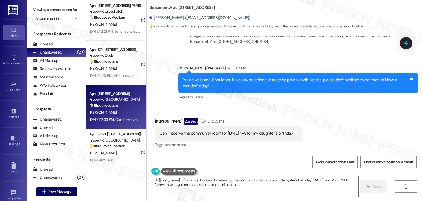
click at [320, 110] on div "Received via SMS [PERSON_NAME] Question [DATE] 12:33 PM Can I reserve the commu…" at bounding box center [284, 129] width 275 height 48
click at [240, 132] on div "Can I reserve the community room for [DATE] 4-8 for my daughter's birthday" at bounding box center [226, 133] width 133 height 6
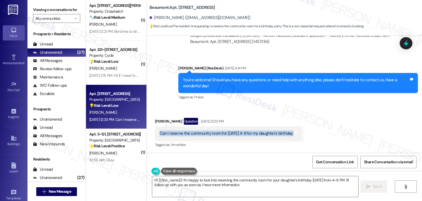
click at [240, 132] on div "Can I reserve the community room for [DATE] 4-8 for my daughter's birthday" at bounding box center [226, 133] width 133 height 6
copy div "Can I reserve the community room for [DATE] 4-8 for my daughter's birthday Tags…"
click at [244, 157] on div "Get Conversation Link Share Conversation via email" at bounding box center [284, 161] width 275 height 18
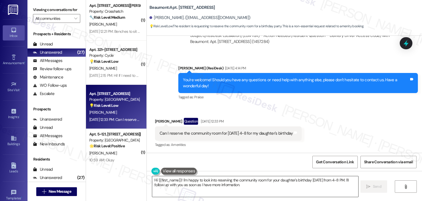
click at [217, 185] on textarea "Hi {{first_name}}! I'm happy to look into reserving the community room for your…" at bounding box center [255, 186] width 206 height 21
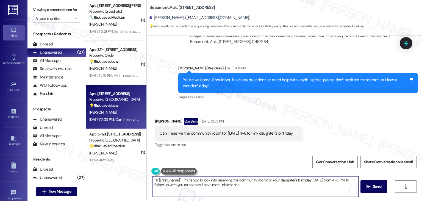
paste textarea "[PERSON_NAME]! So sorry for the delay in getting back to you. Were you able to …"
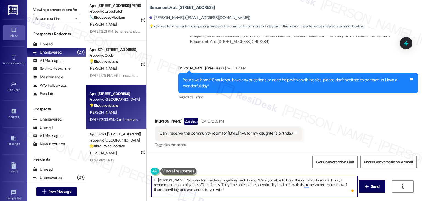
type textarea "Hi [PERSON_NAME]! So sorry for the delay in getting back to you. Were you able …"
click at [290, 161] on div "Get Conversation Link Share Conversation via email" at bounding box center [284, 161] width 275 height 18
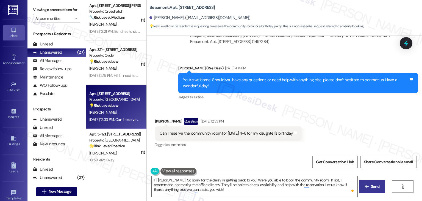
click at [370, 187] on span "Send" at bounding box center [375, 186] width 11 height 6
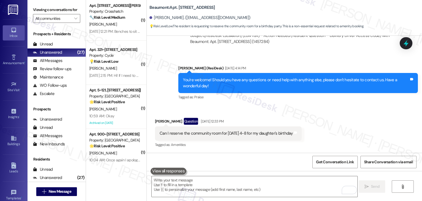
scroll to position [408, 0]
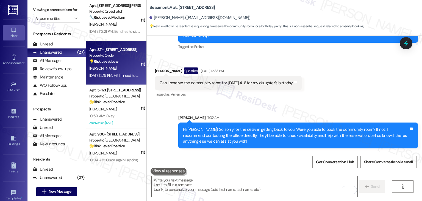
click at [114, 70] on div "[PERSON_NAME]" at bounding box center [115, 68] width 52 height 7
type textarea "Fetching suggested responses. Please feel free to read through the conversation…"
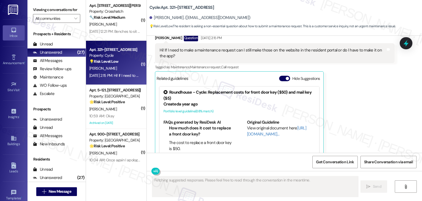
scroll to position [369, 0]
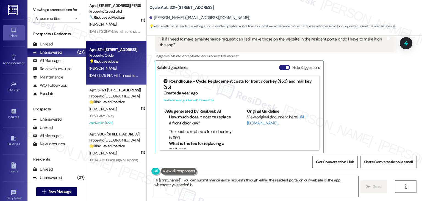
click at [280, 65] on button "Hide Suggestions" at bounding box center [284, 67] width 11 height 5
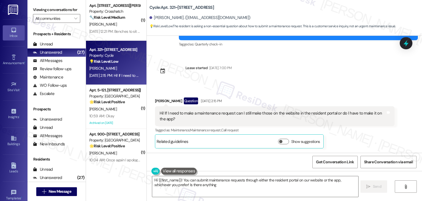
scroll to position [289, 0]
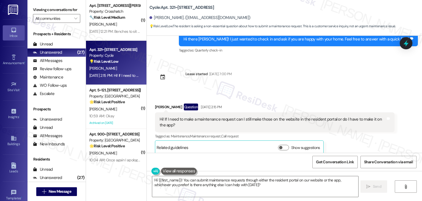
click at [280, 79] on div "Survey, sent via SMS Residesk Automated Survey [DATE] 11:25 AM Hi [PERSON_NAME]…" at bounding box center [284, 94] width 275 height 117
click at [345, 139] on div "[PERSON_NAME] Question [DATE] 2:15 PM Hi! If I need to make a maintenance reque…" at bounding box center [275, 128] width 240 height 51
click at [181, 116] on div "Hi! If I need to make a maintenance request can I still make those on the websi…" at bounding box center [273, 122] width 226 height 12
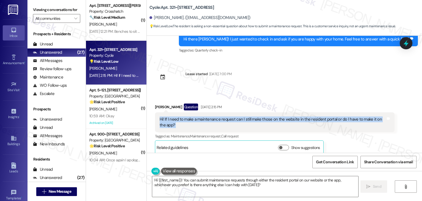
click at [181, 116] on div "Hi! If I need to make a maintenance request can I still make those on the websi…" at bounding box center [273, 122] width 226 height 12
copy div "Hi! If I need to make a maintenance request can I still make those on the websi…"
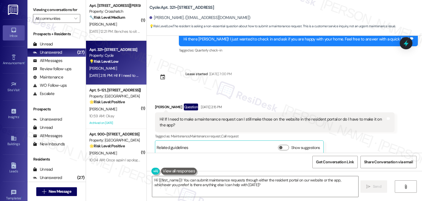
click at [159, 103] on div "[PERSON_NAME] Question [DATE] 2:15 PM" at bounding box center [275, 107] width 240 height 9
copy div "[PERSON_NAME]"
click at [276, 91] on div "Received via SMS [PERSON_NAME] Question [DATE] 2:15 PM Hi! If I need to make a …" at bounding box center [284, 125] width 275 height 68
drag, startPoint x: 201, startPoint y: 188, endPoint x: 245, endPoint y: 186, distance: 44.6
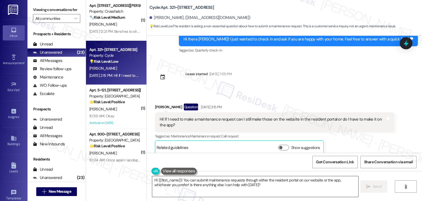
click at [200, 188] on textarea "Hi {{first_name}}! You can submit maintenance requests through either the resid…" at bounding box center [255, 186] width 206 height 21
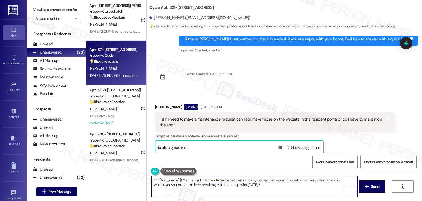
drag, startPoint x: 235, startPoint y: 185, endPoint x: 168, endPoint y: 183, distance: 66.2
click at [168, 183] on textarea "Hi {{first_name}}! You can submit maintenance requests through either the resid…" at bounding box center [255, 186] width 206 height 21
paste textarea "Let us know if there's anything else we can assist you with!"
type textarea "Hi {{first_name}}! You can submit maintenance requests through either the resid…"
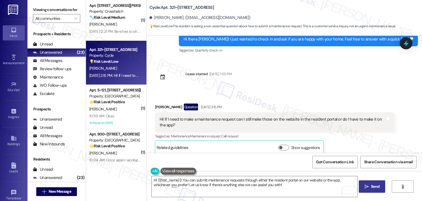
click at [373, 188] on span "Send" at bounding box center [375, 186] width 9 height 6
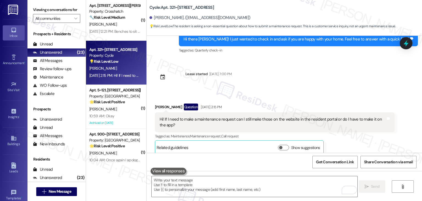
scroll to position [289, 0]
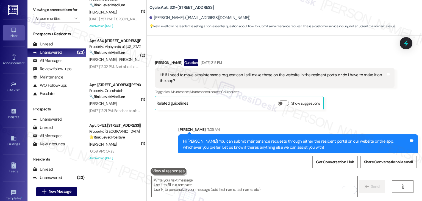
scroll to position [492, 0]
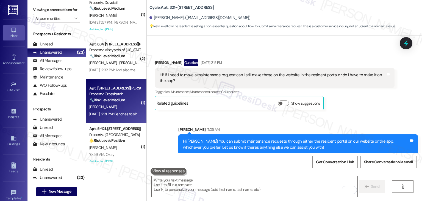
click at [116, 109] on div "[PERSON_NAME]" at bounding box center [115, 106] width 52 height 7
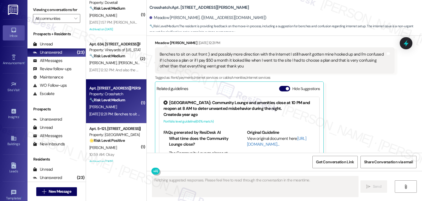
scroll to position [125, 0]
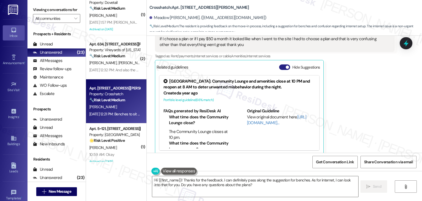
click at [279, 64] on button "Hide Suggestions" at bounding box center [284, 66] width 11 height 5
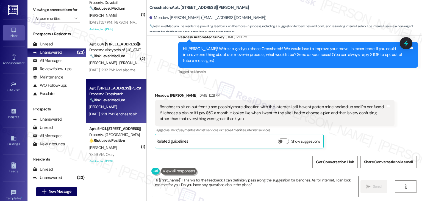
scroll to position [45, 0]
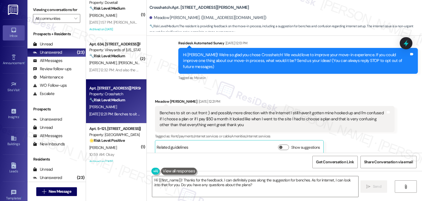
click at [365, 137] on div "Meadow [PERSON_NAME] [DATE] 12:21 PM Benches to sit on out front :) and possibl…" at bounding box center [275, 126] width 240 height 56
click at [364, 137] on div "Meadow [PERSON_NAME] [DATE] 12:21 PM Benches to sit on out front :) and possibl…" at bounding box center [275, 126] width 240 height 56
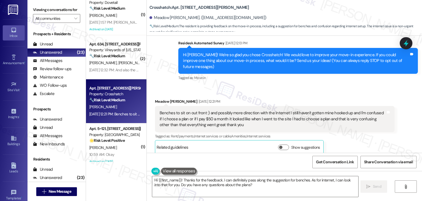
click at [364, 137] on div "Meadow [PERSON_NAME] [DATE] 12:21 PM Benches to sit on out front :) and possibl…" at bounding box center [275, 126] width 240 height 56
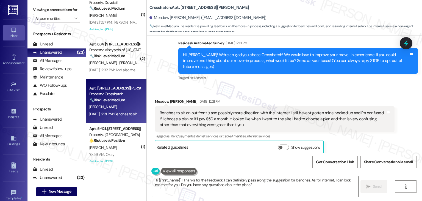
click at [364, 137] on div "Meadow [PERSON_NAME] [DATE] 12:21 PM Benches to sit on out front :) and possibl…" at bounding box center [275, 126] width 240 height 56
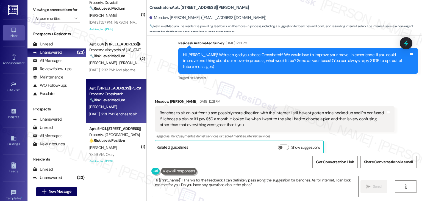
click at [364, 137] on div "Meadow [PERSON_NAME] [DATE] 12:21 PM Benches to sit on out front :) and possibl…" at bounding box center [275, 126] width 240 height 56
click at [286, 61] on div "Hi [PERSON_NAME]! We're so glad you chose Crosshatch! We would love to improve …" at bounding box center [296, 61] width 226 height 18
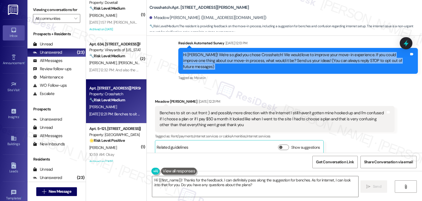
click at [286, 61] on div "Hi [PERSON_NAME]! We're so glad you chose Crosshatch! We would love to improve …" at bounding box center [296, 61] width 226 height 18
copy div "Hi [PERSON_NAME]! We're so glad you chose Crosshatch! We would love to improve …"
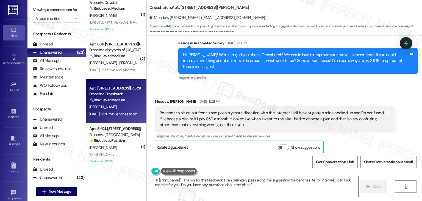
click at [204, 119] on div "Benches to sit on out front :) and possibly more direction with the Internet I …" at bounding box center [273, 119] width 226 height 18
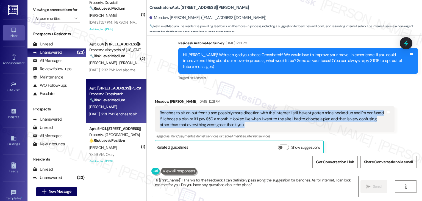
click at [204, 119] on div "Benches to sit on out front :) and possibly more direction with the Internet I …" at bounding box center [273, 119] width 226 height 18
copy div "Benches to sit on out front :) and possibly more direction with the Internet I …"
click at [236, 182] on textarea "Hi {{first_name}}! Thanks for the feedback. I can definitely pass along the sug…" at bounding box center [255, 186] width 206 height 21
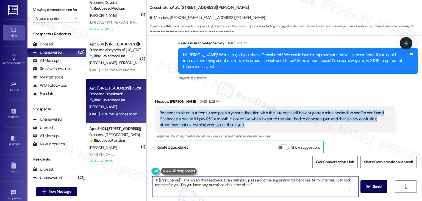
click at [236, 182] on textarea "Hi {{first_name}}! Thanks for the feedback. I can definitely pass along the sug…" at bounding box center [255, 186] width 206 height 21
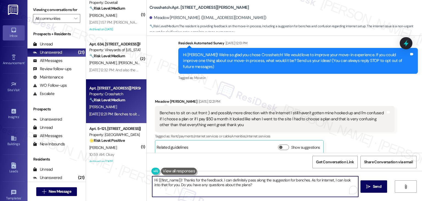
paste textarea "Meadow! Thank you so much for sharing your feedback. Benches out front are a gr…"
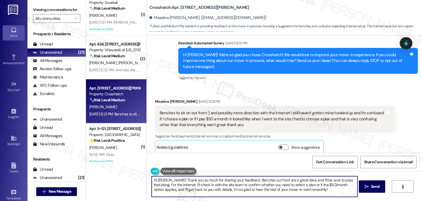
click at [314, 190] on textarea "Hi [PERSON_NAME]! Thank you so much for sharing your feedback. Benches out fron…" at bounding box center [255, 186] width 206 height 21
type textarea "Hi [PERSON_NAME]! Thank you so much for sharing your feedback. Benches out fron…"
click at [374, 187] on span "Send" at bounding box center [375, 186] width 9 height 6
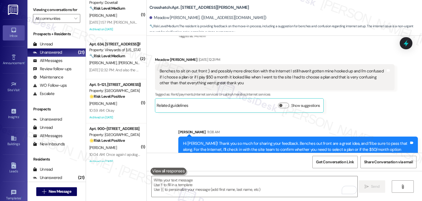
scroll to position [95, 0]
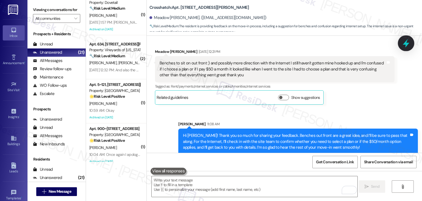
click at [405, 44] on icon at bounding box center [405, 42] width 9 height 9
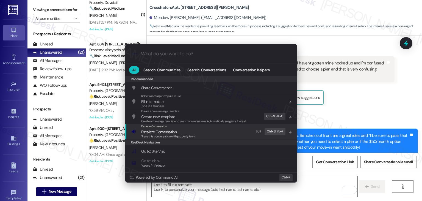
click at [170, 138] on span "Share this conversation with property team" at bounding box center [168, 136] width 54 height 4
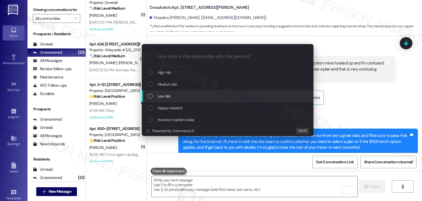
click at [149, 98] on div "List of options" at bounding box center [150, 95] width 5 height 5
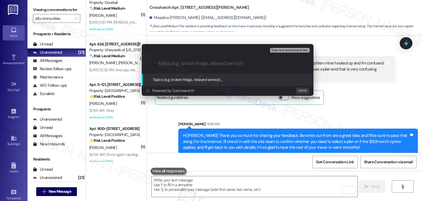
paste input "Resident Feedback – Request for Benches & Internet Setup Clarification"
type input "Resident Feedback – Request for Benches & Internet Setup Clarification"
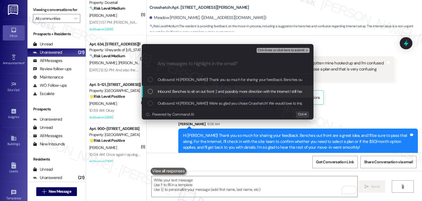
click at [149, 91] on div "List of options" at bounding box center [150, 91] width 5 height 5
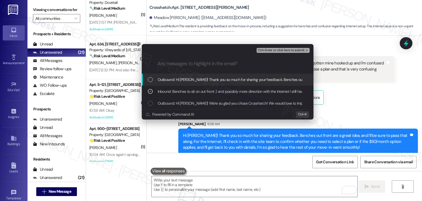
click at [286, 50] on span "Ctrl+Enter or click here to submit" at bounding box center [281, 50] width 47 height 4
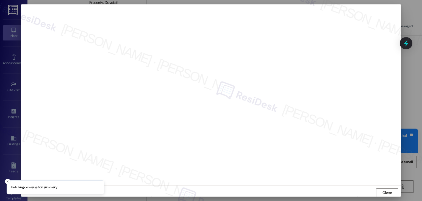
scroll to position [0, 0]
click at [393, 192] on button "Close" at bounding box center [387, 192] width 22 height 9
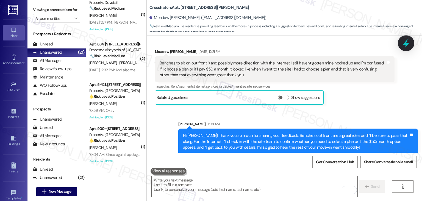
click at [407, 47] on icon at bounding box center [405, 42] width 9 height 9
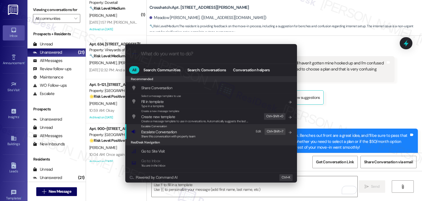
click at [170, 138] on div "Share this conversation with property team" at bounding box center [168, 136] width 54 height 5
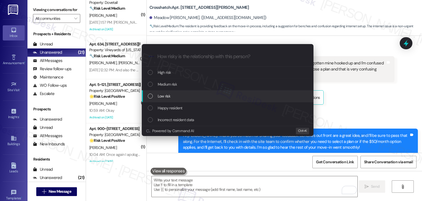
click at [152, 96] on div "List of options" at bounding box center [150, 95] width 5 height 5
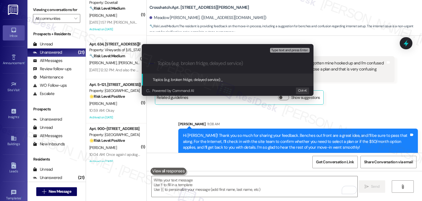
paste input "Resident Feedback – Request for Benches & Internet Setup Clarification"
type input "Resident Feedback – Request for Benches & Internet Setup Clarification"
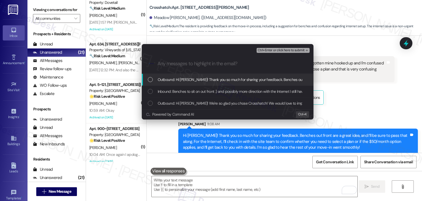
scroll to position [0, 0]
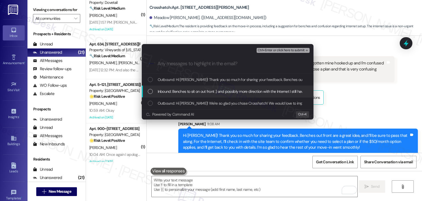
click at [149, 90] on div "List of options" at bounding box center [150, 91] width 5 height 5
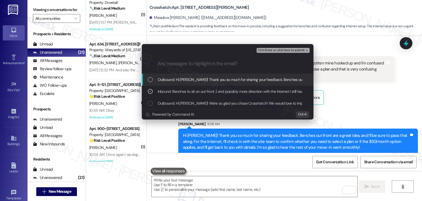
click at [275, 49] on span "Ctrl+Enter or click here to submit" at bounding box center [281, 50] width 47 height 4
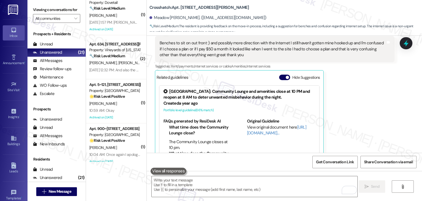
scroll to position [125, 0]
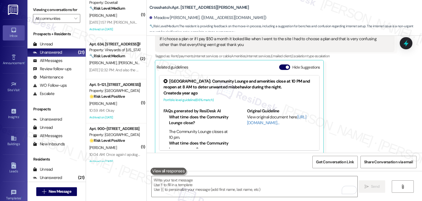
click at [363, 88] on div "Meadow Schoenleber Sep 05, 2025 at 12:21 PM Benches to sit on out front :) and …" at bounding box center [275, 86] width 240 height 136
click at [279, 64] on button "Hide Suggestions" at bounding box center [284, 66] width 11 height 5
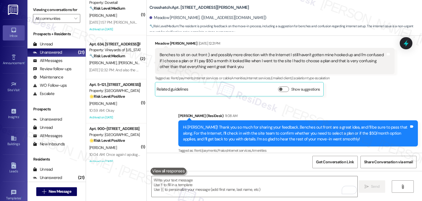
click at [347, 83] on div "Meadow Schoenleber Sep 05, 2025 at 12:21 PM Benches to sit on out front :) and …" at bounding box center [275, 68] width 240 height 56
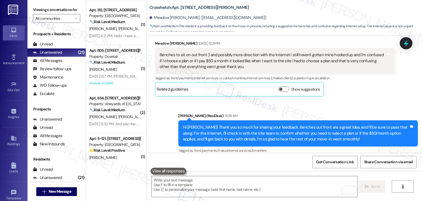
scroll to position [437, 0]
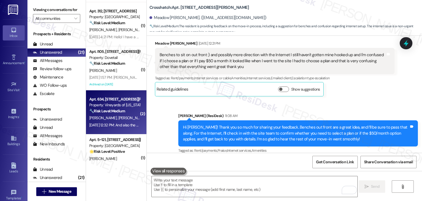
click at [117, 120] on div "B. Adams A. Adams" at bounding box center [115, 117] width 52 height 7
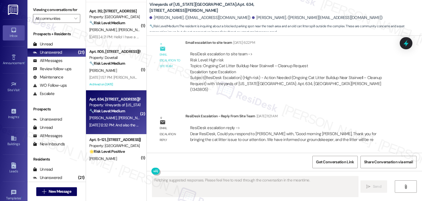
scroll to position [2500, 0]
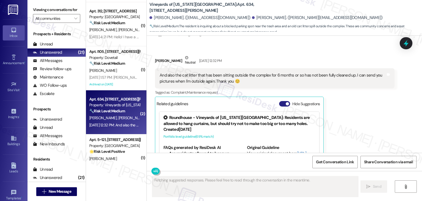
click at [279, 101] on button "Hide Suggestions" at bounding box center [284, 103] width 11 height 5
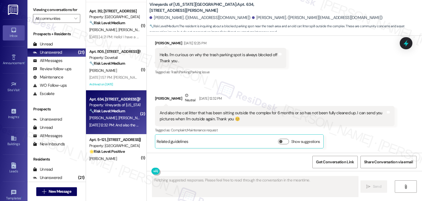
scroll to position [2420, 0]
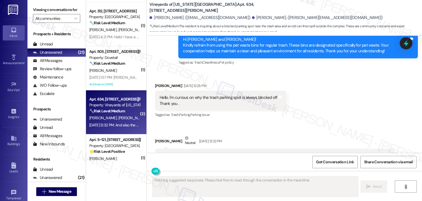
click at [342, 77] on div "Received via SMS Ashley Adams Sep 05, 2025 at 12:25 PM Hello. I'm curious on wh…" at bounding box center [284, 132] width 275 height 124
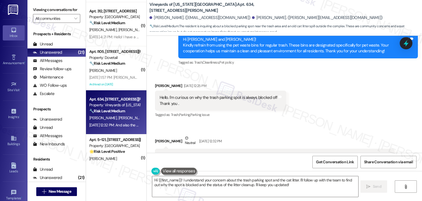
click at [342, 78] on div "Received via SMS Ashley Adams Sep 05, 2025 at 12:25 PM Hello. I'm curious on wh…" at bounding box center [284, 132] width 275 height 124
click at [189, 95] on div "Hello. I'm curious on why the trash parking spot is always blocked off Thank yo…" at bounding box center [219, 101] width 118 height 12
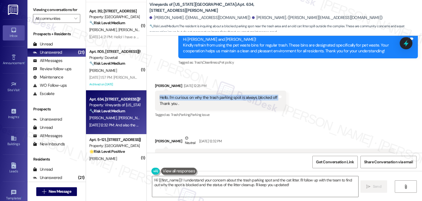
copy div "Hello. I'm curious on why the trash parking spot is always blocked off"
drag, startPoint x: 244, startPoint y: 119, endPoint x: 156, endPoint y: 109, distance: 88.5
click at [156, 148] on div "And also the cat litter that has been sitting outside the complex for 6 months …" at bounding box center [275, 158] width 240 height 20
copy div "And also the cat litter that has been sitting outside the complex for 6 months …"
click at [235, 181] on textarea "Hi {{first_name}}! I understand your concern about the trash parking spot and t…" at bounding box center [255, 186] width 206 height 21
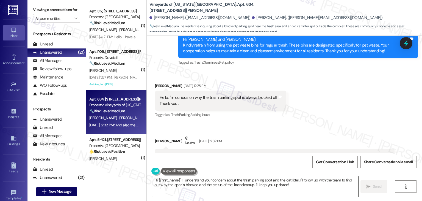
click at [235, 181] on textarea "Hi {{first_name}}! I understand your concern about the trash parking spot and t…" at bounding box center [255, 186] width 206 height 21
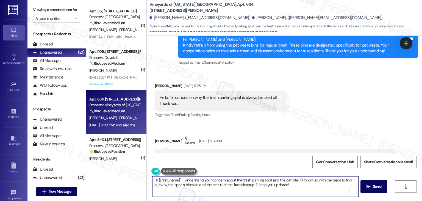
click at [235, 181] on textarea "Hi {{first_name}}! I understand your concern about the trash parking spot and t…" at bounding box center [255, 186] width 206 height 21
paste textarea "Ashley! Thank you for bringing this to our attention. I’m sorry to hear about t…"
type textarea "Hi Ashley! Thank you for bringing this to our attention. I’m sorry to hear abou…"
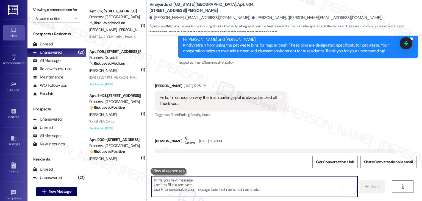
scroll to position [2470, 0]
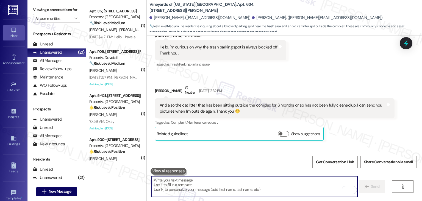
click at [347, 99] on div "Received via SMS Ashley Adams Neutral Sep 05, 2025 at 12:32 PM And also the cat…" at bounding box center [275, 112] width 248 height 64
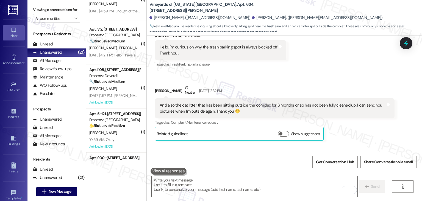
scroll to position [410, 0]
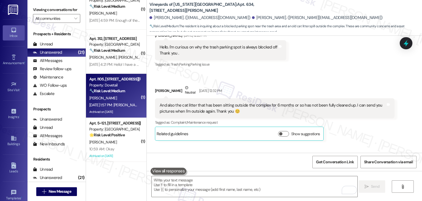
click at [113, 96] on div "[PERSON_NAME]" at bounding box center [115, 98] width 52 height 7
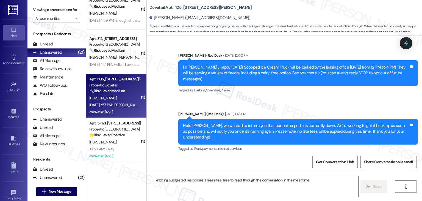
scroll to position [5214, 0]
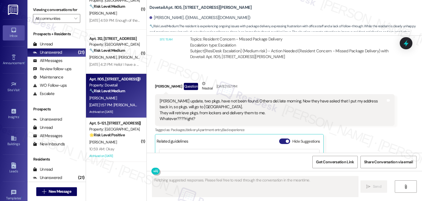
click at [279, 138] on button "Hide Suggestions" at bounding box center [284, 140] width 11 height 5
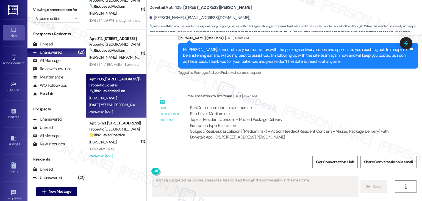
click at [358, 161] on div "Janice Sandel Question Neutral Sep 05, 2025 at 1:57 PM Dottie update, two pkgs.…" at bounding box center [275, 194] width 240 height 67
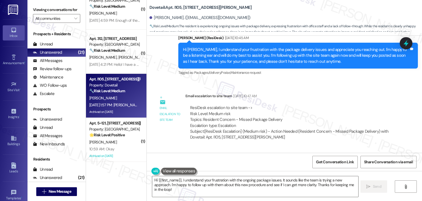
scroll to position [5106, 0]
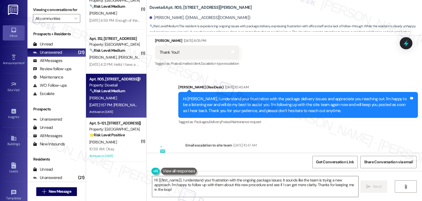
scroll to position [5052, 0]
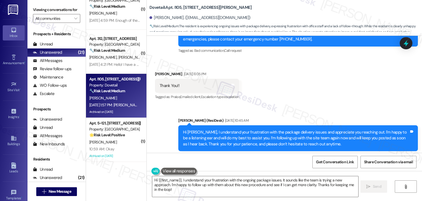
click at [258, 129] on div "Hi Janice, I understand your frustration with the package delivery issues and a…" at bounding box center [296, 138] width 226 height 18
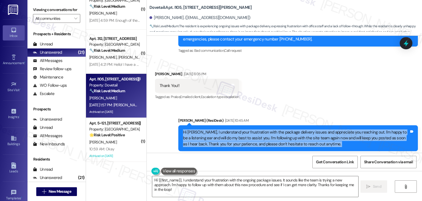
click at [258, 129] on div "Hi Janice, I understand your frustration with the package delivery issues and a…" at bounding box center [296, 138] width 226 height 18
copy div "Hi Janice, I understand your frustration with the package delivery issues and a…"
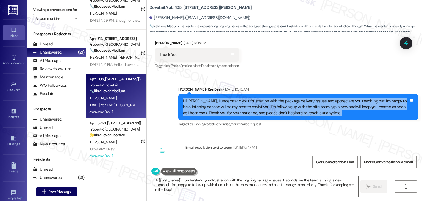
scroll to position [5134, 0]
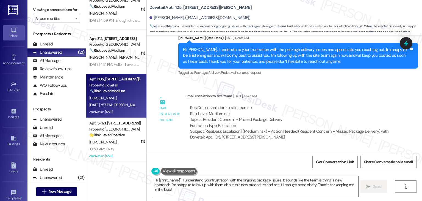
drag, startPoint x: 265, startPoint y: 112, endPoint x: 181, endPoint y: 104, distance: 84.2
click at [181, 178] on div "Dottie update, two pkgs. have not been found. Others del. late morning. Now the…" at bounding box center [273, 190] width 226 height 24
copy div "two pkgs. have not been found. Others del. late morning. Now they have asked th…"
click at [262, 160] on div "Get Conversation Link Share Conversation via email" at bounding box center [284, 161] width 275 height 18
click at [237, 185] on textarea "Hi {{first_name}}, I understand your frustration with the ongoing package issue…" at bounding box center [255, 186] width 206 height 21
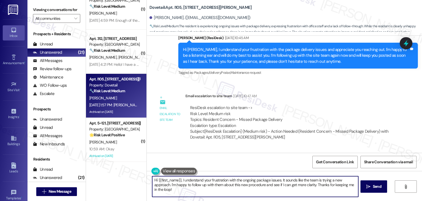
click at [237, 185] on textarea "Hi {{first_name}}, I understand your frustration with the ongoing package issue…" at bounding box center [255, 186] width 206 height 21
paste textarea "Janice, I’m so sorry your packages still haven’t been found. Thank you for upda…"
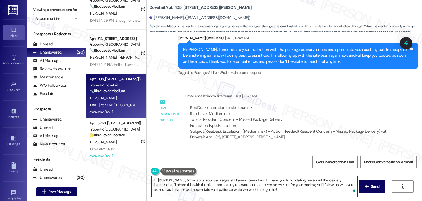
click at [273, 189] on textarea "Hi Janice, I’m so sorry your packages still haven’t been found. Thank you for u…" at bounding box center [255, 186] width 206 height 21
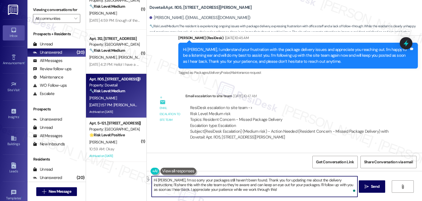
drag, startPoint x: 352, startPoint y: 184, endPoint x: 289, endPoint y: 184, distance: 63.2
click at [289, 184] on textarea "Hi Janice, I’m so sorry your packages still haven’t been found. Thank you for u…" at bounding box center [255, 186] width 206 height 21
type textarea "Hi Janice, I’m so sorry your packages still haven’t been found. Thank you for u…"
click at [372, 186] on span "Send" at bounding box center [375, 186] width 9 height 6
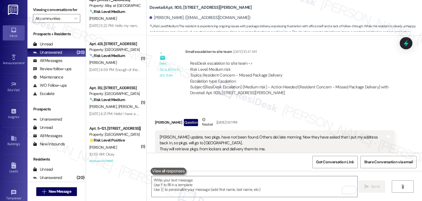
scroll to position [355, 0]
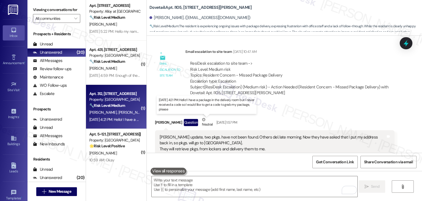
click at [129, 120] on div "Sep 05, 2025 at 4:21 PM: Hello! I have a package in the delivery room but I nev…" at bounding box center [203, 119] width 229 height 5
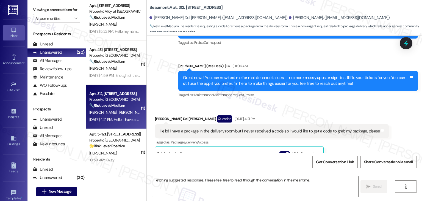
scroll to position [172, 0]
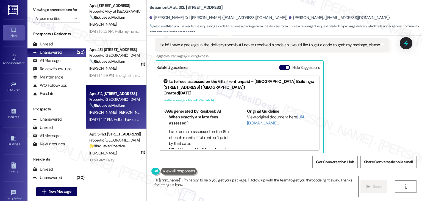
click at [280, 65] on button "Hide Suggestions" at bounding box center [284, 67] width 11 height 5
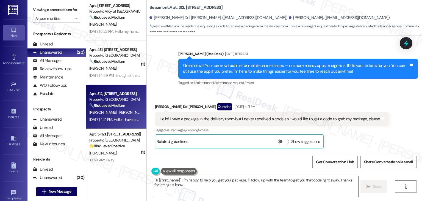
scroll to position [92, 0]
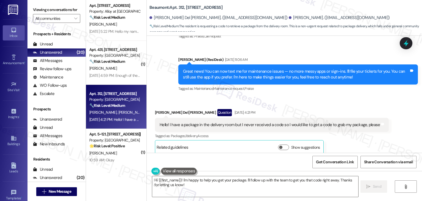
click at [351, 144] on div "Jesenia Del Pilar Munroe Question Sep 05, 2025 at 4:21 PM Hello! I have a packa…" at bounding box center [272, 131] width 234 height 45
click at [352, 139] on div "Jesenia Del Pilar Munroe Question Sep 05, 2025 at 4:21 PM Hello! I have a packa…" at bounding box center [272, 131] width 234 height 45
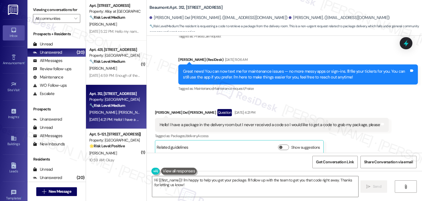
click at [352, 139] on div "Jesenia Del Pilar Munroe Question Sep 05, 2025 at 4:21 PM Hello! I have a packa…" at bounding box center [272, 131] width 234 height 45
click at [239, 122] on div "Hello! I have a package in the delivery room but I never received a code so I w…" at bounding box center [270, 125] width 220 height 6
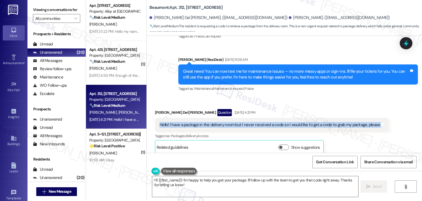
click at [239, 122] on div "Hello! I have a package in the delivery room but I never received a code so I w…" at bounding box center [270, 125] width 220 height 6
copy div "Hello! I have a package in the delivery room but I never received a code so I w…"
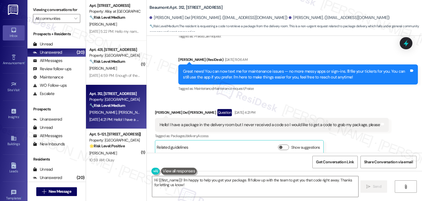
click at [314, 98] on div "Received via SMS Jesenia Del Pilar Munroe Question Sep 05, 2025 at 4:21 PM Hell…" at bounding box center [284, 127] width 275 height 62
click at [227, 179] on textarea "Hi {{first_name}}! I'm happy to help you get your package. I'll follow up with …" at bounding box center [255, 186] width 206 height 21
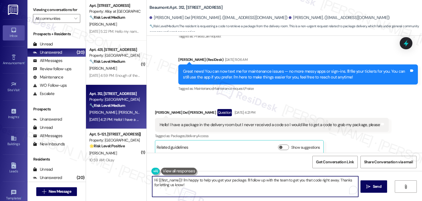
click at [227, 179] on textarea "Hi {{first_name}}! I'm happy to help you get your package. I'll follow up with …" at bounding box center [255, 186] width 206 height 21
paste textarea "Jesenia! Thanks for letting me know. I’ll forward your request to the site team…"
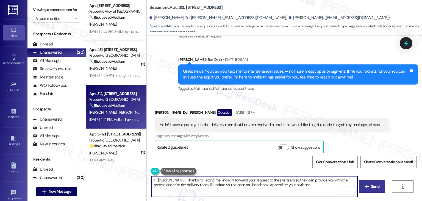
type textarea "Hi Jesenia! Thanks for letting me know. I’ll forward your request to the site t…"
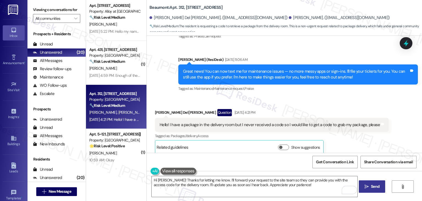
click at [373, 185] on span "Send" at bounding box center [375, 186] width 9 height 6
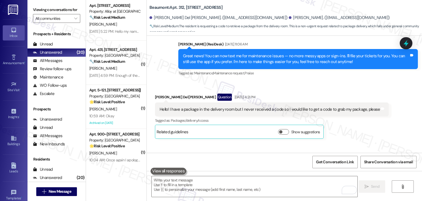
scroll to position [136, 0]
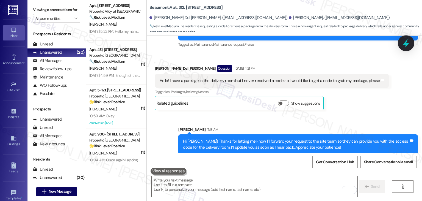
click at [406, 44] on icon at bounding box center [406, 43] width 7 height 9
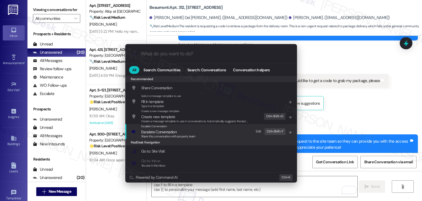
click at [170, 131] on span "Escalate Conversation" at bounding box center [158, 131] width 35 height 5
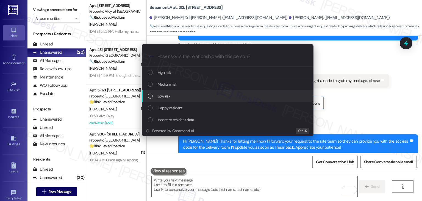
click at [151, 95] on div "List of options" at bounding box center [150, 95] width 5 height 5
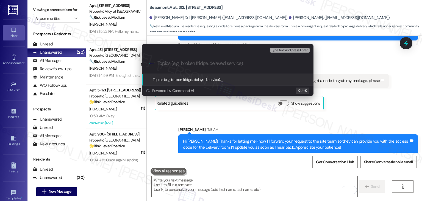
paste input "Resident Request – Package in Delivery Room / Missing Access Code"
type input "Resident Request – Package in Delivery Room / Missing Access Code"
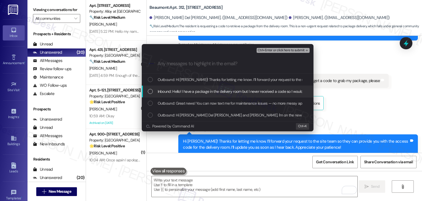
click at [147, 91] on div "Inbound: Hello! I have a package in the delivery room but I never received a co…" at bounding box center [228, 91] width 172 height 12
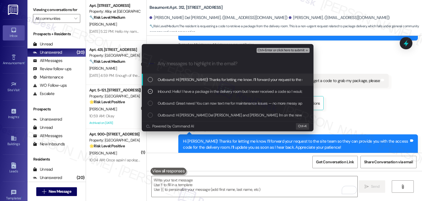
click at [289, 50] on span "Ctrl+Enter or click here to submit" at bounding box center [281, 50] width 47 height 4
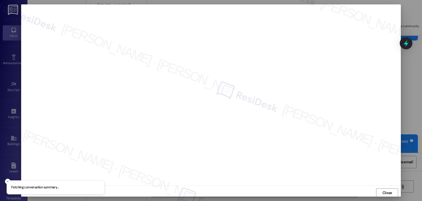
scroll to position [0, 0]
click at [381, 192] on span "Close" at bounding box center [387, 192] width 12 height 6
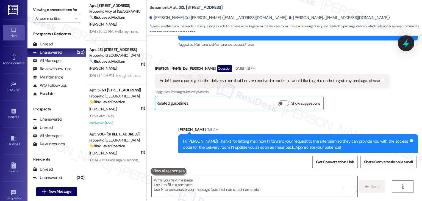
click at [405, 41] on icon at bounding box center [405, 42] width 9 height 9
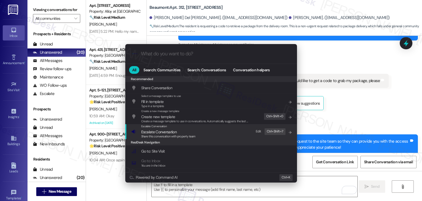
click at [173, 132] on span "Escalate Conversation" at bounding box center [158, 131] width 35 height 5
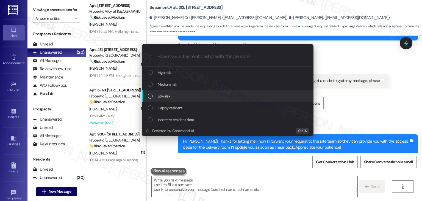
click at [150, 96] on div "List of options" at bounding box center [150, 95] width 5 height 5
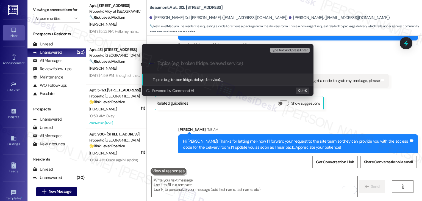
paste input "Resident Request – Package in Delivery Room / Missing Access Code"
type input "Resident Request – Package in Delivery Room / Missing Access Code"
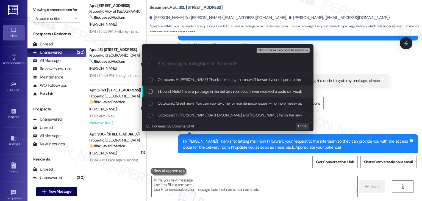
click at [151, 91] on div "List of options" at bounding box center [150, 91] width 5 height 5
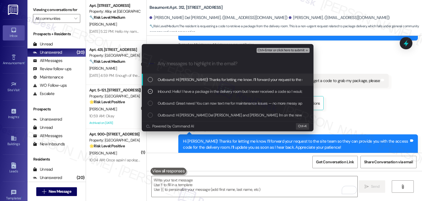
click at [290, 51] on span "Ctrl+Enter or click here to submit" at bounding box center [281, 50] width 47 height 4
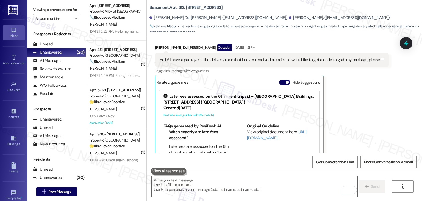
scroll to position [172, 0]
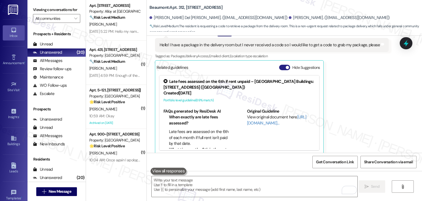
click at [281, 65] on button "Hide Suggestions" at bounding box center [284, 67] width 11 height 5
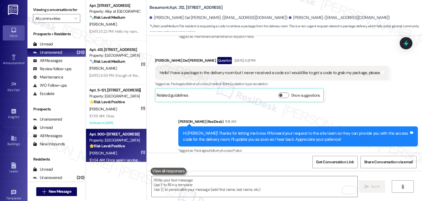
scroll to position [327, 0]
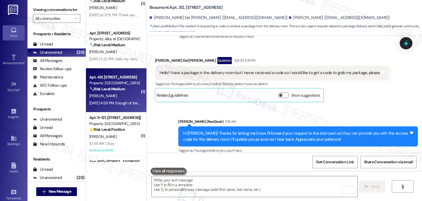
click at [112, 105] on div "Sep 05, 2025 at 4:59 PM: Enough of the pot smoke on the 4th floor. Im fed up an…" at bounding box center [174, 102] width 171 height 5
type textarea "Fetching suggested responses. Please feel free to read through the conversation…"
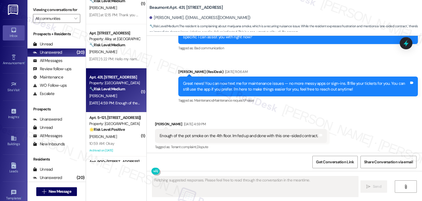
scroll to position [260, 0]
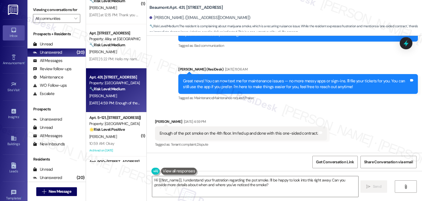
click at [374, 130] on div "Received via SMS Jennifer Allen Sep 05, 2025 at 4:59 PM Enough of the pot smoke…" at bounding box center [284, 129] width 275 height 46
click at [369, 126] on div "Received via SMS Jennifer Allen Sep 05, 2025 at 4:59 PM Enough of the pot smoke…" at bounding box center [284, 129] width 275 height 46
click at [361, 114] on div "Received via SMS Jennifer Allen Sep 05, 2025 at 4:59 PM Enough of the pot smoke…" at bounding box center [284, 129] width 275 height 46
click at [221, 134] on div "Enough of the pot smoke on the 4th floor. Im fed up and done with this one-side…" at bounding box center [239, 133] width 159 height 6
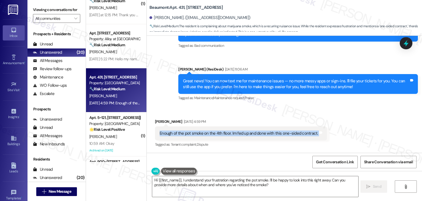
click at [221, 134] on div "Enough of the pot smoke on the 4th floor. Im fed up and done with this one-side…" at bounding box center [239, 133] width 159 height 6
copy div "Enough of the pot smoke on the 4th floor. Im fed up and done with this one-side…"
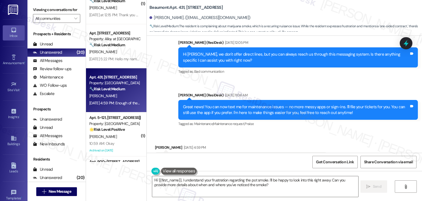
scroll to position [260, 0]
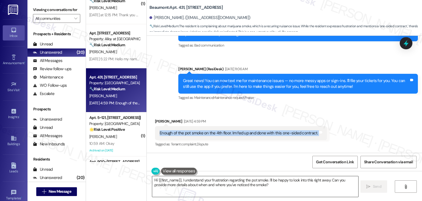
click at [240, 180] on textarea "Hi {{first_name}}, I understand your frustration regarding the pot smoke. I'll …" at bounding box center [255, 186] width 206 height 21
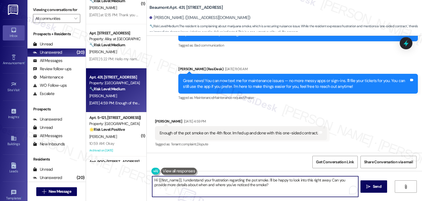
paste textarea "Jennifer, I’m sorry to hear about the ongoing smoke issue. I’ll escalate your c…"
type textarea "Hi Jennifer, I’m sorry to hear about the ongoing smoke issue. I’ll escalate you…"
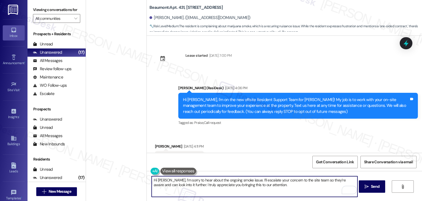
scroll to position [260, 0]
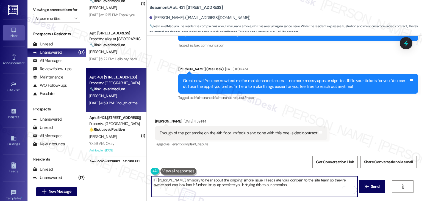
click at [280, 185] on textarea "Hi [PERSON_NAME], I’m sorry to hear about the ongoing smoke issue. I’ll escalat…" at bounding box center [255, 186] width 206 height 21
type textarea "Hi [PERSON_NAME], I’m sorry to hear about the ongoing smoke issue. I’ll escalat…"
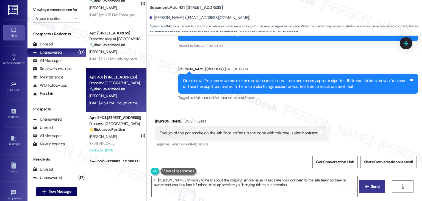
click at [375, 187] on span "Send" at bounding box center [375, 186] width 9 height 6
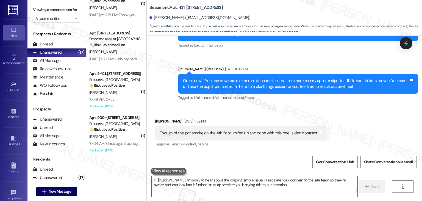
click at [335, 104] on div "Announcement, sent via SMS [PERSON_NAME] (ResiDesk) [DATE] 11:06 AM Great news!…" at bounding box center [298, 84] width 248 height 44
click at [354, 129] on div "Received via SMS [PERSON_NAME] [DATE] 4:59 PM Enough of the pot smoke on the 4t…" at bounding box center [284, 129] width 275 height 46
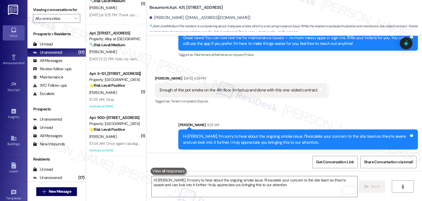
scroll to position [304, 0]
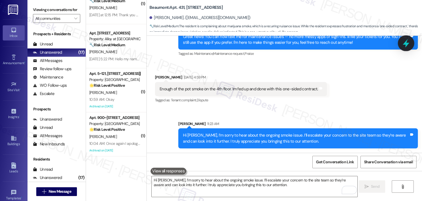
click at [404, 43] on icon at bounding box center [406, 43] width 7 height 9
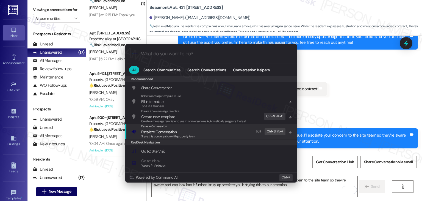
click at [167, 134] on span "Share this conversation with property team" at bounding box center [168, 136] width 54 height 4
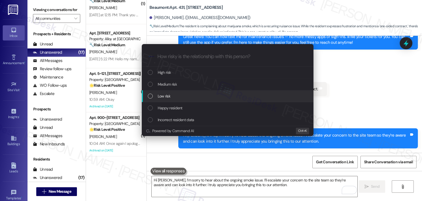
click at [150, 97] on div "List of options" at bounding box center [150, 95] width 5 height 5
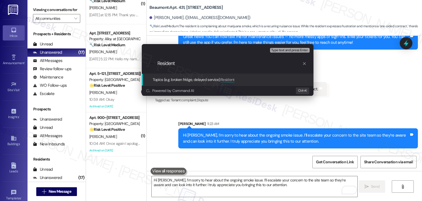
paste input "Complaint – Pot Smoke Reported on 4th Floor"
type input "Resident Complaint – Pot Smoke Reported on 4th Floor"
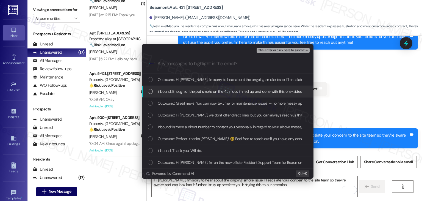
click at [150, 91] on div "List of options" at bounding box center [150, 91] width 5 height 5
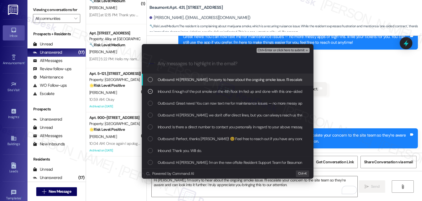
click at [289, 51] on span "Ctrl+Enter or click here to submit" at bounding box center [281, 50] width 47 height 4
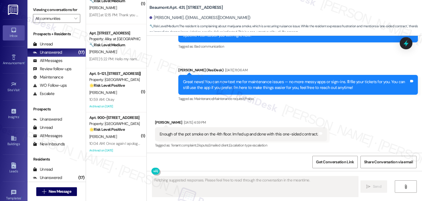
scroll to position [260, 0]
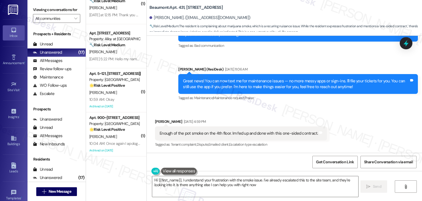
type textarea "Hi {{first_name}}, I understand your frustration with the smoke issue. I've alr…"
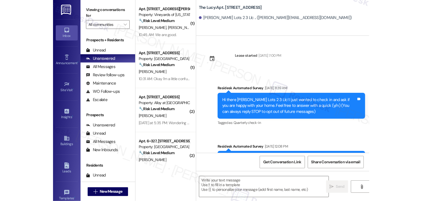
scroll to position [129, 0]
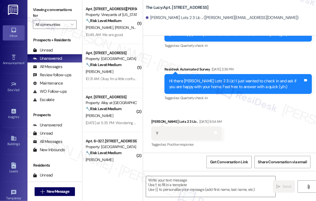
type textarea "Fetching suggested responses. Please feel free to read through the conversation…"
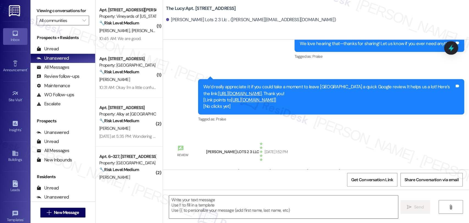
scroll to position [404, 0]
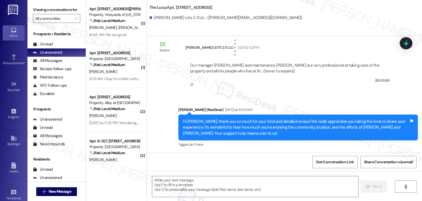
click at [294, 99] on div "Sent via SMS [PERSON_NAME] (ResiDesk) [DATE] at 10:59 AM Hi [PERSON_NAME], than…" at bounding box center [284, 123] width 275 height 58
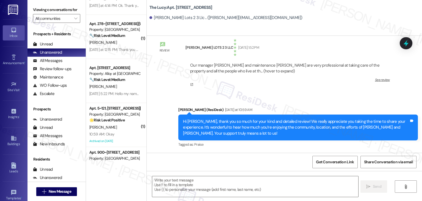
scroll to position [327, 0]
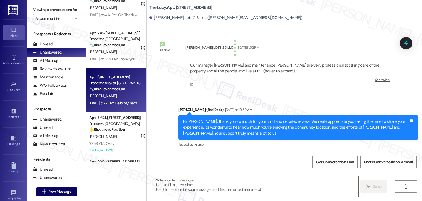
click at [116, 102] on div "[DATE] 5:22 PM: Hello my name is [PERSON_NAME] in unit L401 I put in a maintena…" at bounding box center [292, 102] width 407 height 5
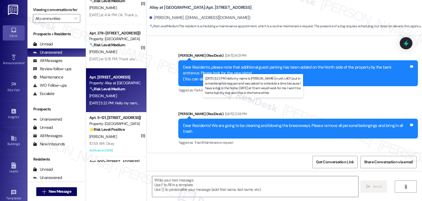
scroll to position [1946, 0]
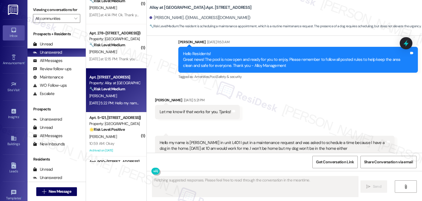
click at [312, 85] on div "Received via SMS [PERSON_NAME] [DATE] 5:21 PM Let me know if that works for you…" at bounding box center [284, 133] width 275 height 97
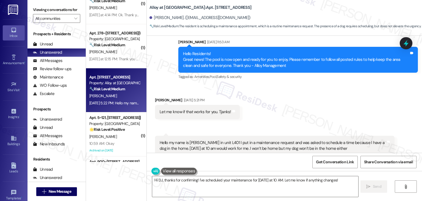
click at [303, 85] on div "Received via SMS [PERSON_NAME] [DATE] 5:21 PM Let me know if that works for you…" at bounding box center [284, 133] width 275 height 97
drag, startPoint x: 354, startPoint y: 118, endPoint x: 156, endPoint y: 115, distance: 198.1
click at [160, 140] on div "Hello my name is [PERSON_NAME] in unit L401 I put in a maintenance request and …" at bounding box center [273, 146] width 226 height 12
copy div "Hello my name is [PERSON_NAME] in unit L401 I put in a maintenance request and …"
click at [281, 85] on div "Received via SMS [PERSON_NAME] [DATE] 5:21 PM Let me know if that works for you…" at bounding box center [284, 133] width 275 height 97
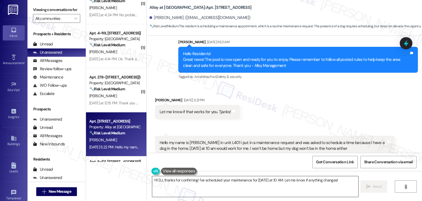
click at [219, 177] on textarea "Hi DJ, thanks for confirming! I've scheduled your maintenance for [DATE] at 10 …" at bounding box center [255, 186] width 206 height 21
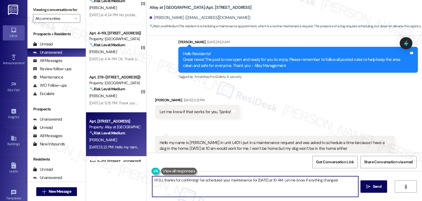
click at [219, 177] on textarea "Hi DJ, thanks for confirming! I've scheduled your maintenance for [DATE] at 10 …" at bounding box center [255, 186] width 206 height 21
paste textarea "ale! Thank you for the update! I’ll share your preferred time with the site tea…"
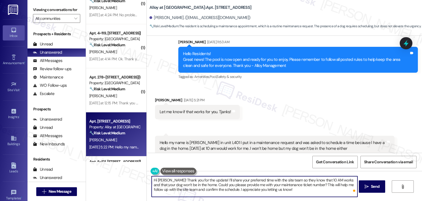
scroll to position [0, 0]
type textarea "Hi [PERSON_NAME]! Thank you for the update! I’ll share your preferred time with…"
click at [238, 161] on div "Get Conversation Link Share Conversation via email" at bounding box center [284, 161] width 275 height 18
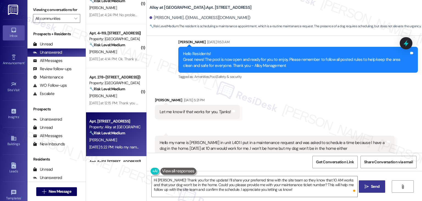
click at [316, 187] on span "Send" at bounding box center [375, 186] width 9 height 6
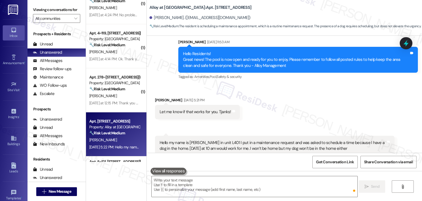
scroll to position [1945, 0]
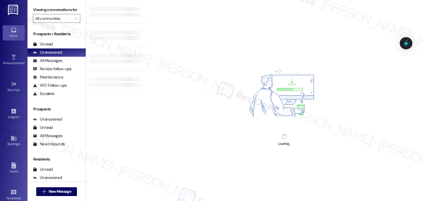
click at [226, 133] on div "Loading..." at bounding box center [284, 100] width 276 height 201
click at [223, 55] on div "Loading..." at bounding box center [284, 100] width 276 height 201
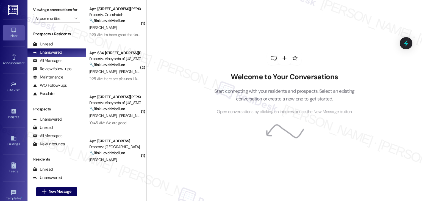
click at [222, 53] on div "Welcome to Your Conversations Start connecting with your residents and prospect…" at bounding box center [284, 83] width 165 height 160
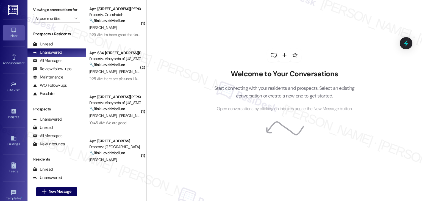
click at [221, 54] on div "Welcome to Your Conversations Start connecting with your residents and prospect…" at bounding box center [284, 80] width 165 height 160
click at [182, 90] on div "Welcome to Your Conversations Start connecting with your residents and prospect…" at bounding box center [284, 100] width 276 height 201
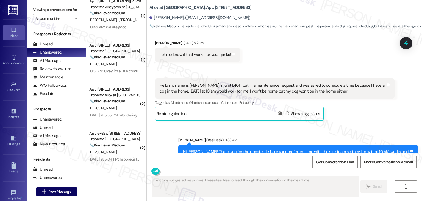
scroll to position [110, 0]
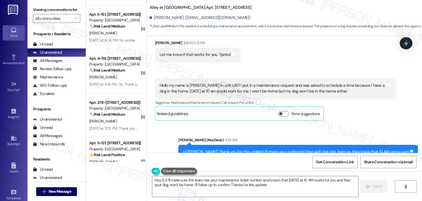
type textarea "Hey DJ! I'll make sure the team has your maintenance ticket number and knows th…"
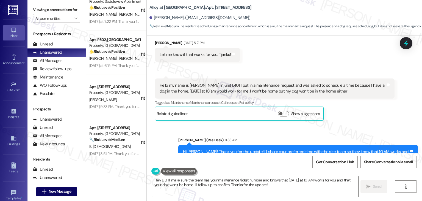
scroll to position [674, 0]
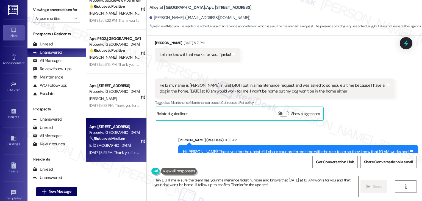
click at [114, 157] on div "Apt. 421, [STREET_ADDRESS] Property: Beaumont 🔧 Risk Level: Medium The resident…" at bounding box center [116, 140] width 60 height 44
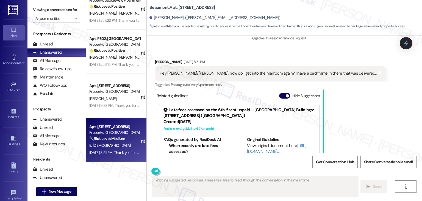
scroll to position [284, 0]
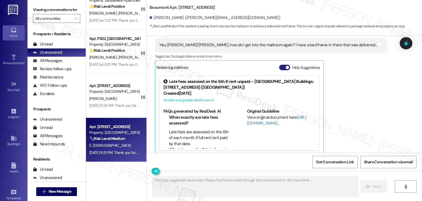
click at [279, 65] on button "Hide Suggestions" at bounding box center [284, 67] width 11 height 5
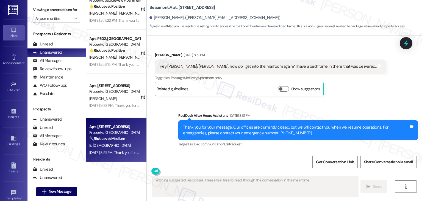
scroll to position [256, 0]
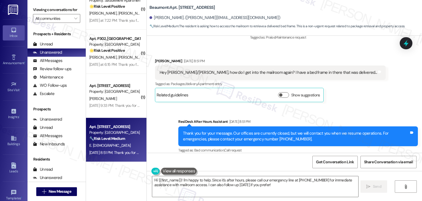
click at [316, 106] on div "Sent via SMS ResiDesk After Hours Assistant [DATE] 8:51 PM Thank you for your m…" at bounding box center [284, 132] width 275 height 52
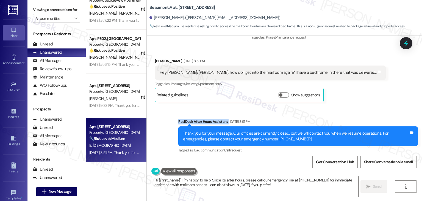
click at [316, 106] on div "Sent via SMS ResiDesk After Hours Assistant [DATE] 8:51 PM Thank you for your m…" at bounding box center [284, 132] width 275 height 52
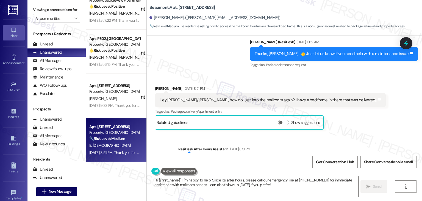
scroll to position [201, 0]
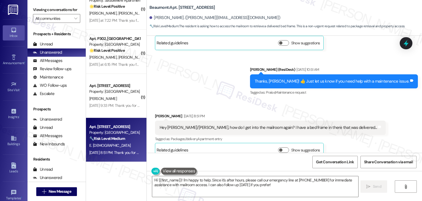
click at [255, 124] on div "Hey [PERSON_NAME]/[PERSON_NAME], how do I get into the mailroom again? I have a…" at bounding box center [268, 127] width 217 height 6
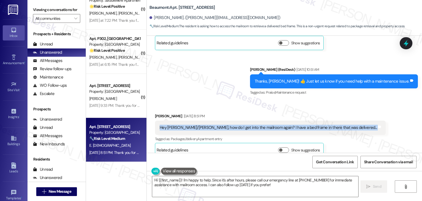
click at [255, 124] on div "Hey [PERSON_NAME]/[PERSON_NAME], how do I get into the mailroom again? I have a…" at bounding box center [268, 127] width 217 height 6
copy div "Hey [PERSON_NAME]/[PERSON_NAME], how do I get into the mailroom again? I have a…"
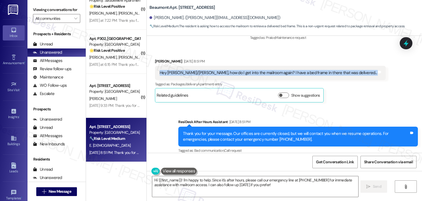
scroll to position [256, 0]
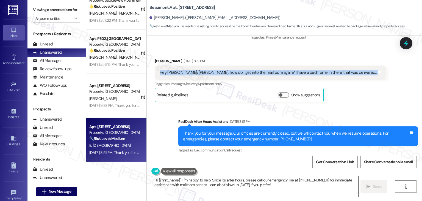
click at [241, 185] on textarea "Hi {{first_name}}! I'm happy to help. Since it's after hours, please call our e…" at bounding box center [255, 186] width 206 height 21
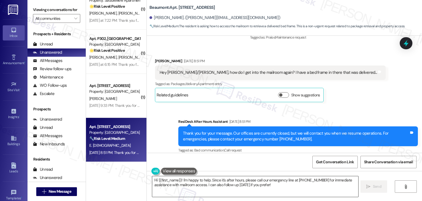
click at [241, 185] on textarea "Hi {{first_name}}! I'm happy to help. Since it's after hours, please call our e…" at bounding box center [255, 186] width 206 height 21
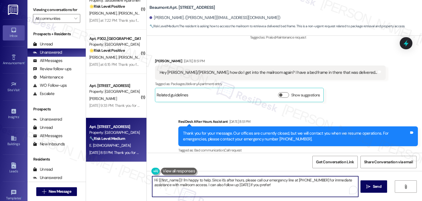
click at [241, 185] on textarea "Hi {{first_name}}! I'm happy to help. Since it's after hours, please call our e…" at bounding box center [255, 186] width 206 height 21
paste textarea "[PERSON_NAME]! Thanks for reaching out. I’ll check with the site team about acc…"
type textarea "Hi [PERSON_NAME]! Thanks for reaching out. I’ll check with the site team about …"
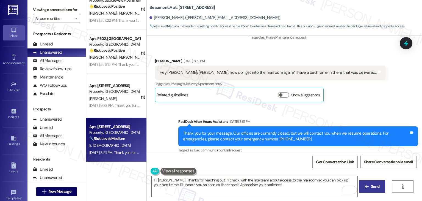
click at [316, 187] on span "Send" at bounding box center [375, 186] width 9 height 6
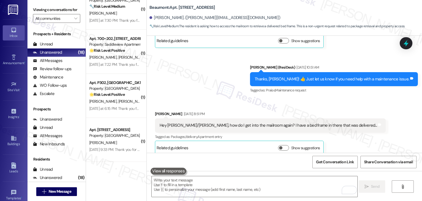
scroll to position [300, 0]
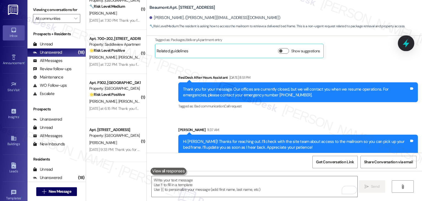
click at [316, 44] on icon at bounding box center [406, 43] width 7 height 9
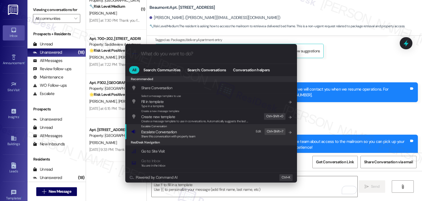
click at [179, 137] on span "Share this conversation with property team" at bounding box center [168, 136] width 54 height 4
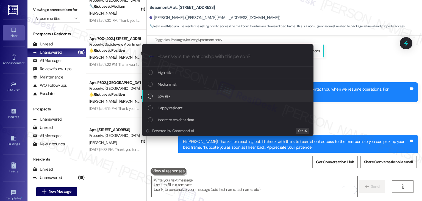
click at [150, 96] on div "List of options" at bounding box center [150, 95] width 5 height 5
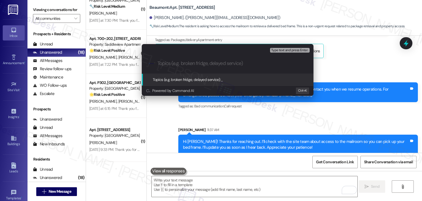
paste input "Mailroom Access Request – Large Package Pickup"
type input "Mailroom Access Request – Large Package Pickup"
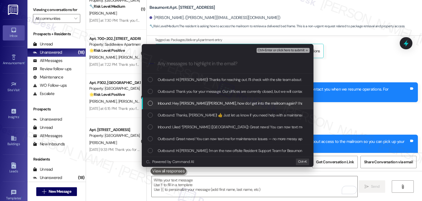
click at [151, 102] on div "List of options" at bounding box center [150, 103] width 5 height 5
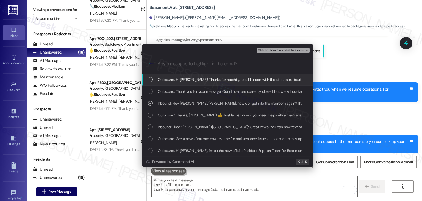
click at [288, 49] on span "Ctrl+Enter or click here to submit" at bounding box center [281, 50] width 47 height 4
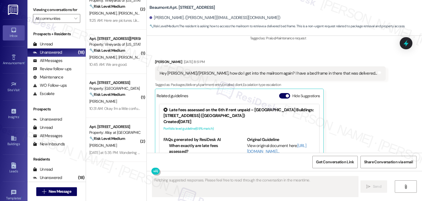
scroll to position [284, 0]
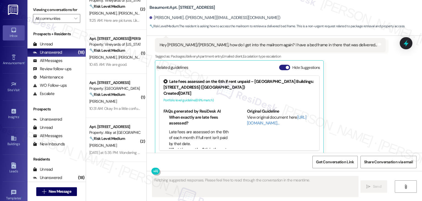
click at [279, 65] on button "Hide Suggestions" at bounding box center [284, 67] width 11 height 5
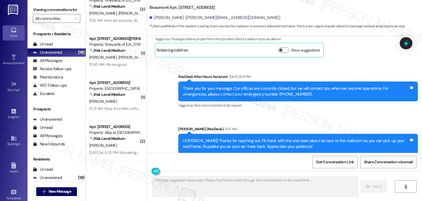
scroll to position [308, 0]
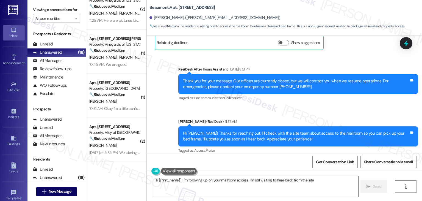
click at [316, 107] on div "Sent via SMS ResiDesk After Hours Assistant [DATE] 8:51 PM Thank you for your m…" at bounding box center [284, 106] width 275 height 104
type textarea "Hi {{first_name}}! I'm following up on your mailroom access. I'm still waiting …"
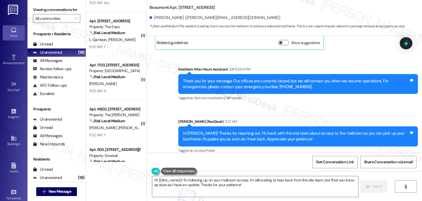
scroll to position [426, 0]
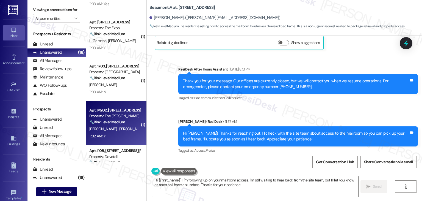
click at [119, 134] on div "11:32 AM: Y 11:32 AM: Y" at bounding box center [115, 135] width 52 height 7
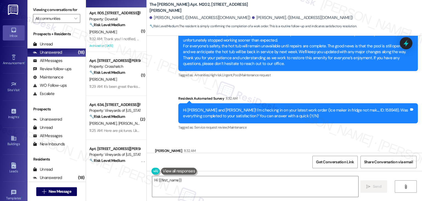
scroll to position [729, 0]
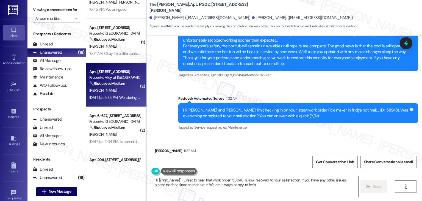
type textarea "Hi {{first_name}}! Great to hear that work order 158948 is now resolved to your…"
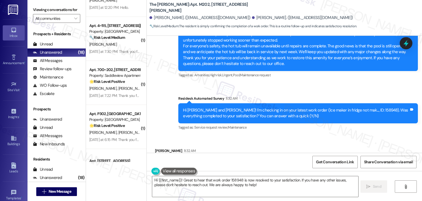
scroll to position [1465, 0]
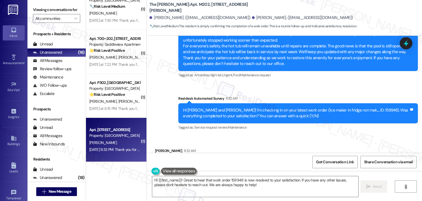
click at [109, 154] on div "Apt. 332, [STREET_ADDRESS] Property: Beaumont [PERSON_NAME] [DATE] 9:33 PM: Tha…" at bounding box center [116, 140] width 60 height 44
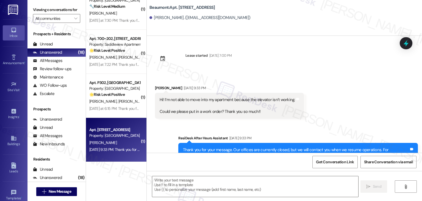
type textarea "Fetching suggested responses. Please feel free to read through the conversation…"
click at [316, 120] on div "Received via SMS [PERSON_NAME] [DATE] 9:33 PM Hi! I’m not able to move into my …" at bounding box center [284, 98] width 275 height 50
click at [316, 116] on div "Received via SMS [PERSON_NAME] [DATE] 9:33 PM Hi! I’m not able to move into my …" at bounding box center [284, 98] width 275 height 50
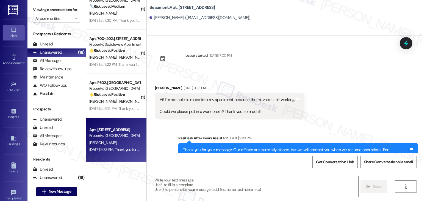
click at [316, 116] on div "Received via SMS [PERSON_NAME] [DATE] 9:33 PM Hi! I’m not able to move into my …" at bounding box center [284, 98] width 275 height 50
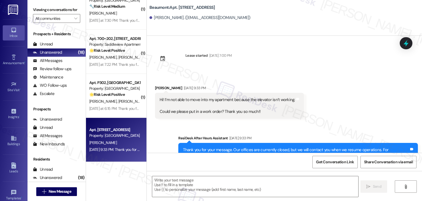
click at [316, 116] on div "Received via SMS [PERSON_NAME] [DATE] 9:33 PM Hi! I’m not able to move into my …" at bounding box center [284, 98] width 275 height 50
click at [316, 117] on div "Received via SMS [PERSON_NAME] [DATE] 9:33 PM Hi! I’m not able to move into my …" at bounding box center [284, 98] width 275 height 50
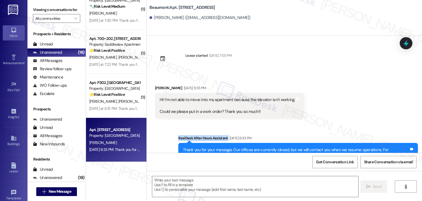
click at [316, 117] on div "Received via SMS [PERSON_NAME] [DATE] 9:33 PM Hi! I’m not able to move into my …" at bounding box center [284, 98] width 275 height 50
click at [316, 107] on div "Received via SMS [PERSON_NAME] [DATE] 9:33 PM Hi! I’m not able to move into my …" at bounding box center [284, 98] width 275 height 50
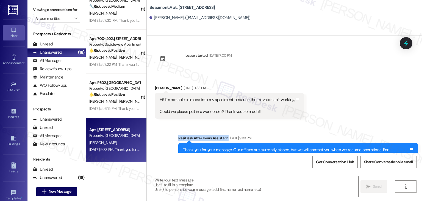
click at [316, 107] on div "Received via SMS [PERSON_NAME] [DATE] 9:33 PM Hi! I’m not able to move into my …" at bounding box center [284, 98] width 275 height 50
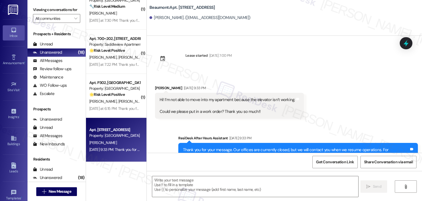
click at [316, 107] on div "Received via SMS [PERSON_NAME] [DATE] 9:33 PM Hi! I’m not able to move into my …" at bounding box center [284, 98] width 275 height 50
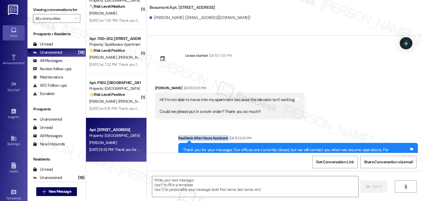
click at [316, 107] on div "Received via SMS [PERSON_NAME] [DATE] 9:33 PM Hi! I’m not able to move into my …" at bounding box center [284, 98] width 275 height 50
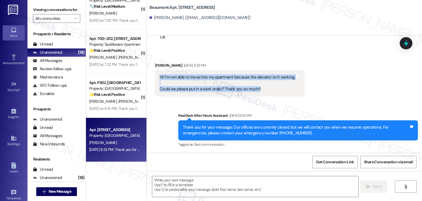
drag, startPoint x: 263, startPoint y: 88, endPoint x: 152, endPoint y: 73, distance: 111.5
click at [155, 73] on div "Hi! I’m not able to move into my apartment because the elevator isn’t working. …" at bounding box center [229, 83] width 149 height 26
copy div "Hi! I’m not able to move into my apartment because the elevator isn’t working. …"
click at [316, 44] on icon at bounding box center [406, 43] width 7 height 9
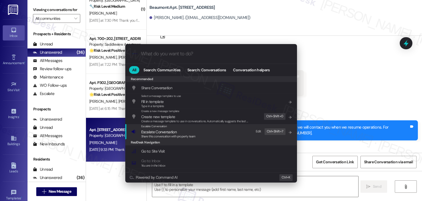
click at [174, 134] on div "Share this conversation with property team" at bounding box center [168, 136] width 54 height 5
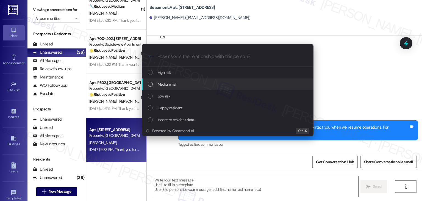
click at [149, 84] on div "List of options" at bounding box center [150, 84] width 5 height 5
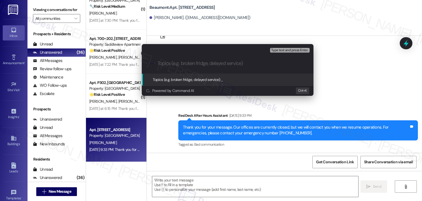
paste input "Hi [PERSON_NAME], I’m so sorry to hear the elevator isn’t working, especially d…"
type input "Hi [PERSON_NAME], I’m so sorry to hear the elevator isn’t working, especially d…"
click at [316, 74] on div "Escalate Conversation Medium risk Topics (e.g. broken fridge, delayed service) …" at bounding box center [211, 100] width 422 height 201
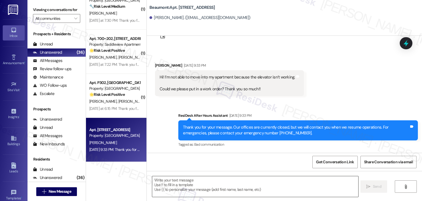
click at [235, 180] on textarea at bounding box center [255, 186] width 206 height 21
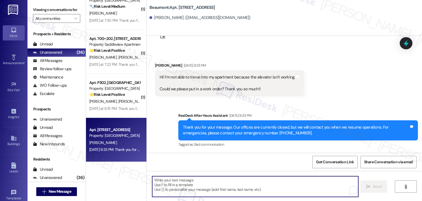
paste textarea "Hi [PERSON_NAME], I’m so sorry to hear the elevator isn’t working, especially d…"
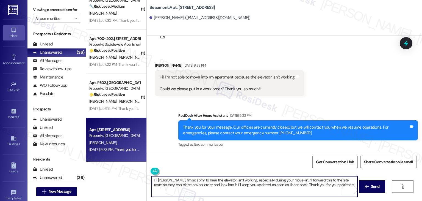
type textarea "Hi [PERSON_NAME], I’m so sorry to hear the elevator isn’t working, especially d…"
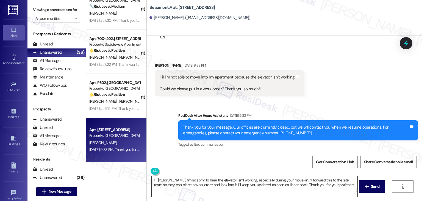
click at [281, 185] on textarea "Hi [PERSON_NAME], I’m so sorry to hear the elevator isn’t working, especially d…" at bounding box center [255, 186] width 206 height 21
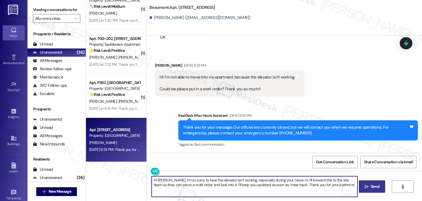
click at [316, 185] on icon "" at bounding box center [367, 186] width 4 height 4
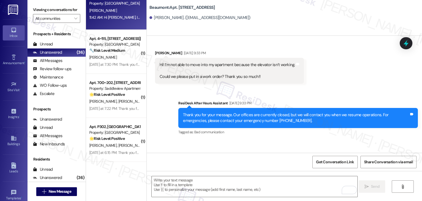
scroll to position [67, 0]
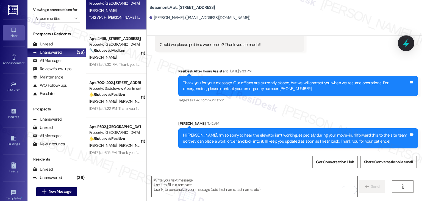
click at [316, 45] on icon at bounding box center [405, 42] width 9 height 9
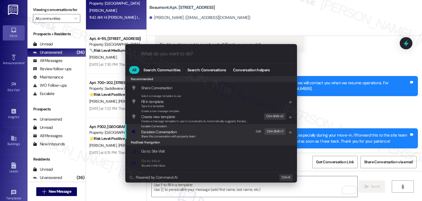
click at [180, 137] on span "Share this conversation with property team" at bounding box center [168, 136] width 54 height 4
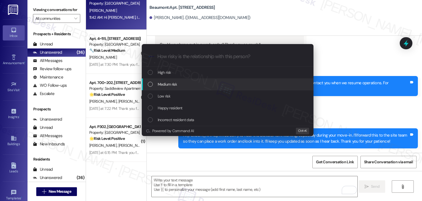
click at [150, 85] on div "List of options" at bounding box center [150, 84] width 5 height 5
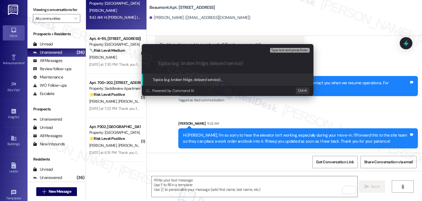
paste input "Elevator Issue – Preventing Resident Move-In"
type input "Elevator Issue – Preventing Resident Move-In"
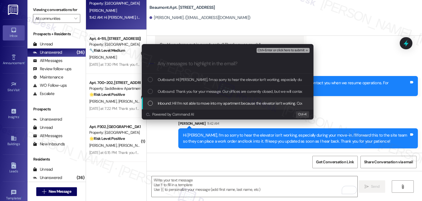
click at [148, 102] on div "List of options" at bounding box center [150, 103] width 5 height 5
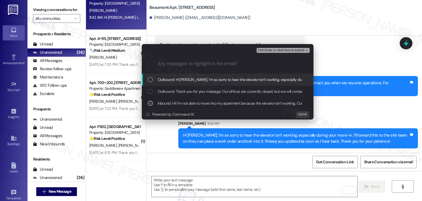
click at [285, 50] on span "Ctrl+Enter or click here to submit" at bounding box center [281, 50] width 47 height 4
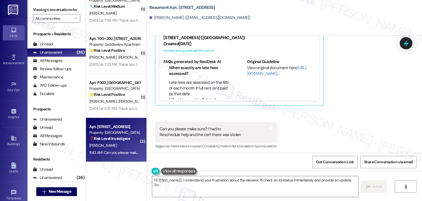
scroll to position [266, 0]
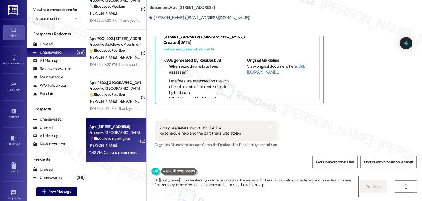
type textarea "Hi {{first_name}}, I understand your frustration about the elevator. I'll check…"
click at [316, 120] on div "Received via SMS [PERSON_NAME] Question Neutral 11:43 AM Is your elevator worki…" at bounding box center [284, 56] width 275 height 191
click at [247, 181] on textarea "Hi {{first_name}}, I understand your frustration about the elevator. I'll check…" at bounding box center [255, 186] width 206 height 21
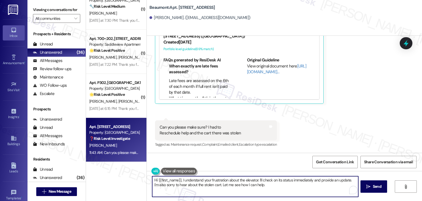
click at [247, 181] on textarea "Hi {{first_name}}, I understand your frustration about the elevator. I'll check…" at bounding box center [255, 186] width 206 height 21
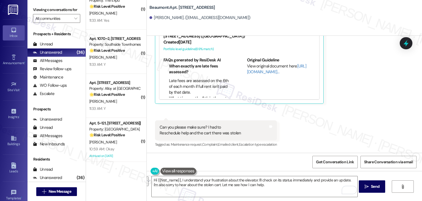
click at [221, 160] on div "Get Conversation Link Share Conversation via email" at bounding box center [284, 161] width 275 height 18
click at [222, 179] on textarea "Hi {{first_name}}, I understand your frustration about the elevator. I'll check…" at bounding box center [255, 186] width 206 height 21
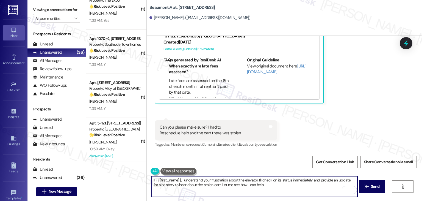
click at [222, 179] on textarea "Hi {{first_name}}, I understand your frustration about the elevator. I'll check…" at bounding box center [255, 186] width 206 height 21
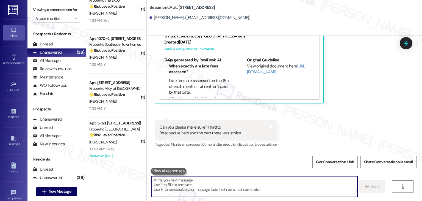
paste textarea "Hi Abby, I’m sorry to hear the elevator isn’t working, especially during your m…"
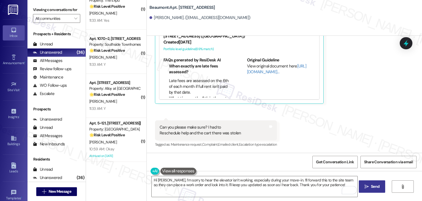
click at [316, 186] on span "Send" at bounding box center [375, 186] width 9 height 6
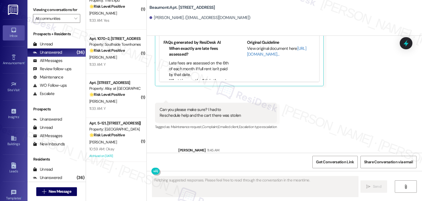
scroll to position [310, 0]
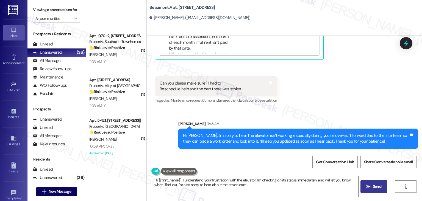
type textarea "Hi {{first_name}}, I understand your frustration with the elevator. I'm checkin…"
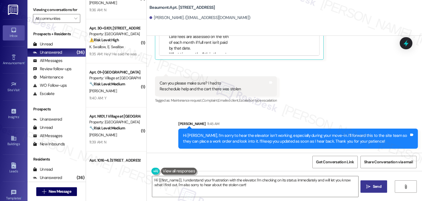
scroll to position [0, 0]
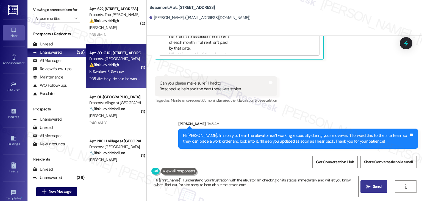
click at [119, 77] on div "11:35 AM: Hey! He said he was going to try something, but if it didn't work to …" at bounding box center [258, 78] width 338 height 5
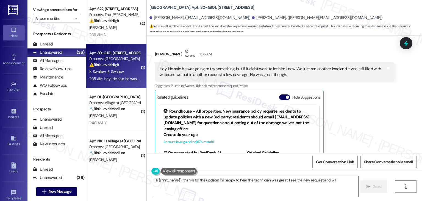
scroll to position [183, 0]
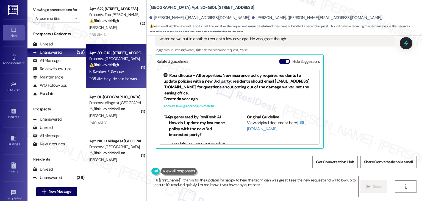
type textarea "Hi {{first_name}}, thanks for the update! I'm happy to hear the technician was …"
click at [279, 61] on button "Hide Suggestions" at bounding box center [284, 61] width 11 height 5
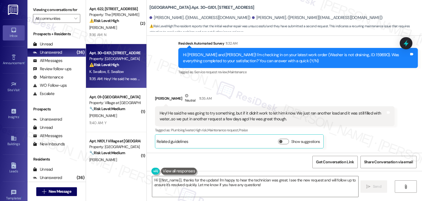
click at [316, 142] on div "Erika Swallow Neutral 11:35 AM Hey! He said he was going to try something, but …" at bounding box center [275, 121] width 240 height 56
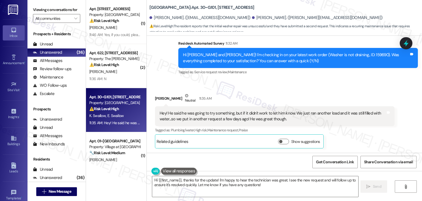
click at [316, 144] on div "Erika Swallow Neutral 11:35 AM Hey! He said he was going to try something, but …" at bounding box center [275, 121] width 240 height 56
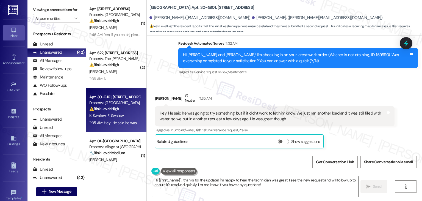
click at [316, 144] on div "Erika Swallow Neutral 11:35 AM Hey! He said he was going to try something, but …" at bounding box center [275, 121] width 240 height 56
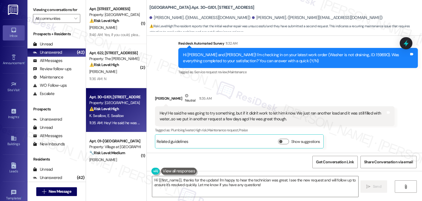
click at [316, 144] on div "Erika Swallow Neutral 11:35 AM Hey! He said he was going to try something, but …" at bounding box center [275, 121] width 240 height 56
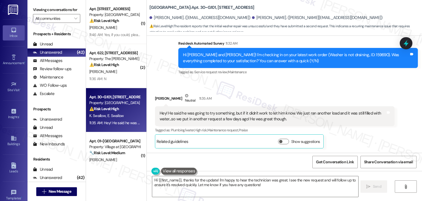
click at [316, 144] on div "Erika Swallow Neutral 11:35 AM Hey! He said he was going to try something, but …" at bounding box center [275, 121] width 240 height 56
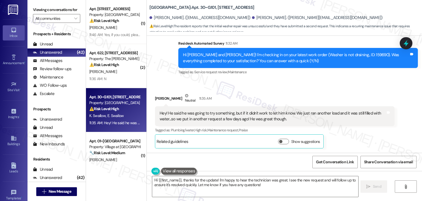
click at [316, 141] on div "Erika Swallow Neutral 11:35 AM Hey! He said he was going to try something, but …" at bounding box center [275, 121] width 240 height 56
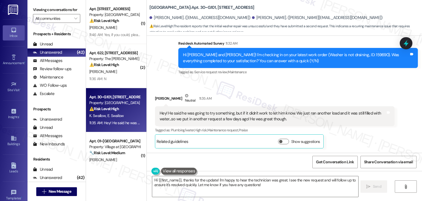
click at [316, 141] on div "Erika Swallow Neutral 11:35 AM Hey! He said he was going to try something, but …" at bounding box center [275, 121] width 240 height 56
click at [265, 122] on div "Hey! He said he was going to try something, but if it didn't work to let him kn…" at bounding box center [275, 116] width 240 height 20
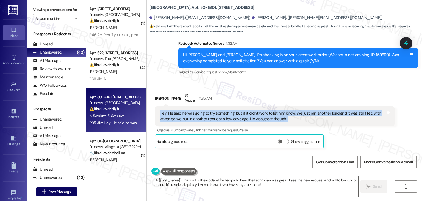
click at [265, 122] on div "Hey! He said he was going to try something, but if it didn't work to let him kn…" at bounding box center [275, 116] width 240 height 20
copy div "Hey! He said he was going to try something, but if it didn't work to let him kn…"
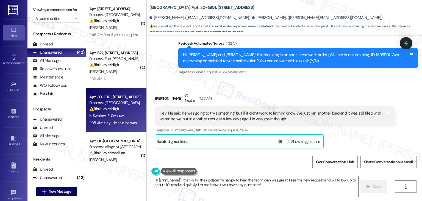
click at [157, 97] on div "Erika Swallow Neutral 11:35 AM" at bounding box center [275, 99] width 240 height 13
copy div "Erika"
click at [286, 81] on div "Received via SMS Erika Swallow Neutral 11:35 AM Hey! He said he was going to tr…" at bounding box center [284, 116] width 275 height 72
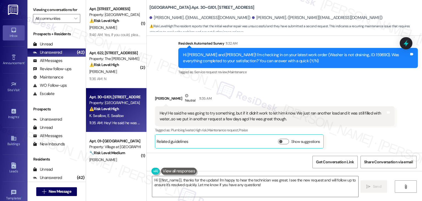
click at [286, 81] on div "Received via SMS Erika Swallow Neutral 11:35 AM Hey! He said he was going to tr…" at bounding box center [284, 116] width 275 height 72
click at [75, 19] on span "" at bounding box center [75, 18] width 5 height 9
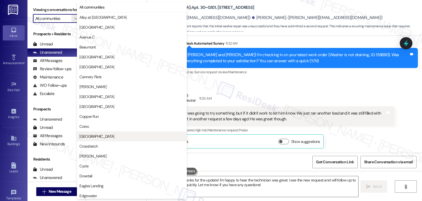
click at [103, 136] on span "[GEOGRAPHIC_DATA]" at bounding box center [131, 135] width 105 height 5
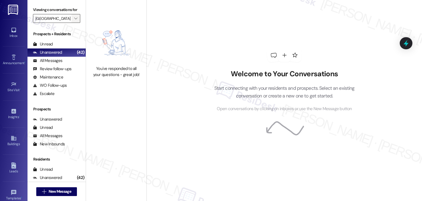
click at [74, 18] on icon "" at bounding box center [75, 18] width 3 height 4
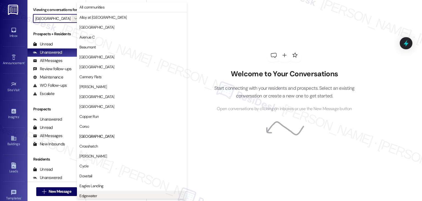
scroll to position [89, 0]
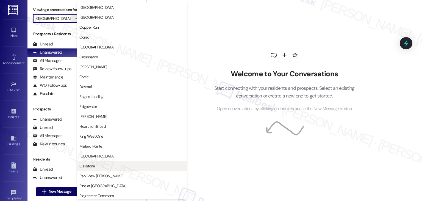
click at [96, 166] on span "Oakstone" at bounding box center [131, 165] width 105 height 5
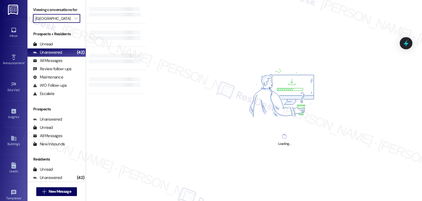
type input "Oakstone"
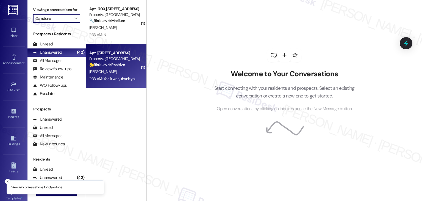
click at [114, 82] on div "Apt. 806, 1550 South 1000 East Property: Oakstone 🌟 Risk Level: Positive The re…" at bounding box center [116, 66] width 60 height 44
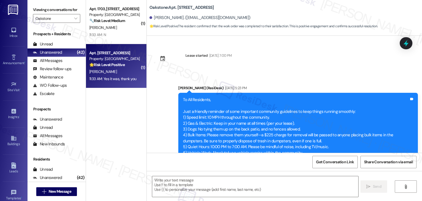
scroll to position [1247, 0]
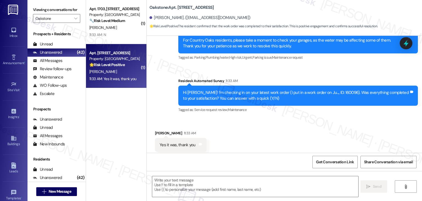
type textarea "Fetching suggested responses. Please feel free to read through the conversation…"
click at [10, 63] on div "Announcement •" at bounding box center [13, 62] width 27 height 5
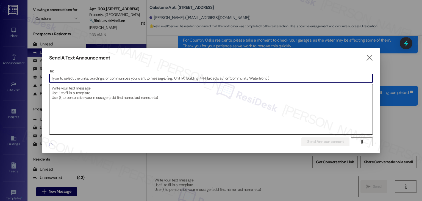
click at [66, 96] on textarea at bounding box center [210, 109] width 323 height 50
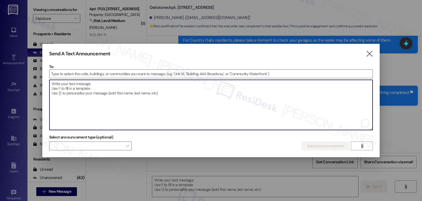
paste textarea "Hi {{first_name}}, A blank money order was turned into the office. Please check…"
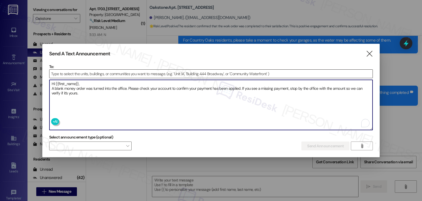
type textarea "Hi {{first_name}}, A blank money order was turned into the office. Please check…"
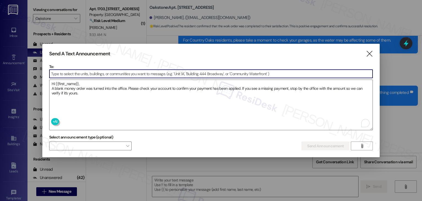
click at [57, 76] on input at bounding box center [210, 74] width 323 height 8
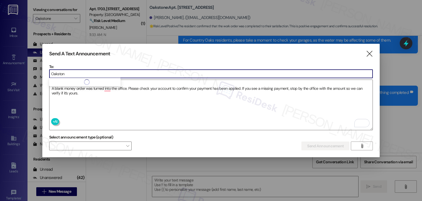
type input "Oakstone"
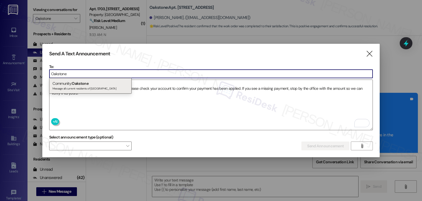
scroll to position [1247, 0]
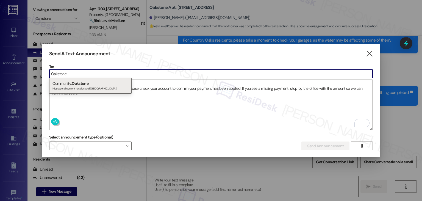
type input "Oakstone"
click at [73, 84] on span "Oakstone" at bounding box center [80, 83] width 16 height 5
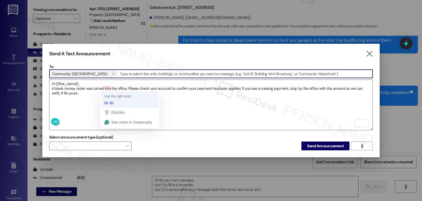
type textarea "Hi {{first_name}}, A blank money order was turned in to the office. Please chec…"
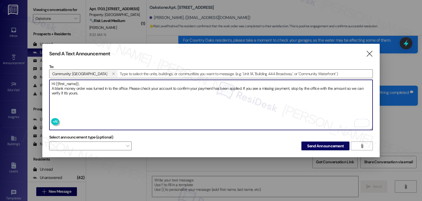
drag, startPoint x: 83, startPoint y: 90, endPoint x: 48, endPoint y: 81, distance: 36.7
click at [48, 81] on div "Send A Text Announcement  To: Community: Oakstone   Drop image file here Hi …" at bounding box center [211, 100] width 338 height 113
drag, startPoint x: 168, startPoint y: 109, endPoint x: 174, endPoint y: 111, distance: 6.3
click at [168, 109] on textarea "Hi {{first_name}}, A blank money order was turned in to the office. Please chec…" at bounding box center [210, 105] width 323 height 50
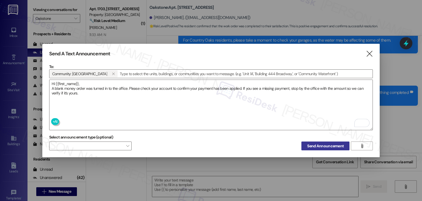
click at [317, 144] on span "Send Announcement" at bounding box center [325, 146] width 37 height 6
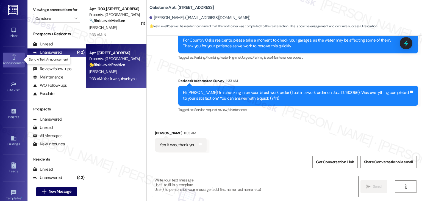
click at [16, 64] on div "Announcement •" at bounding box center [13, 62] width 27 height 5
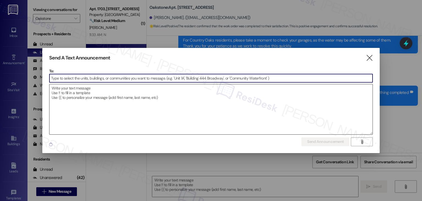
click at [81, 99] on textarea at bounding box center [210, 109] width 323 height 50
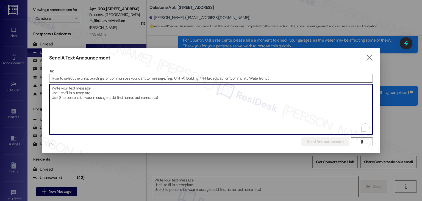
paste textarea "Hi {{first_name}}, A blank money order was turned in to the office. Please chec…"
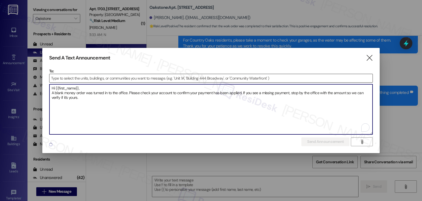
type textarea "Hi {{first_name}}, A blank money order was turned in to the office. Please chec…"
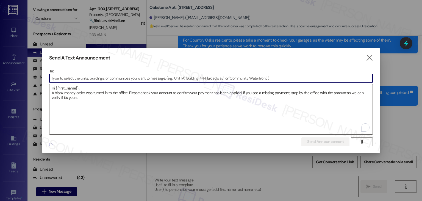
click at [63, 77] on input at bounding box center [210, 78] width 323 height 8
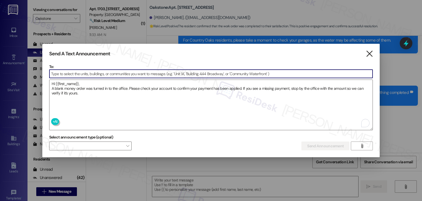
click at [369, 53] on icon "" at bounding box center [369, 54] width 7 height 6
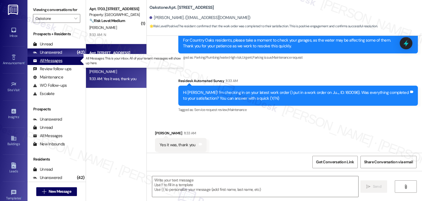
click at [54, 61] on div "All Messages" at bounding box center [47, 61] width 29 height 6
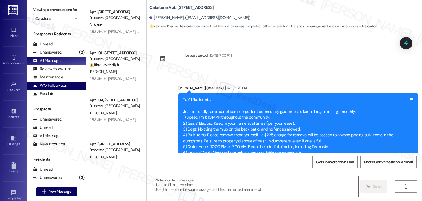
scroll to position [1247, 0]
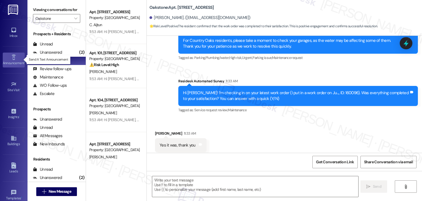
click at [15, 60] on div "Announcement •" at bounding box center [13, 62] width 27 height 5
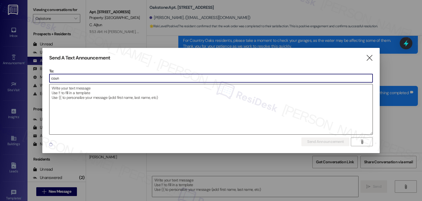
type input "count"
type textarea "Fetching suggested responses. Please feel free to read through the conversation…"
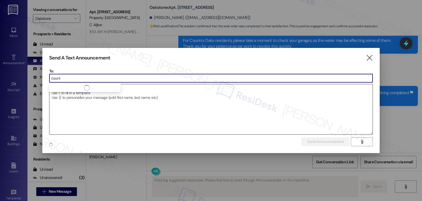
type input "countr"
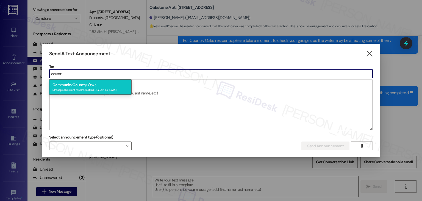
type input "countr"
click at [82, 88] on div "Message all current residents of [GEOGRAPHIC_DATA]" at bounding box center [90, 89] width 76 height 5
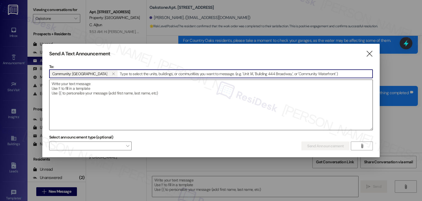
click at [99, 94] on textarea at bounding box center [210, 105] width 323 height 50
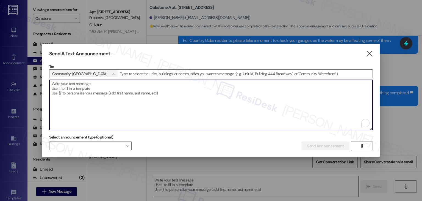
paste textarea "Hi {{first_name}}, A blank money order was turned in to the office. Please chec…"
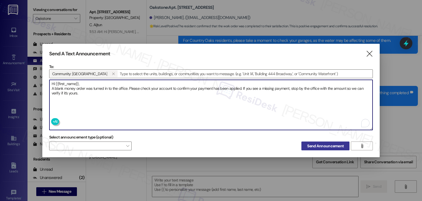
type textarea "Hi {{first_name}}, A blank money order was turned in to the office. Please chec…"
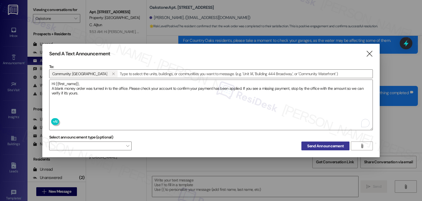
click at [313, 146] on span "Send Announcement" at bounding box center [325, 146] width 37 height 6
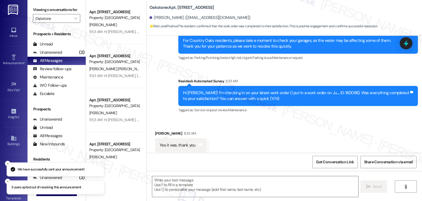
scroll to position [1247, 0]
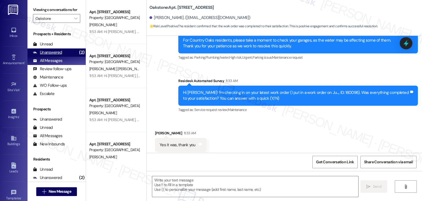
click at [57, 53] on div "Unanswered" at bounding box center [47, 52] width 29 height 6
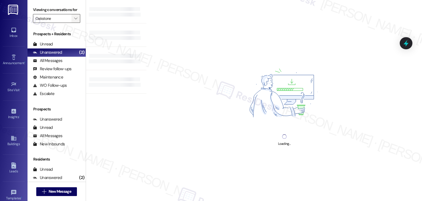
click at [74, 17] on icon "" at bounding box center [75, 18] width 3 height 4
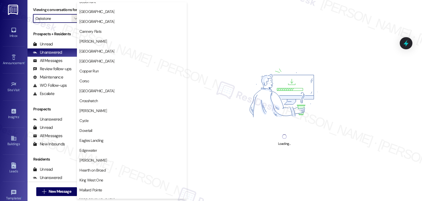
scroll to position [0, 0]
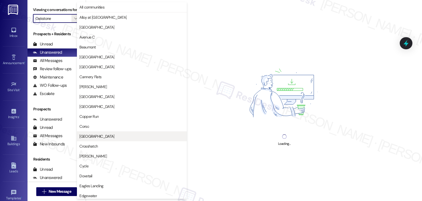
click at [99, 137] on span "[GEOGRAPHIC_DATA]" at bounding box center [96, 135] width 35 height 5
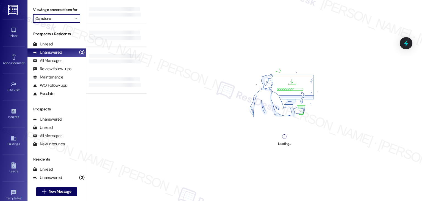
type input "[GEOGRAPHIC_DATA]"
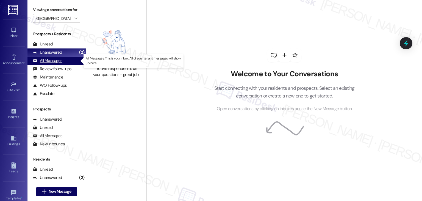
click at [46, 61] on div "All Messages" at bounding box center [47, 61] width 29 height 6
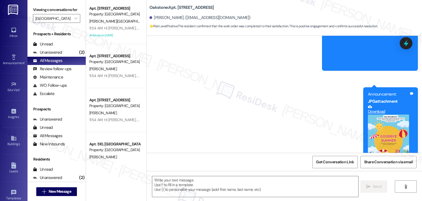
scroll to position [1200, 0]
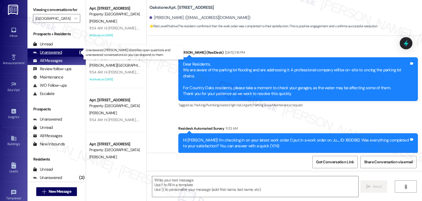
type textarea "Fetching suggested responses. Please feel free to read through the conversation…"
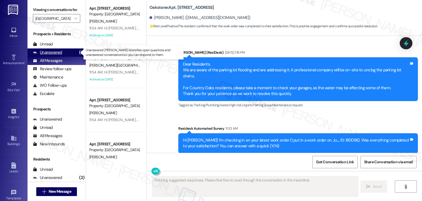
click at [57, 52] on div "Unanswered" at bounding box center [47, 52] width 29 height 6
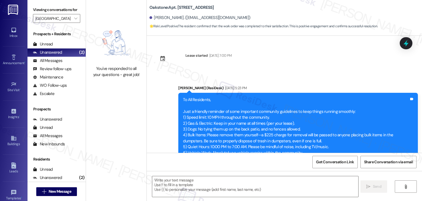
type textarea "Fetching suggested responses. Please feel free to read through the conversation…"
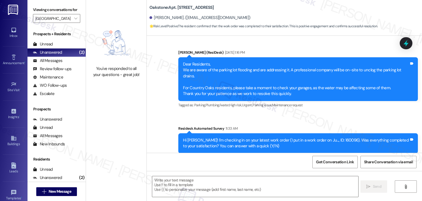
scroll to position [1200, 0]
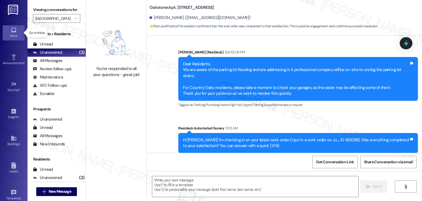
click at [11, 32] on icon at bounding box center [13, 30] width 5 height 5
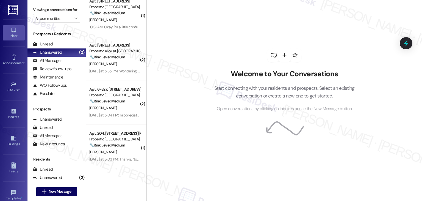
scroll to position [993, 0]
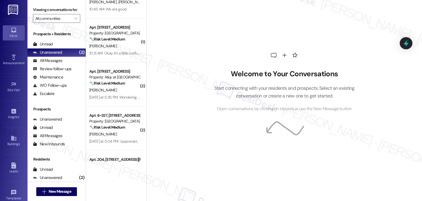
click at [120, 78] on div "Property: Alloy at [GEOGRAPHIC_DATA]" at bounding box center [114, 77] width 51 height 6
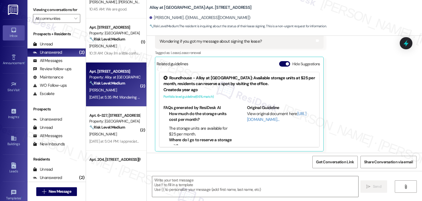
scroll to position [152, 0]
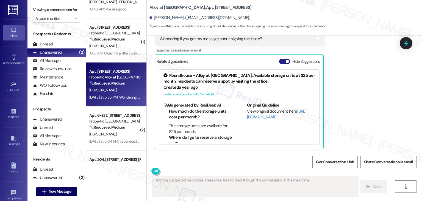
click at [279, 63] on button "Hide Suggestions" at bounding box center [284, 61] width 11 height 5
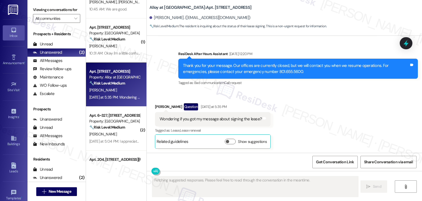
click at [308, 102] on div "Received via SMS [PERSON_NAME] Question [DATE] at 5:35 PM Wondering if you got …" at bounding box center [284, 122] width 275 height 62
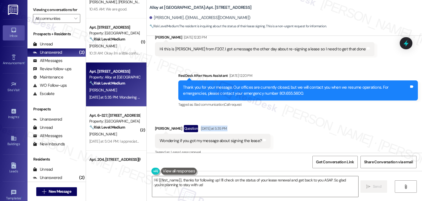
scroll to position [17, 0]
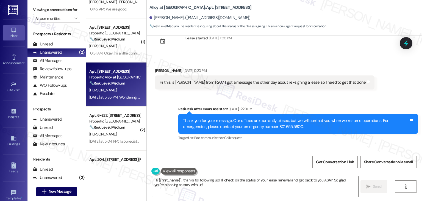
click at [249, 85] on div "Hi this is [PERSON_NAME] from F207, I got a message the other day about re-sign…" at bounding box center [263, 82] width 206 height 6
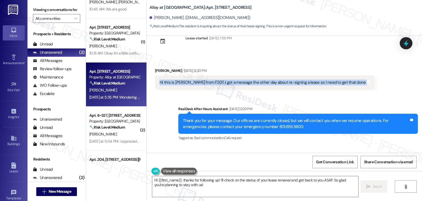
click at [249, 85] on div "Hi this is [PERSON_NAME] from F207, I got a message the other day about re-sign…" at bounding box center [263, 82] width 206 height 6
copy div "Hi this is [PERSON_NAME] from F207, I got a message the other day about re-sign…"
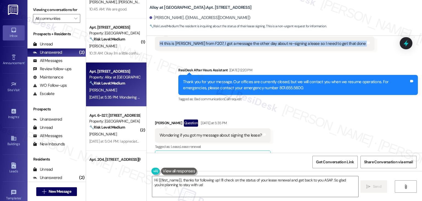
scroll to position [72, 0]
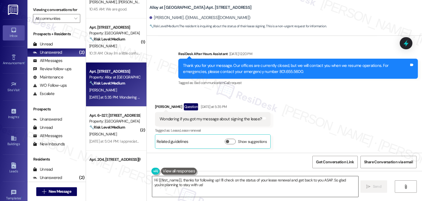
click at [210, 183] on textarea "Hi {{first_name}}, thanks for following up! I'll check on the status of your le…" at bounding box center [255, 186] width 206 height 21
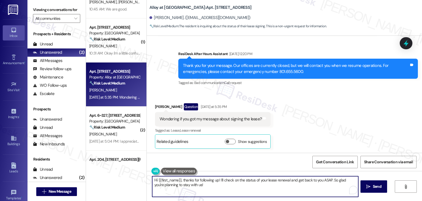
paste textarea "[PERSON_NAME]! Thanks for reaching out. I’ll let the Leasing Team know you’re r…"
type textarea "Hi [PERSON_NAME]! Thanks for reaching out. I’ll let the Leasing Team know you’r…"
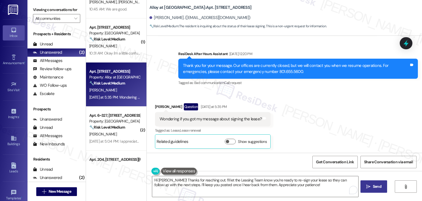
click at [368, 188] on icon "" at bounding box center [368, 186] width 4 height 4
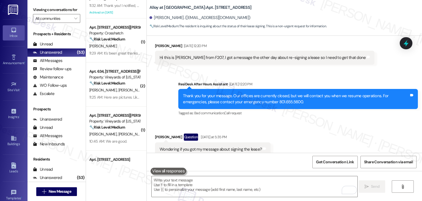
scroll to position [34, 0]
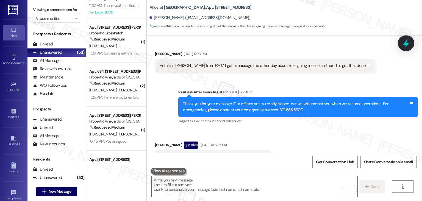
click at [402, 45] on icon at bounding box center [405, 42] width 9 height 9
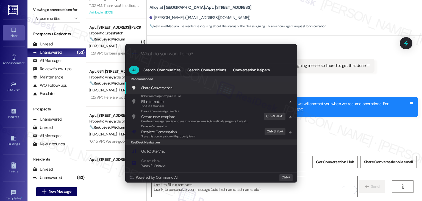
click at [171, 133] on span "Escalate Conversation" at bounding box center [158, 131] width 35 height 5
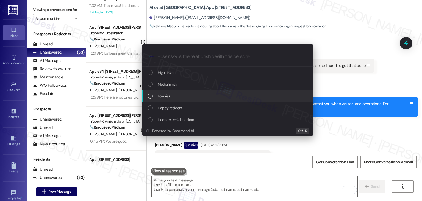
click at [150, 96] on div "List of options" at bounding box center [150, 95] width 5 height 5
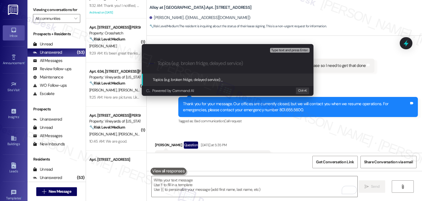
paste input "Resident Request to Re-Sign Lease"
type input "Resident Request to Re-Sign Lease"
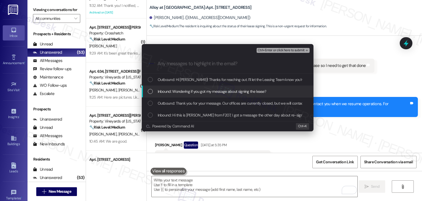
click at [150, 92] on div "List of options" at bounding box center [150, 91] width 5 height 5
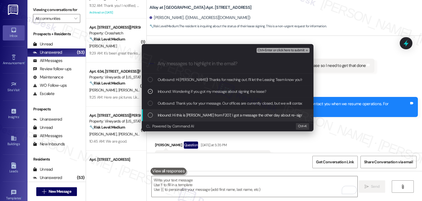
click at [149, 115] on div "List of options" at bounding box center [150, 114] width 5 height 5
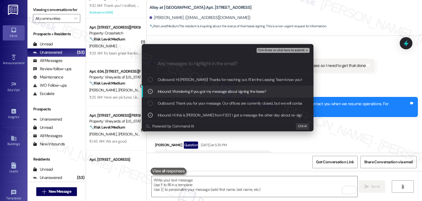
click at [152, 91] on div "List of options" at bounding box center [150, 91] width 5 height 5
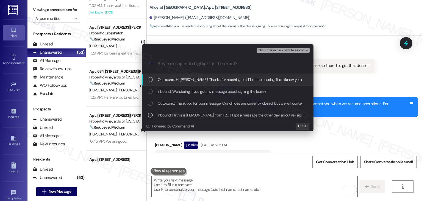
click at [286, 48] on span "Ctrl+Enter or click here to submit" at bounding box center [281, 50] width 47 height 4
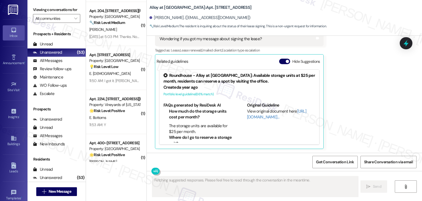
scroll to position [1212, 0]
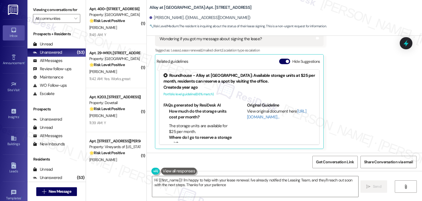
type textarea "Hi {{first_name}}! I'm happy to help with your lease renewal. I've already noti…"
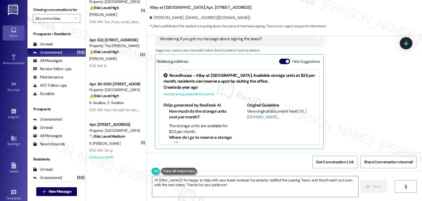
scroll to position [10, 0]
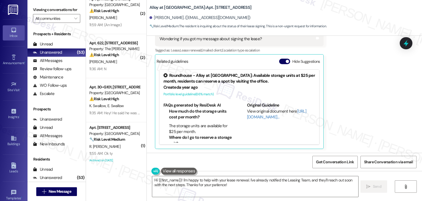
click at [279, 62] on button "Hide Suggestions" at bounding box center [284, 61] width 11 height 5
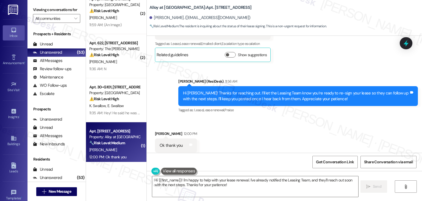
scroll to position [163, 0]
